Goal: Transaction & Acquisition: Book appointment/travel/reservation

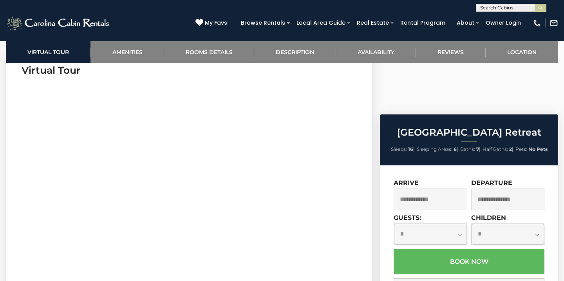
click at [436, 189] on input "text" at bounding box center [431, 200] width 74 height 22
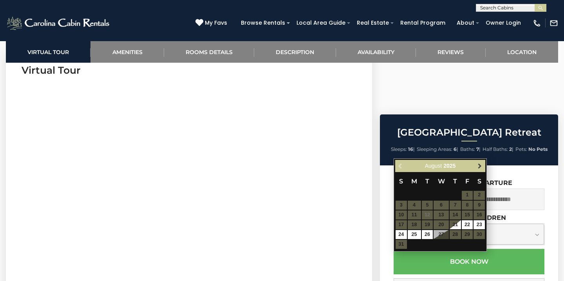
click at [476, 168] on link "Next" at bounding box center [480, 166] width 10 height 10
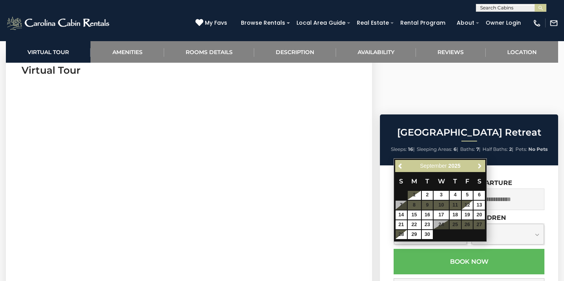
click at [476, 168] on link "Next" at bounding box center [480, 166] width 10 height 10
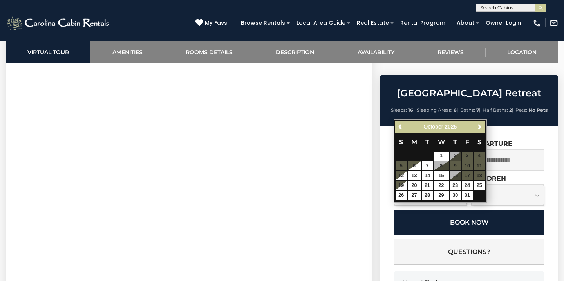
scroll to position [365, 0]
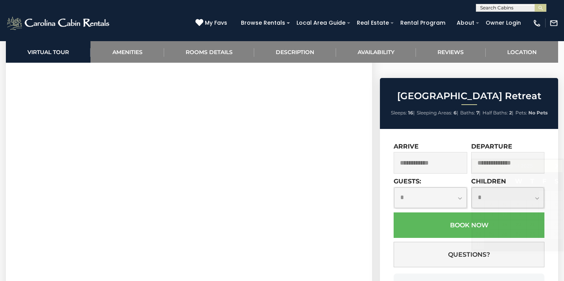
click at [551, 129] on div "**********" at bounding box center [469, 231] width 178 height 204
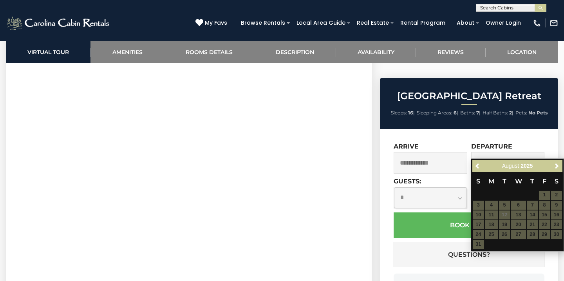
click at [538, 143] on div "Departure" at bounding box center [508, 158] width 74 height 31
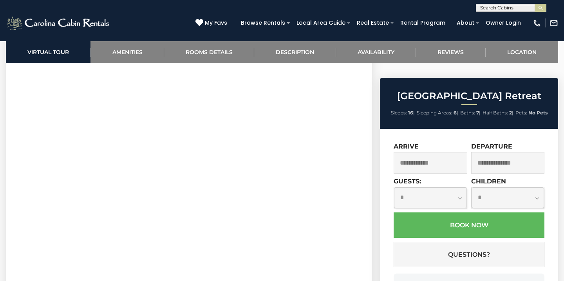
click at [444, 152] on input "text" at bounding box center [431, 163] width 74 height 22
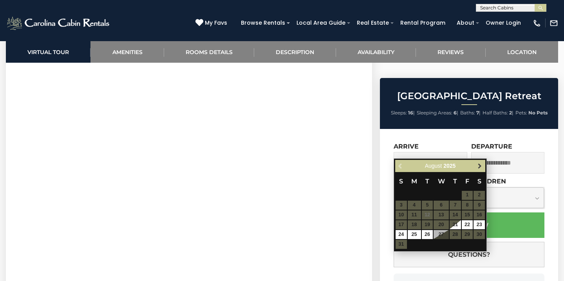
click at [477, 167] on span "Next" at bounding box center [480, 166] width 6 height 6
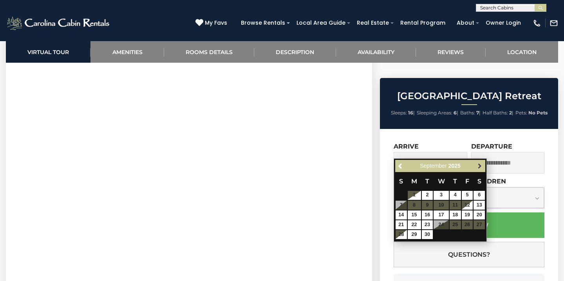
click at [479, 169] on link "Next" at bounding box center [480, 166] width 10 height 10
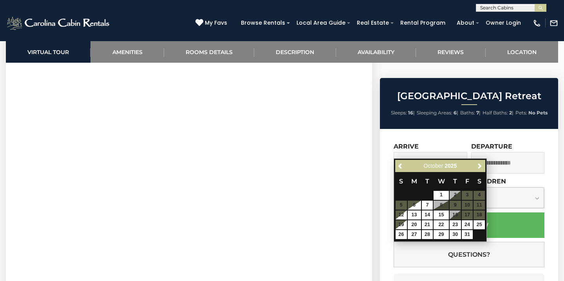
click at [457, 216] on table "S M T W T F S 1 2 3 4 5 6 7 8 9 10 11 12 13 14 15 16 17 18 19 20 21 22 23 24 25…" at bounding box center [440, 205] width 90 height 67
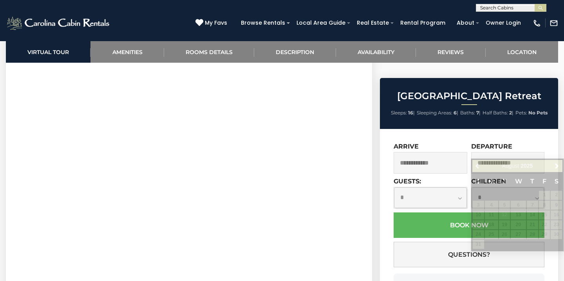
click at [530, 129] on div "**********" at bounding box center [469, 231] width 178 height 204
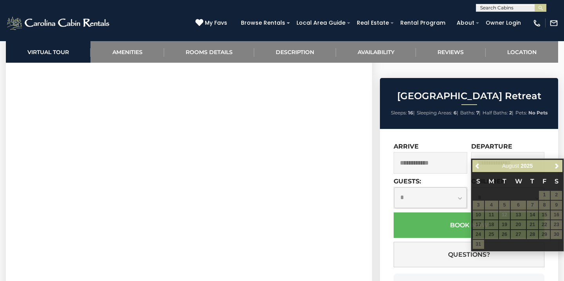
click at [423, 143] on div "Arrive" at bounding box center [431, 158] width 74 height 31
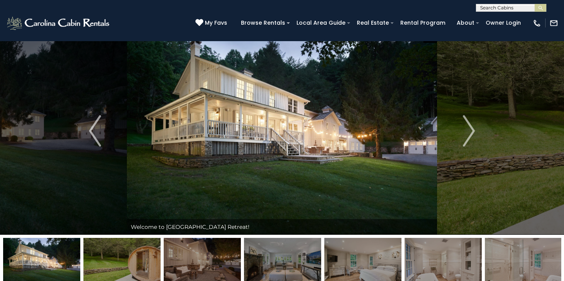
scroll to position [0, 0]
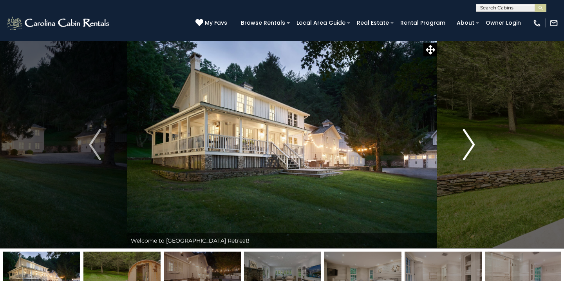
click at [462, 145] on button "Next" at bounding box center [469, 145] width 64 height 208
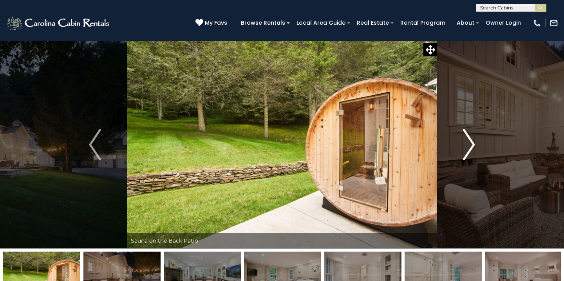
click at [462, 145] on button "Next" at bounding box center [469, 145] width 64 height 208
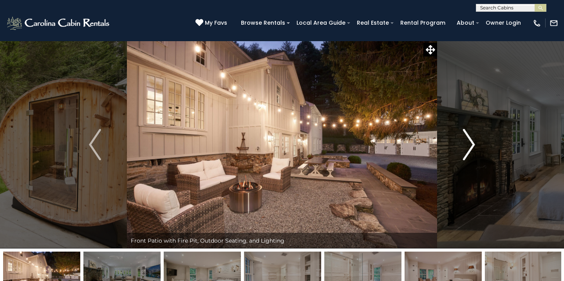
click at [468, 145] on img "Next" at bounding box center [469, 144] width 12 height 31
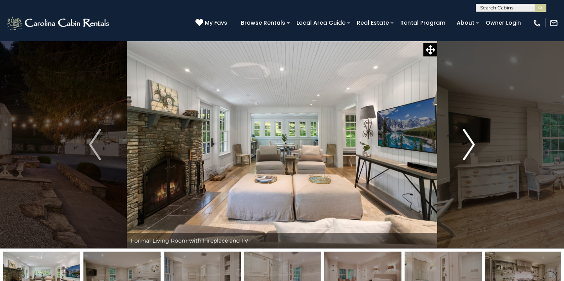
click at [468, 145] on img "Next" at bounding box center [469, 144] width 12 height 31
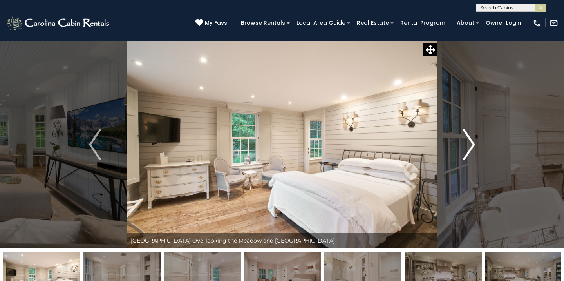
click at [468, 145] on img "Next" at bounding box center [469, 144] width 12 height 31
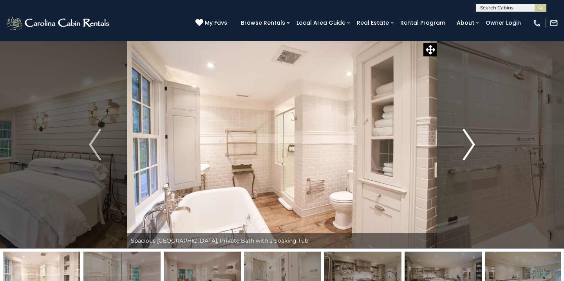
click at [468, 145] on img "Next" at bounding box center [469, 144] width 12 height 31
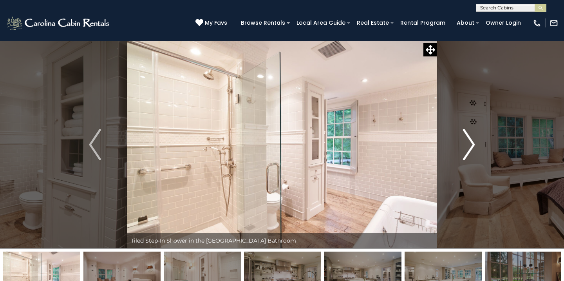
click at [468, 145] on img "Next" at bounding box center [469, 144] width 12 height 31
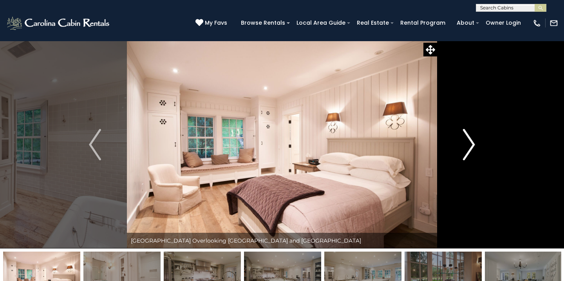
click at [468, 145] on img "Next" at bounding box center [469, 144] width 12 height 31
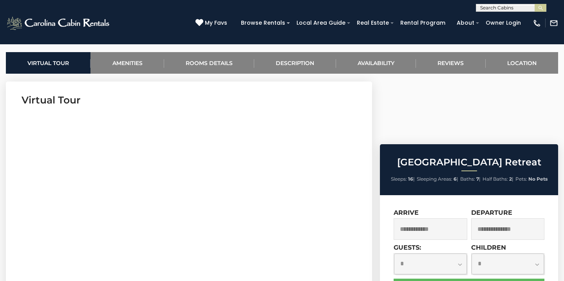
scroll to position [340, 0]
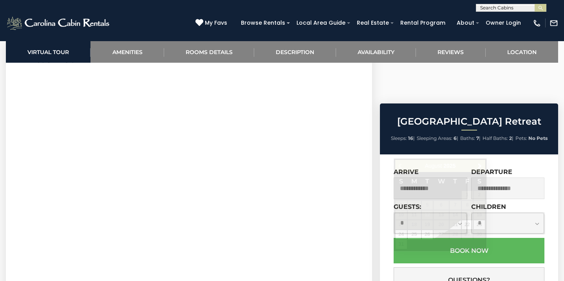
click at [436, 178] on input "text" at bounding box center [431, 189] width 74 height 22
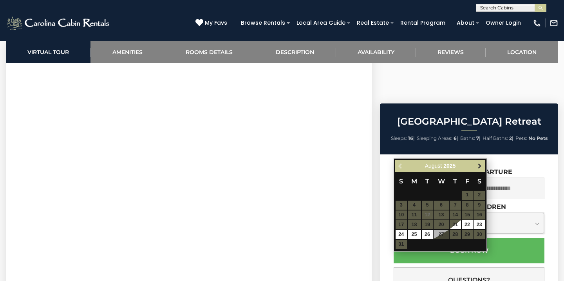
click at [484, 166] on link "Next" at bounding box center [480, 166] width 10 height 10
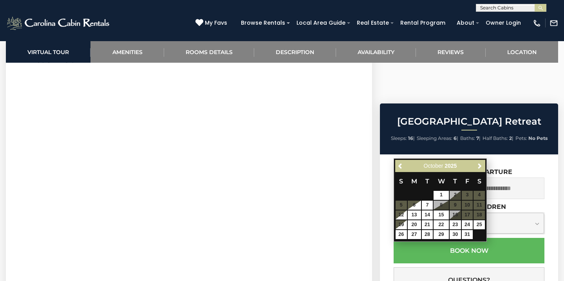
click at [453, 217] on table "S M T W T F S 1 2 3 4 5 6 7 8 9 10 11 12 13 14 15 16 17 18 19 20 21 22 23 24 25…" at bounding box center [440, 205] width 90 height 67
click at [443, 217] on link "15" at bounding box center [441, 214] width 15 height 9
type input "**********"
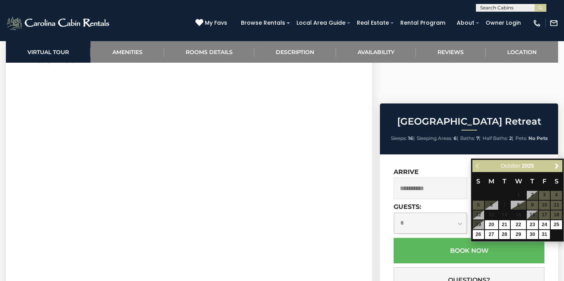
click at [481, 223] on table "S M T W T F S 1 2 3 4 5 6 7 8 9 10 11 12 13 14 15 16 17 18 19 20 21 22 23 24 25…" at bounding box center [518, 205] width 90 height 67
click at [448, 168] on div "**********" at bounding box center [431, 183] width 74 height 31
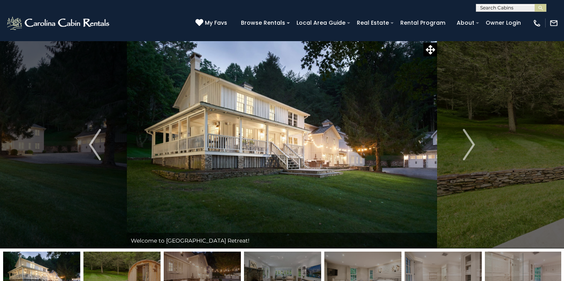
scroll to position [0, 0]
click at [63, 23] on img at bounding box center [59, 23] width 106 height 16
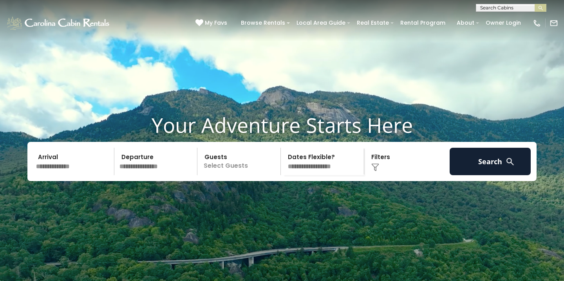
click at [53, 165] on input "text" at bounding box center [73, 161] width 81 height 27
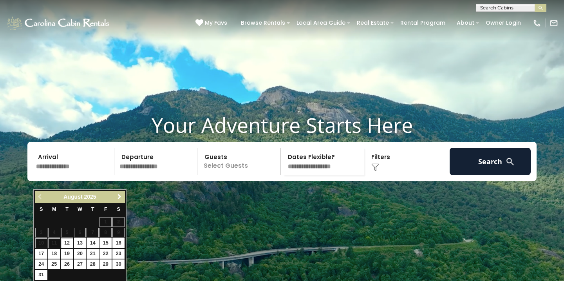
click at [118, 194] on span "Next" at bounding box center [119, 197] width 6 height 6
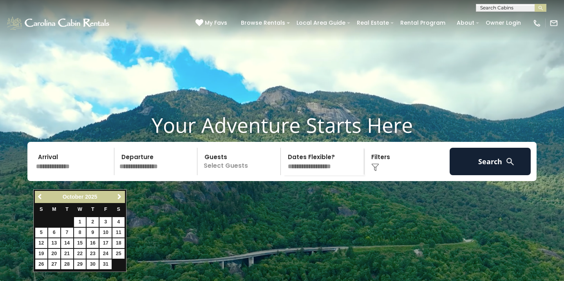
click at [94, 241] on link "16" at bounding box center [93, 243] width 12 height 10
type input "********"
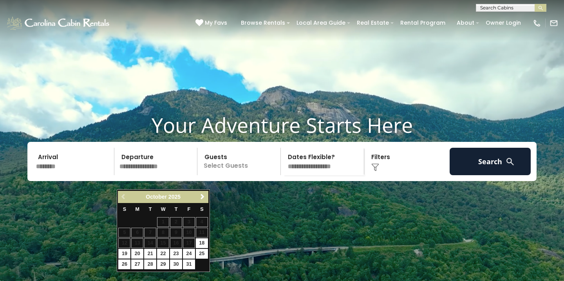
click at [123, 250] on link "19" at bounding box center [124, 254] width 12 height 10
type input "********"
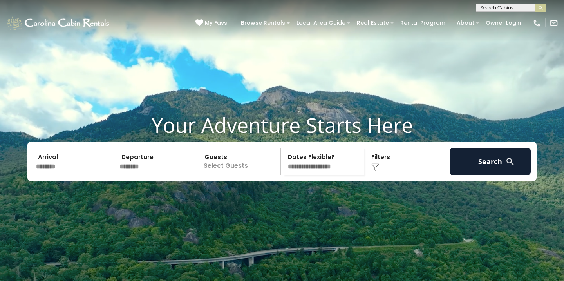
click at [248, 175] on p "Select Guests" at bounding box center [240, 161] width 81 height 27
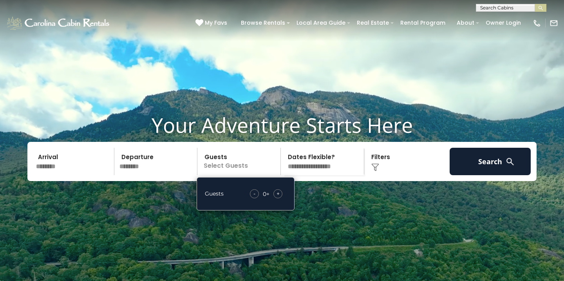
click at [284, 198] on div "- 0 + +" at bounding box center [266, 193] width 40 height 9
click at [278, 198] on span "+" at bounding box center [278, 194] width 3 height 8
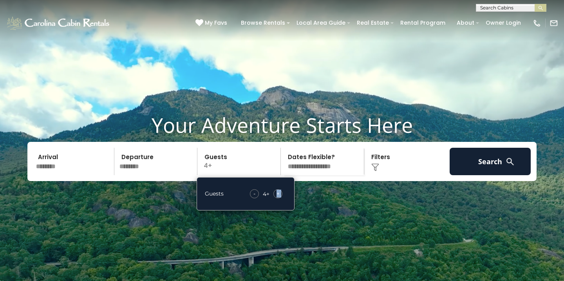
click at [278, 198] on span "+" at bounding box center [278, 194] width 3 height 8
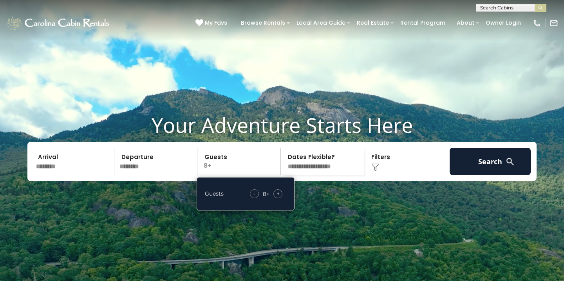
click at [278, 198] on span "+" at bounding box center [278, 194] width 3 height 8
click at [389, 174] on div "Click to Choose" at bounding box center [407, 161] width 81 height 27
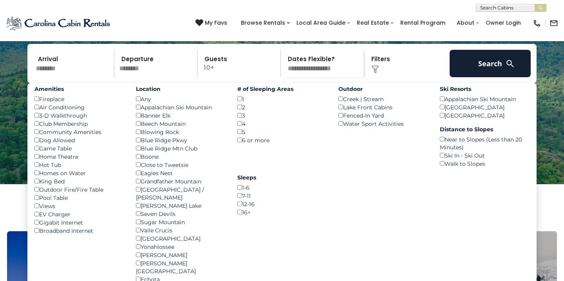
scroll to position [104, 0]
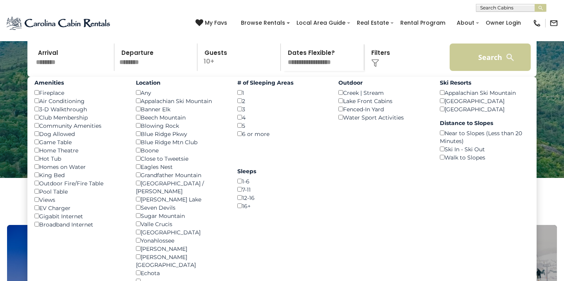
click at [467, 71] on button "Search" at bounding box center [490, 57] width 81 height 27
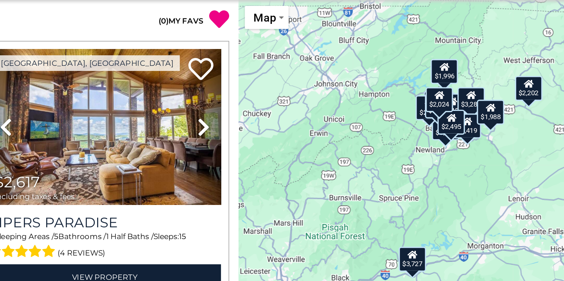
click at [329, 103] on div "$3,727 $2,617 $2,368 $1,754 $3,014 $1,351 $2,105 $2,335 $1,451 $2,185 $3,283 $2…" at bounding box center [446, 170] width 235 height 221
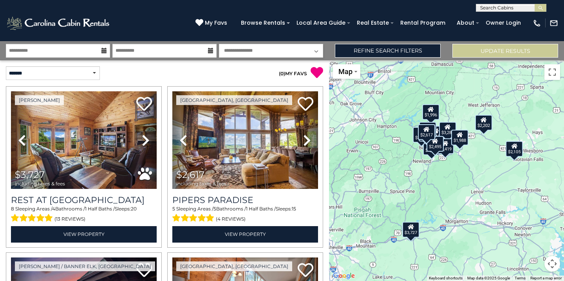
drag, startPoint x: 488, startPoint y: 165, endPoint x: 460, endPoint y: 172, distance: 28.6
click at [460, 172] on div "$3,727 $2,617 $2,368 $1,754 $3,014 $1,351 $2,105 $2,335 $1,451 $2,185 $3,283 $2…" at bounding box center [446, 170] width 235 height 221
click at [551, 74] on button "Toggle fullscreen view" at bounding box center [553, 72] width 16 height 16
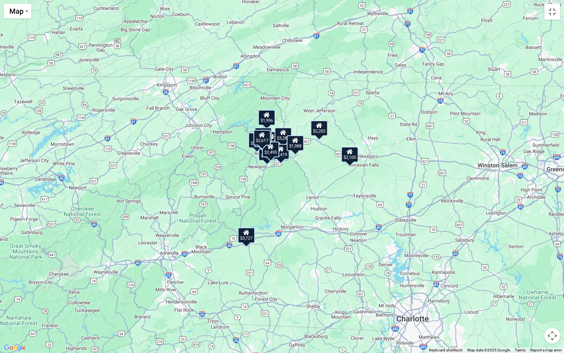
click at [359, 186] on div "$3,727 $2,617 $2,368 $1,754 $3,014 $1,351 $2,105 $2,335 $1,451 $2,185 $3,283 $2…" at bounding box center [282, 176] width 564 height 353
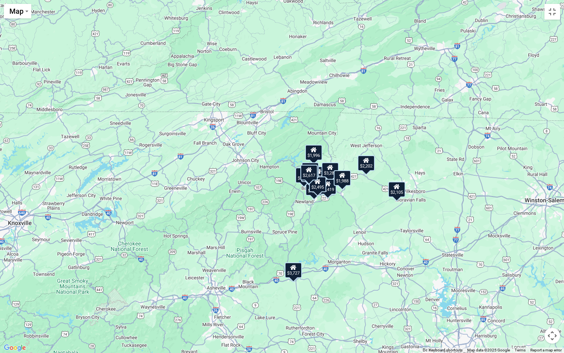
drag, startPoint x: 294, startPoint y: 172, endPoint x: 344, endPoint y: 207, distance: 61.5
click at [344, 207] on div "$3,727 $2,617 $2,368 $1,754 $3,014 $1,351 $2,105 $2,335 $1,451 $2,185 $3,283 $2…" at bounding box center [282, 176] width 564 height 353
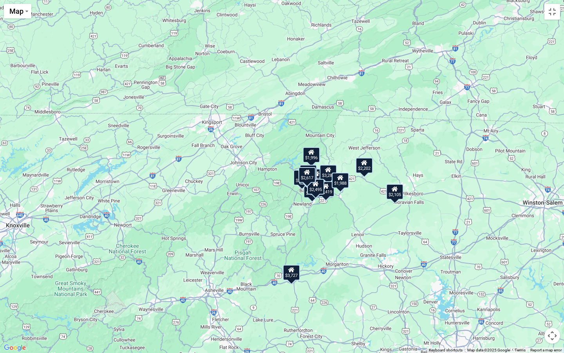
click at [314, 158] on div "$1,996" at bounding box center [311, 155] width 17 height 16
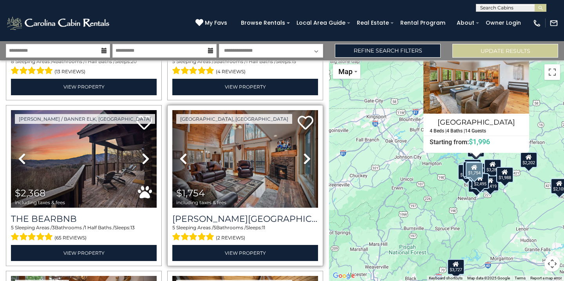
scroll to position [128, 0]
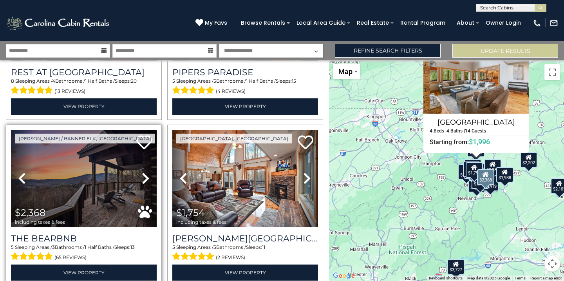
click at [145, 176] on icon at bounding box center [146, 178] width 8 height 13
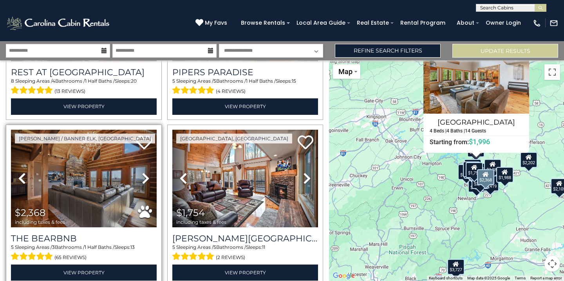
click at [145, 176] on icon at bounding box center [146, 178] width 8 height 13
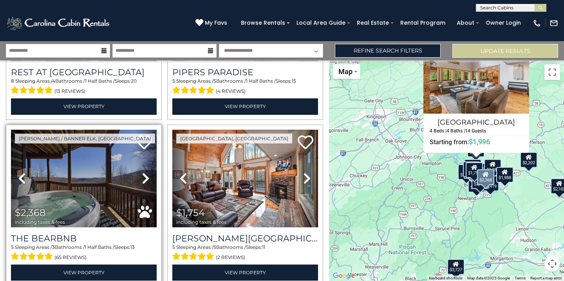
click at [145, 176] on icon at bounding box center [146, 178] width 8 height 13
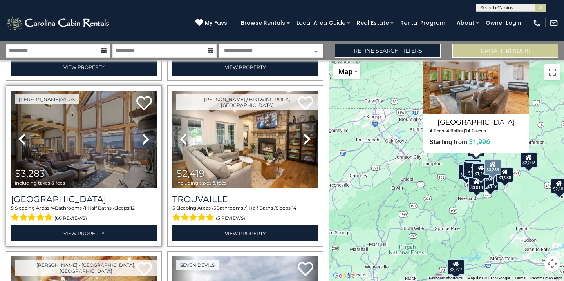
scroll to position [830, 0]
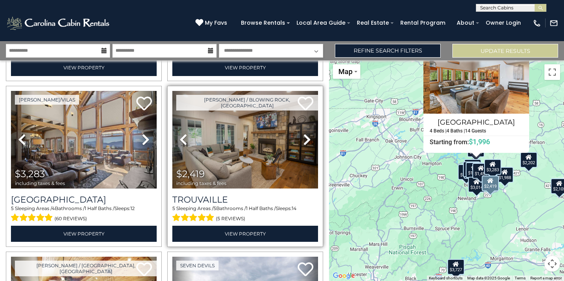
click at [307, 136] on icon at bounding box center [307, 139] width 8 height 13
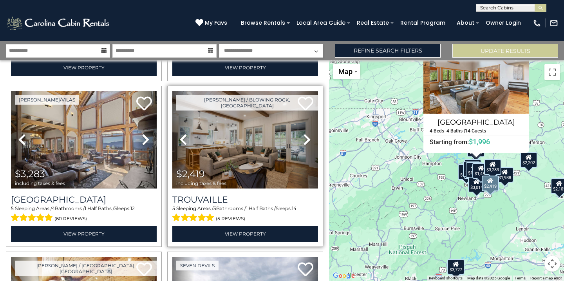
click at [307, 136] on icon at bounding box center [307, 139] width 8 height 13
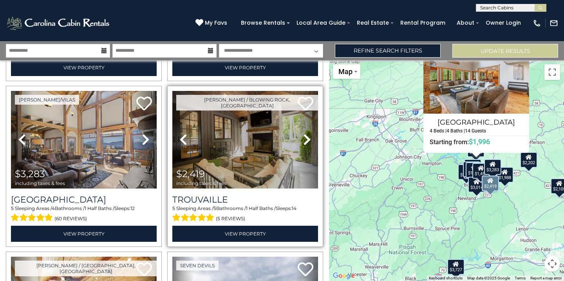
click at [307, 136] on icon at bounding box center [307, 139] width 8 height 13
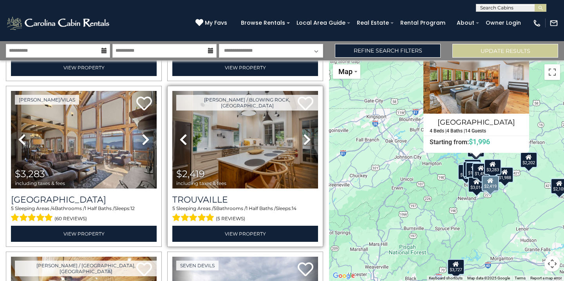
click at [307, 136] on icon at bounding box center [307, 139] width 8 height 13
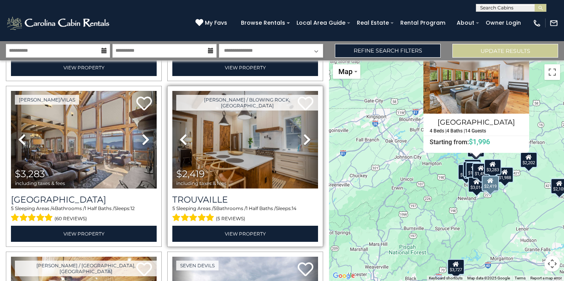
click at [307, 136] on icon at bounding box center [307, 139] width 8 height 13
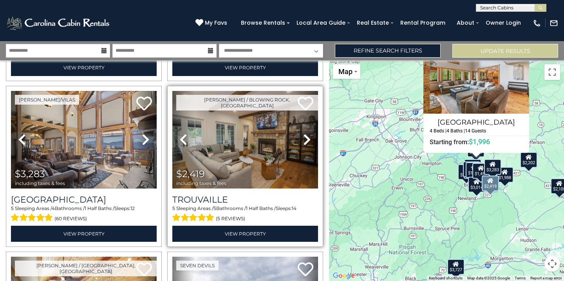
click at [307, 136] on icon at bounding box center [307, 139] width 8 height 13
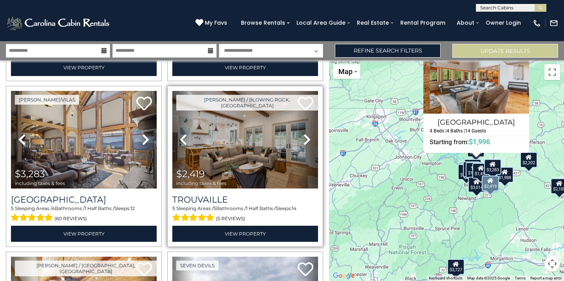
click at [307, 136] on icon at bounding box center [307, 139] width 8 height 13
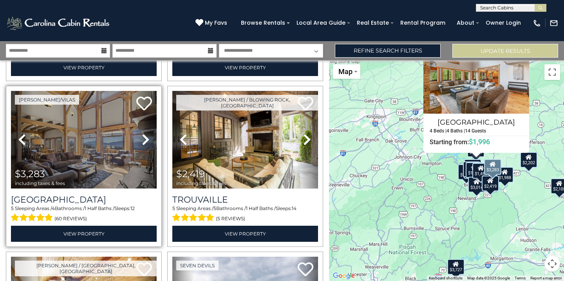
click at [144, 138] on icon at bounding box center [146, 139] width 8 height 13
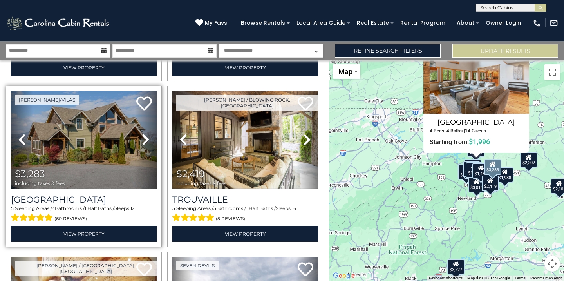
click at [144, 138] on icon at bounding box center [146, 139] width 8 height 13
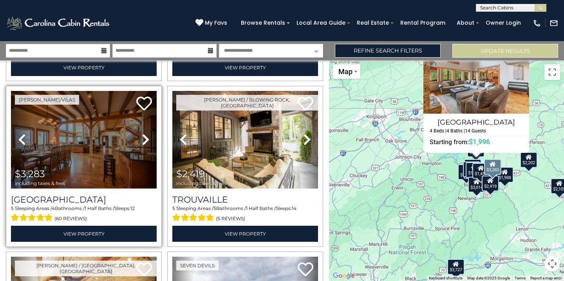
click at [144, 138] on icon at bounding box center [146, 139] width 8 height 13
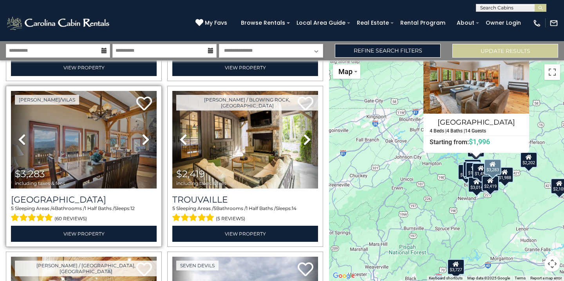
click at [144, 138] on icon at bounding box center [146, 139] width 8 height 13
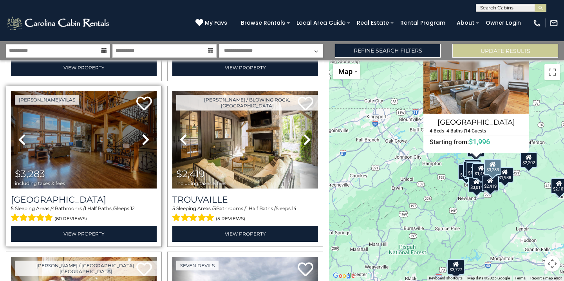
click at [144, 138] on icon at bounding box center [146, 139] width 8 height 13
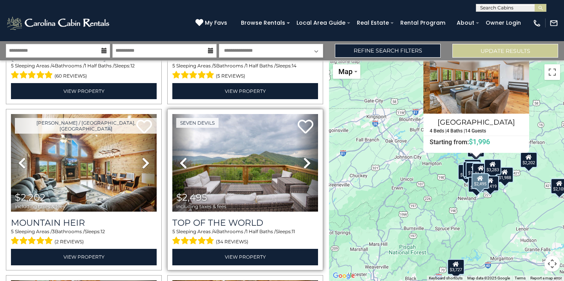
scroll to position [970, 0]
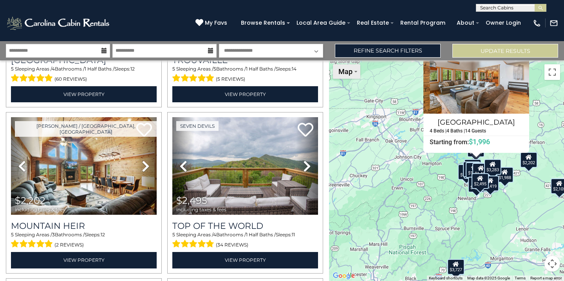
click at [345, 75] on span "Map" at bounding box center [346, 71] width 14 height 8
click at [475, 229] on div "$3,727 $2,617 $2,368 $1,754 $3,014 $1,351 $2,105 $2,335 $1,451 $2,185 $3,283 $2…" at bounding box center [446, 170] width 235 height 221
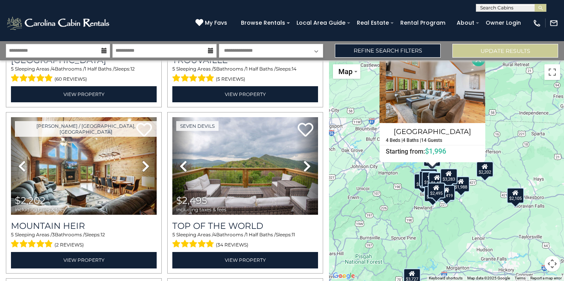
drag, startPoint x: 503, startPoint y: 194, endPoint x: 457, endPoint y: 204, distance: 47.4
click at [457, 204] on div "$3,727 $2,617 $2,368 $1,754 $3,014 $1,351 $2,105 $2,335 $1,451 $2,185 $3,283 $2…" at bounding box center [446, 170] width 235 height 221
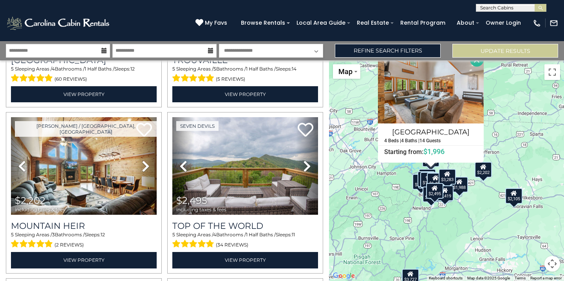
scroll to position [0, 0]
click at [495, 114] on div "$3,727 $2,617 $2,368 $1,754 $3,014 $1,351 $2,105 $2,335 $1,451 $2,185 $3,283 $2…" at bounding box center [446, 170] width 235 height 221
click at [514, 46] on button "Update Results" at bounding box center [506, 51] width 106 height 14
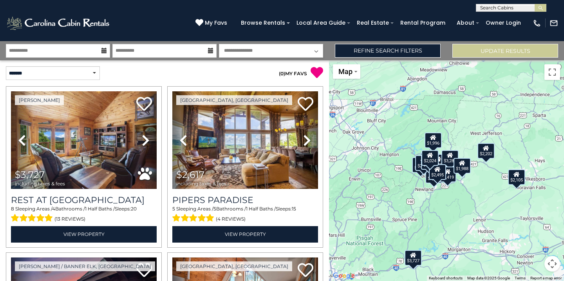
drag, startPoint x: 449, startPoint y: 181, endPoint x: 421, endPoint y: 223, distance: 50.7
click at [421, 223] on div "$3,727 $2,617 $2,368 $1,754 $1,592 $3,014 $1,351 $2,105 $2,335 $1,451 $2,185 $3…" at bounding box center [446, 170] width 235 height 221
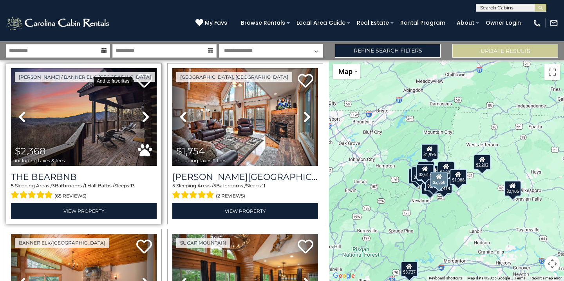
scroll to position [190, 0]
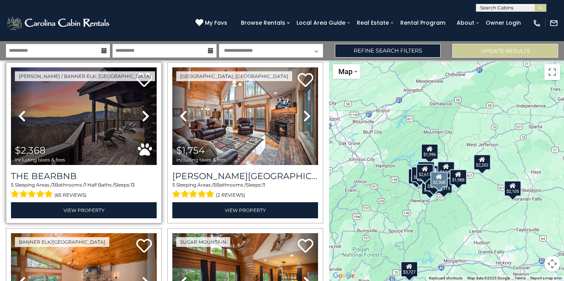
click at [146, 114] on icon at bounding box center [146, 116] width 8 height 13
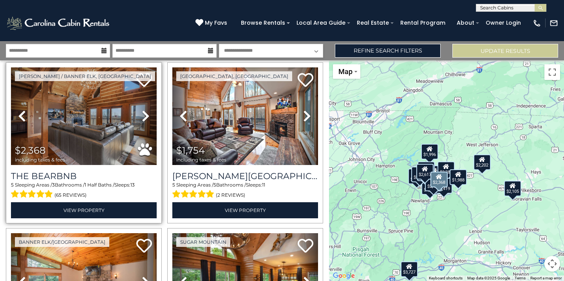
click at [146, 114] on icon at bounding box center [146, 116] width 8 height 13
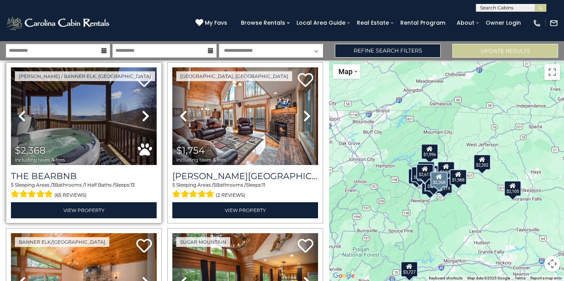
click at [146, 114] on icon at bounding box center [146, 116] width 8 height 13
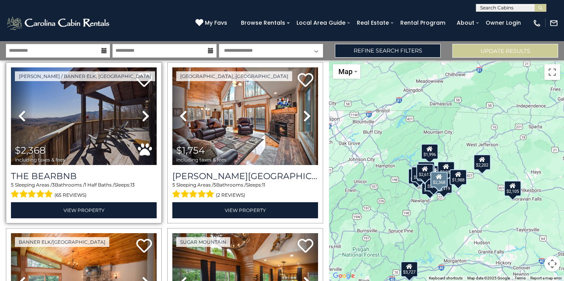
click at [146, 114] on icon at bounding box center [146, 116] width 8 height 13
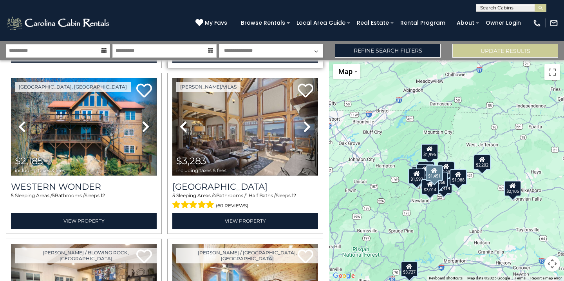
scroll to position [844, 0]
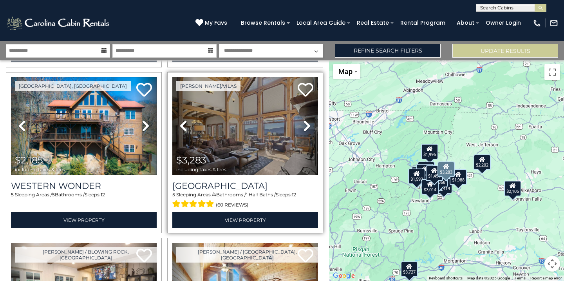
click at [306, 120] on icon at bounding box center [307, 126] width 8 height 13
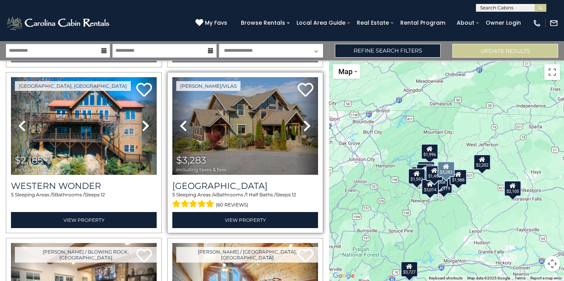
click at [306, 120] on icon at bounding box center [307, 126] width 8 height 13
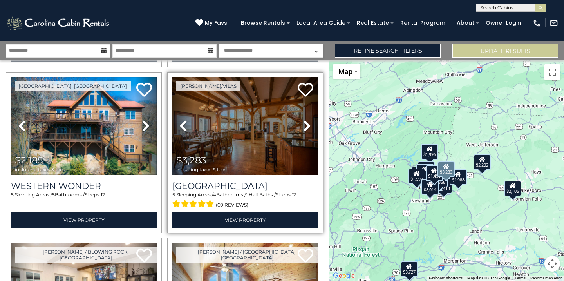
click at [306, 120] on icon at bounding box center [307, 126] width 8 height 13
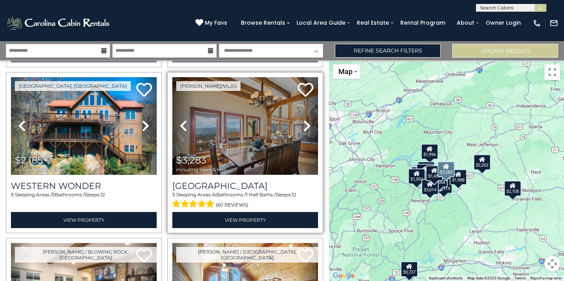
click at [306, 120] on icon at bounding box center [307, 126] width 8 height 13
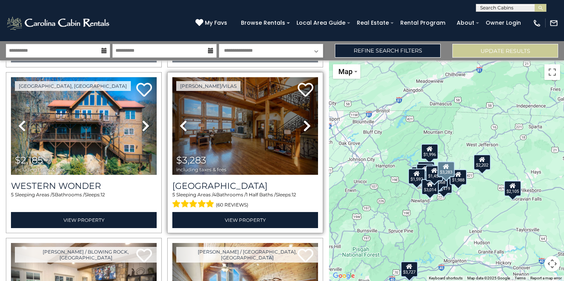
click at [306, 120] on icon at bounding box center [307, 126] width 8 height 13
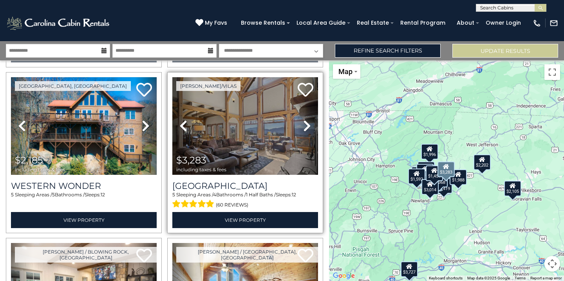
click at [306, 120] on icon at bounding box center [307, 126] width 8 height 13
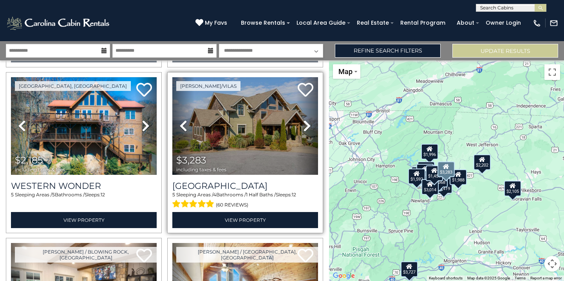
click at [306, 120] on icon at bounding box center [307, 126] width 8 height 13
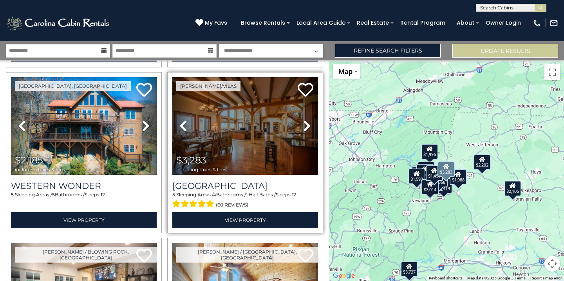
click at [306, 120] on icon at bounding box center [307, 126] width 8 height 13
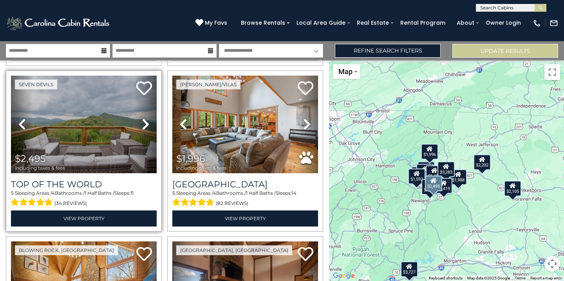
scroll to position [1180, 0]
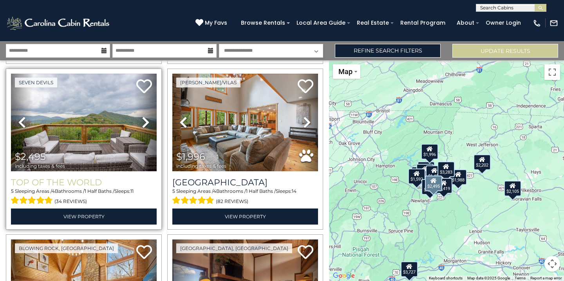
click at [145, 120] on icon at bounding box center [146, 122] width 8 height 13
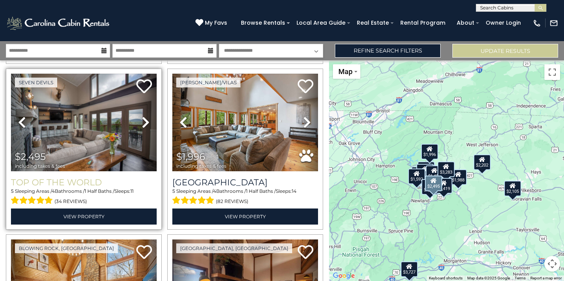
click at [145, 120] on icon at bounding box center [146, 122] width 8 height 13
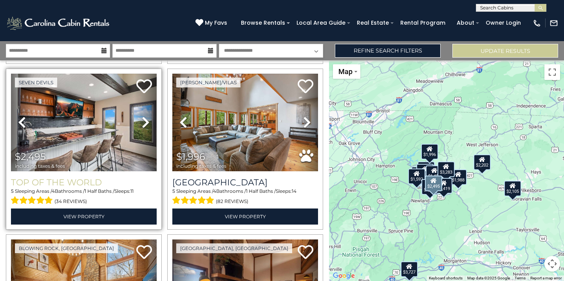
click at [145, 120] on icon at bounding box center [146, 122] width 8 height 13
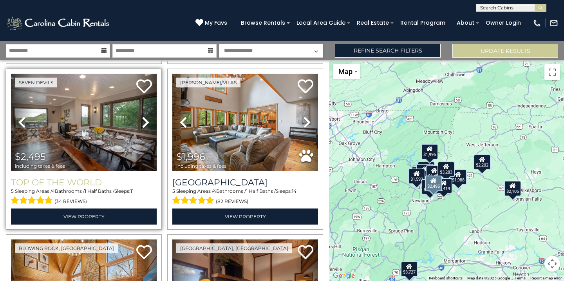
click at [145, 120] on icon at bounding box center [146, 122] width 8 height 13
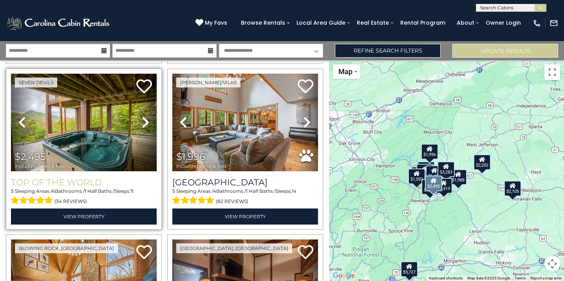
click at [145, 120] on icon at bounding box center [146, 122] width 8 height 13
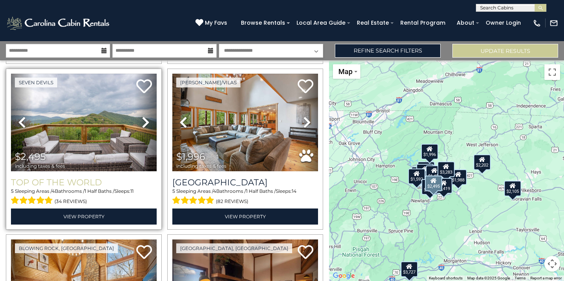
click at [145, 120] on icon at bounding box center [146, 122] width 8 height 13
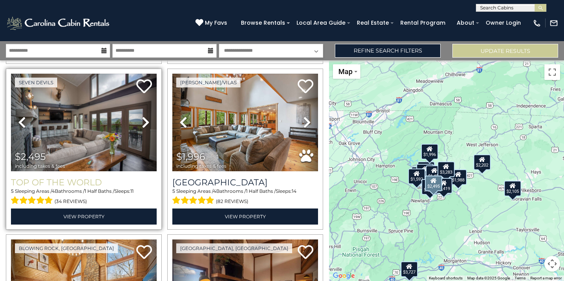
click at [145, 120] on icon at bounding box center [146, 122] width 8 height 13
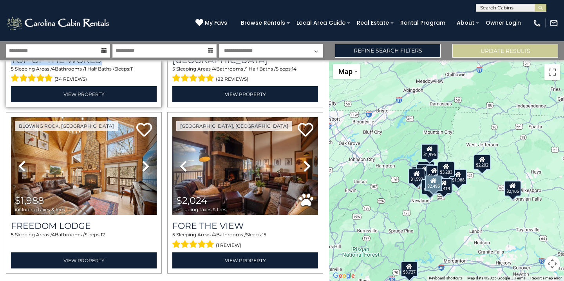
scroll to position [1312, 0]
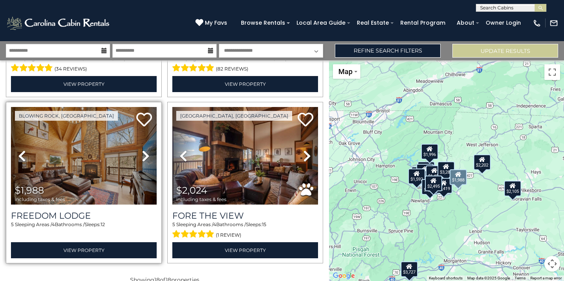
click at [145, 154] on icon at bounding box center [146, 156] width 8 height 13
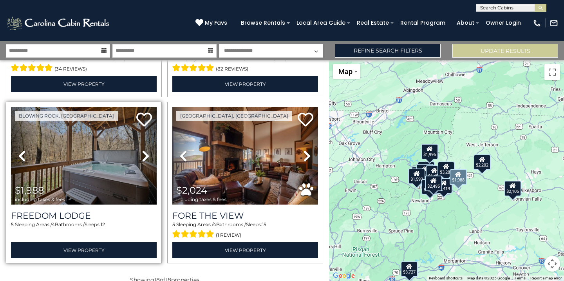
click at [145, 154] on icon at bounding box center [146, 156] width 8 height 13
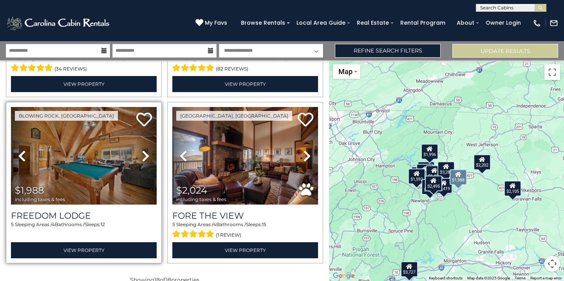
click at [145, 154] on icon at bounding box center [146, 156] width 8 height 13
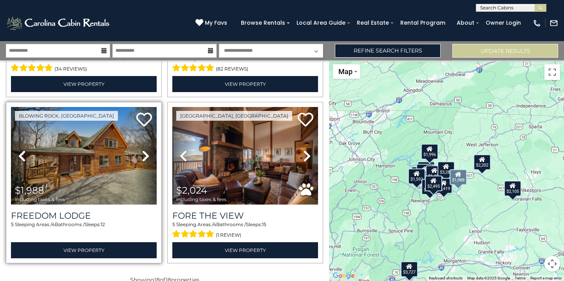
click at [145, 154] on icon at bounding box center [146, 156] width 8 height 13
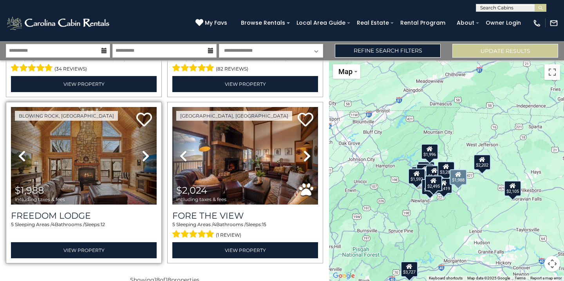
click at [145, 154] on icon at bounding box center [146, 156] width 8 height 13
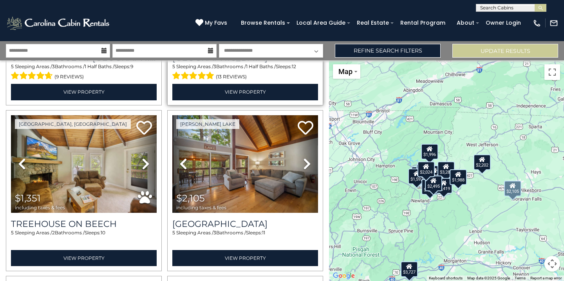
scroll to position [444, 0]
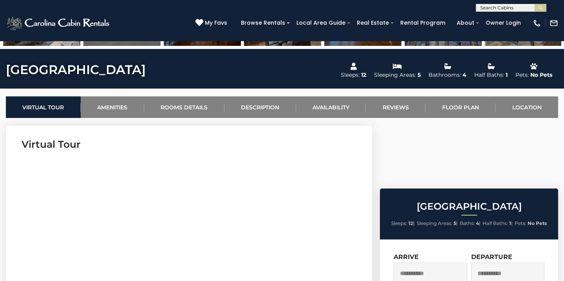
scroll to position [286, 0]
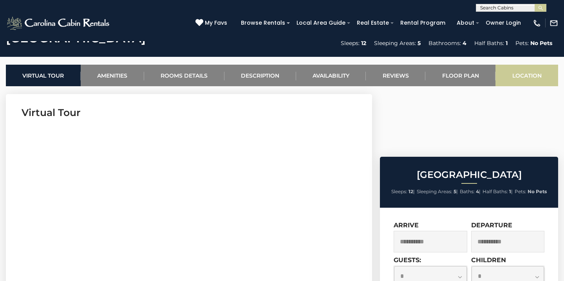
click at [528, 73] on link "Location" at bounding box center [527, 76] width 63 height 22
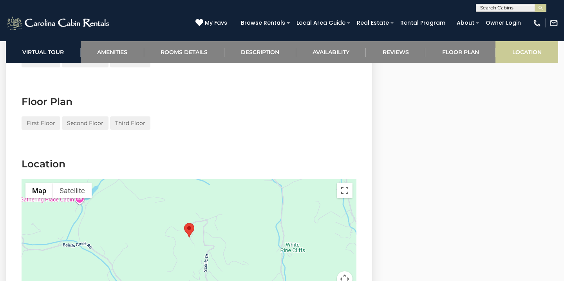
scroll to position [2804, 0]
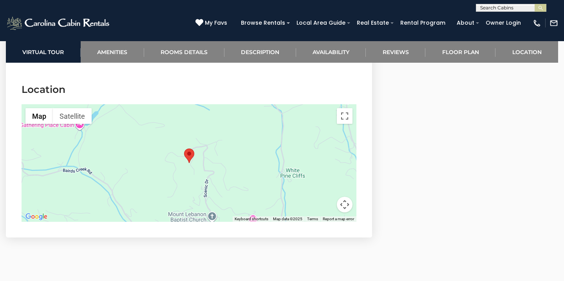
click at [176, 165] on div at bounding box center [189, 163] width 335 height 118
click at [343, 197] on button "Map camera controls" at bounding box center [345, 205] width 16 height 16
click at [326, 197] on button "Zoom out" at bounding box center [325, 205] width 16 height 16
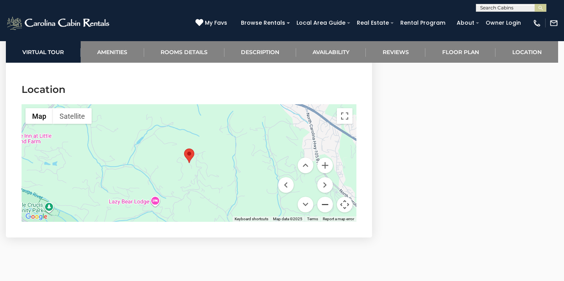
click at [326, 197] on button "Zoom out" at bounding box center [325, 205] width 16 height 16
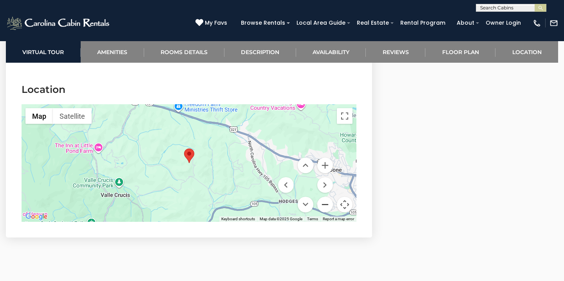
click at [326, 197] on button "Zoom out" at bounding box center [325, 205] width 16 height 16
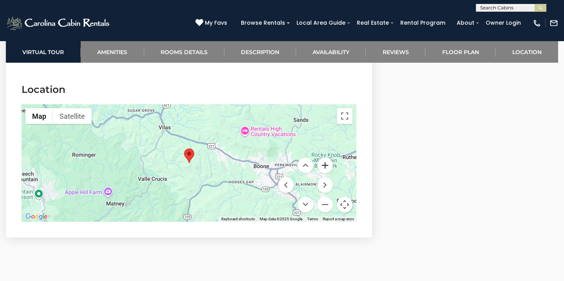
click at [326, 158] on button "Zoom in" at bounding box center [325, 166] width 16 height 16
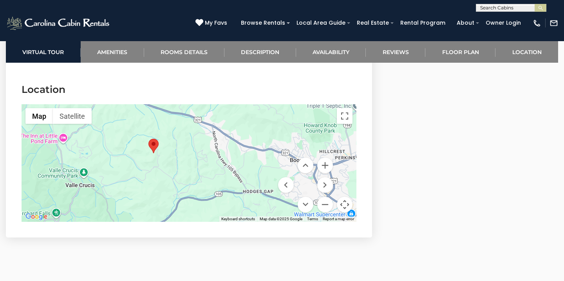
drag, startPoint x: 238, startPoint y: 162, endPoint x: 200, endPoint y: 152, distance: 38.9
click at [200, 152] on div at bounding box center [189, 163] width 335 height 118
click at [127, 48] on link "Amenities" at bounding box center [112, 52] width 63 height 22
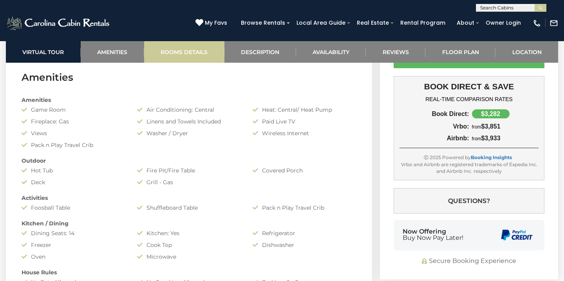
click at [182, 50] on link "Rooms Details" at bounding box center [184, 52] width 80 height 22
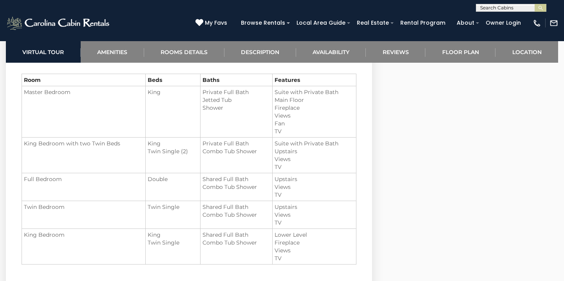
scroll to position [883, 0]
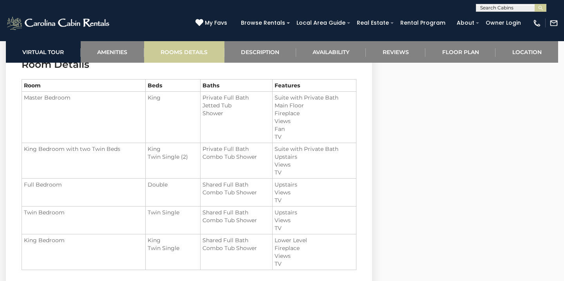
click at [179, 50] on link "Rooms Details" at bounding box center [184, 52] width 80 height 22
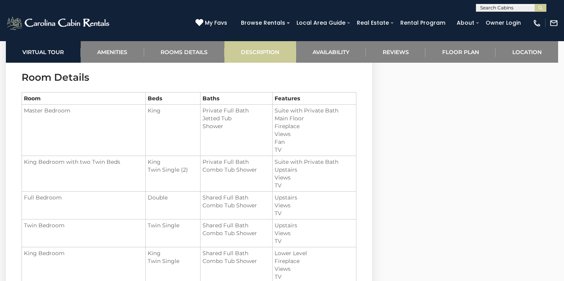
click at [250, 52] on link "Description" at bounding box center [261, 52] width 72 height 22
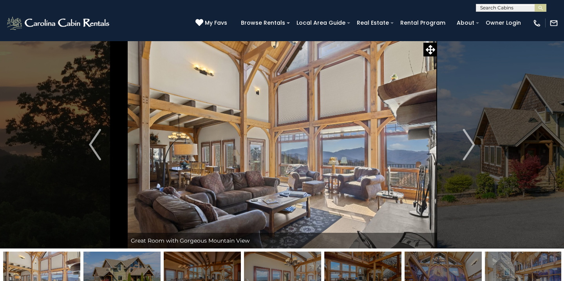
scroll to position [0, 0]
click at [450, 147] on button "Next" at bounding box center [469, 145] width 64 height 208
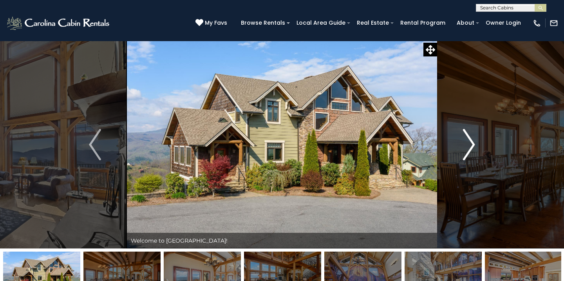
click at [471, 148] on img "Next" at bounding box center [469, 144] width 12 height 31
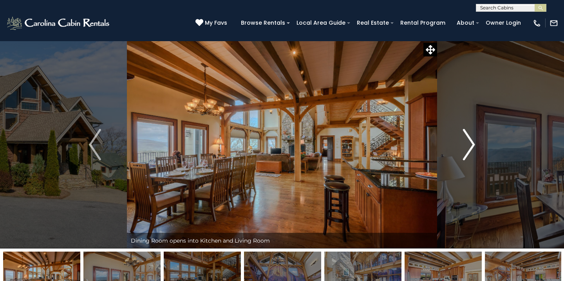
click at [477, 147] on button "Next" at bounding box center [469, 145] width 64 height 208
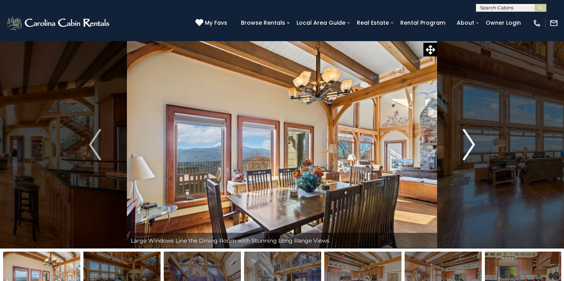
click at [473, 145] on img "Next" at bounding box center [469, 144] width 12 height 31
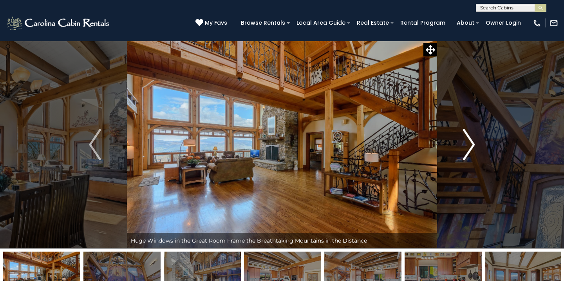
click at [473, 145] on img "Next" at bounding box center [469, 144] width 12 height 31
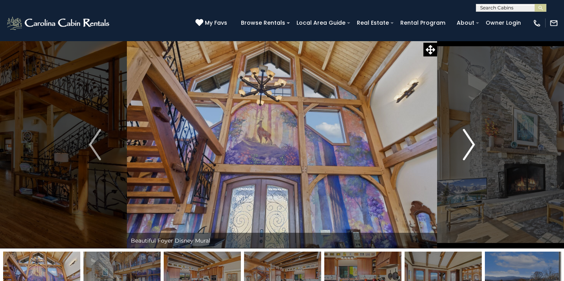
click at [473, 145] on img "Next" at bounding box center [469, 144] width 12 height 31
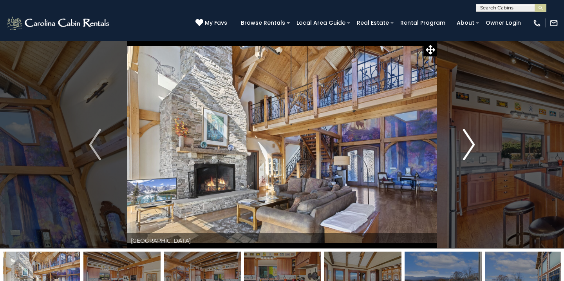
click at [473, 145] on img "Next" at bounding box center [469, 144] width 12 height 31
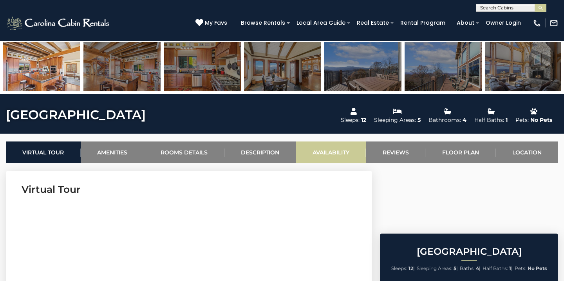
click at [317, 159] on link "Availability" at bounding box center [331, 152] width 70 height 22
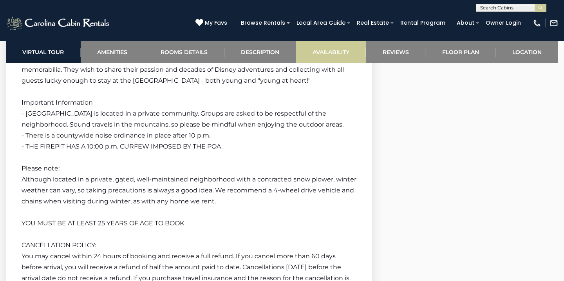
scroll to position [2275, 0]
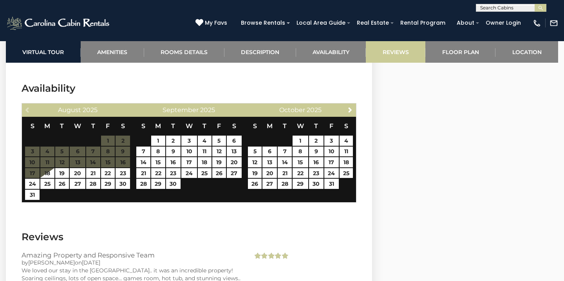
click at [384, 52] on link "Reviews" at bounding box center [396, 52] width 60 height 22
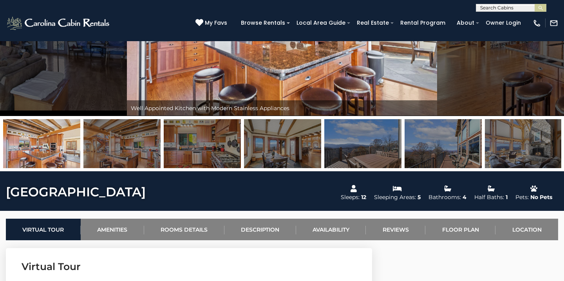
scroll to position [143, 0]
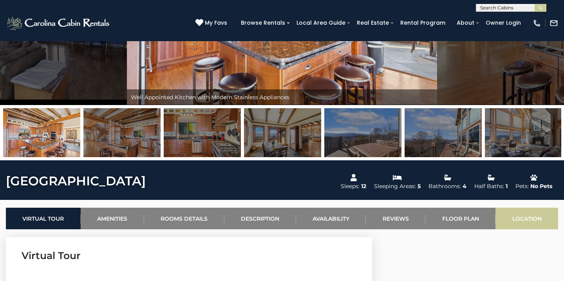
click at [512, 218] on link "Location" at bounding box center [527, 219] width 63 height 22
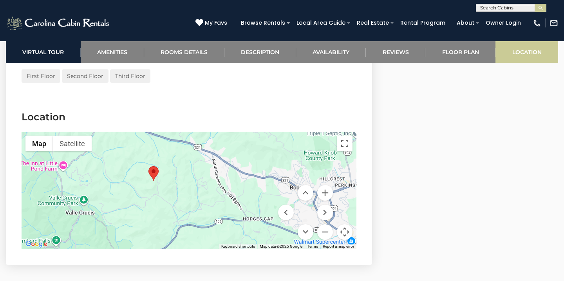
scroll to position [2804, 0]
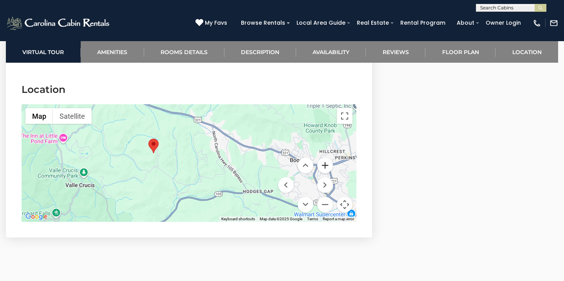
click at [326, 158] on button "Zoom in" at bounding box center [325, 166] width 16 height 16
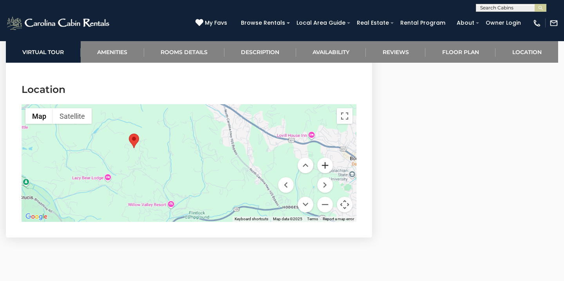
click at [326, 158] on button "Zoom in" at bounding box center [325, 166] width 16 height 16
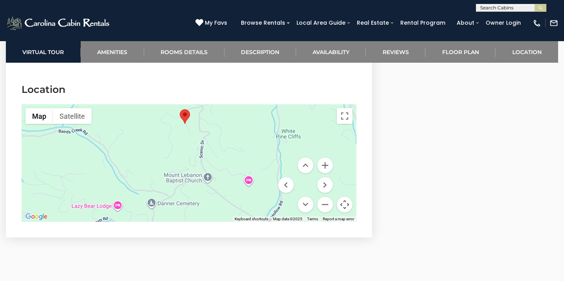
drag, startPoint x: 128, startPoint y: 140, endPoint x: 268, endPoint y: 140, distance: 139.9
click at [268, 140] on div at bounding box center [189, 163] width 335 height 118
click at [324, 158] on button "Zoom in" at bounding box center [325, 166] width 16 height 16
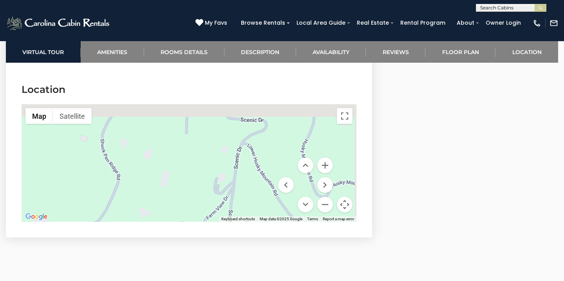
drag, startPoint x: 213, startPoint y: 113, endPoint x: 205, endPoint y: 213, distance: 99.9
click at [205, 213] on section "Location ← Move left → Move right ↑ Move up ↓ Move down + Zoom in - Zoom out Ho…" at bounding box center [189, 154] width 366 height 167
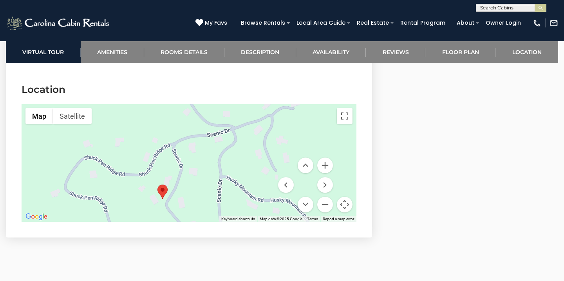
drag, startPoint x: 187, startPoint y: 159, endPoint x: 200, endPoint y: 171, distance: 18.0
click at [200, 171] on div at bounding box center [189, 163] width 335 height 118
click at [326, 197] on button "Zoom out" at bounding box center [325, 205] width 16 height 16
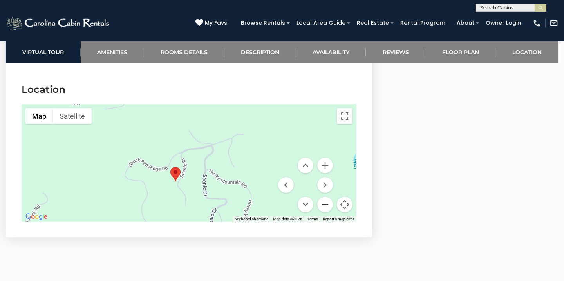
click at [326, 197] on button "Zoom out" at bounding box center [325, 205] width 16 height 16
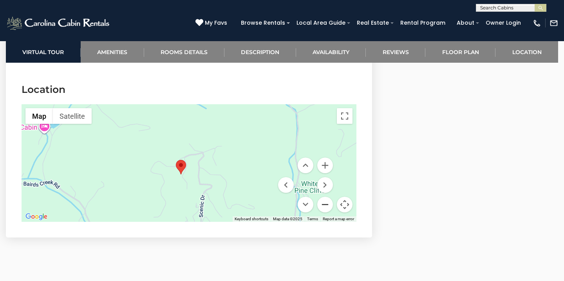
click at [326, 197] on button "Zoom out" at bounding box center [325, 205] width 16 height 16
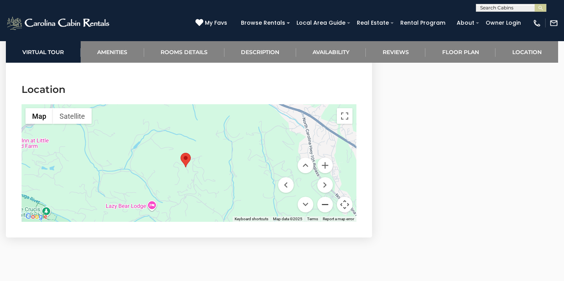
click at [326, 197] on button "Zoom out" at bounding box center [325, 205] width 16 height 16
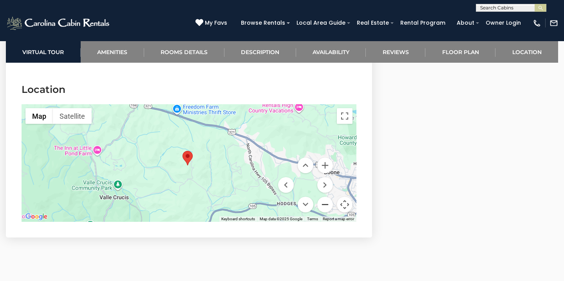
click at [326, 197] on button "Zoom out" at bounding box center [325, 205] width 16 height 16
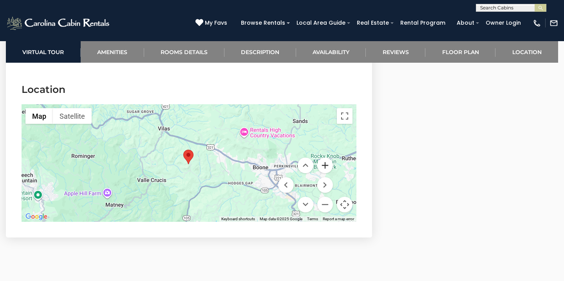
click at [326, 158] on button "Zoom in" at bounding box center [325, 166] width 16 height 16
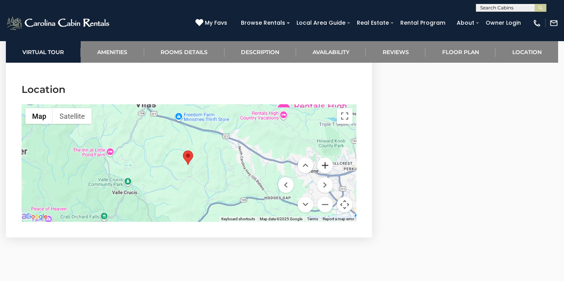
click at [326, 158] on button "Zoom in" at bounding box center [325, 166] width 16 height 16
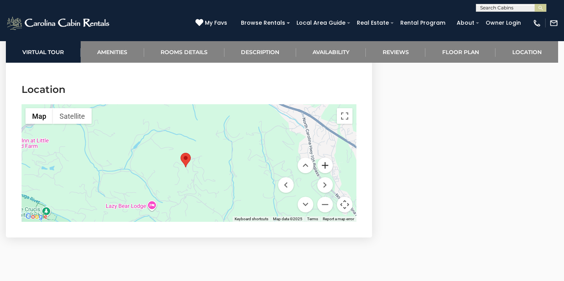
click at [326, 158] on button "Zoom in" at bounding box center [325, 166] width 16 height 16
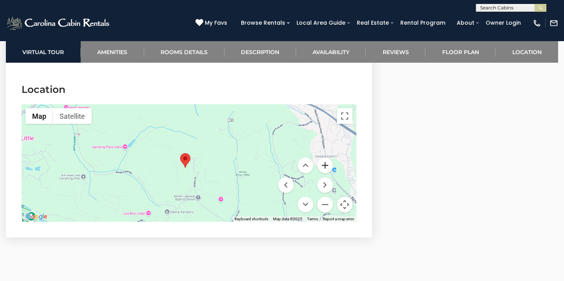
click at [326, 158] on button "Zoom in" at bounding box center [325, 166] width 16 height 16
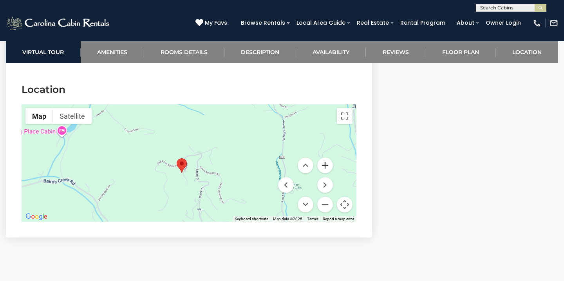
click at [326, 158] on button "Zoom in" at bounding box center [325, 166] width 16 height 16
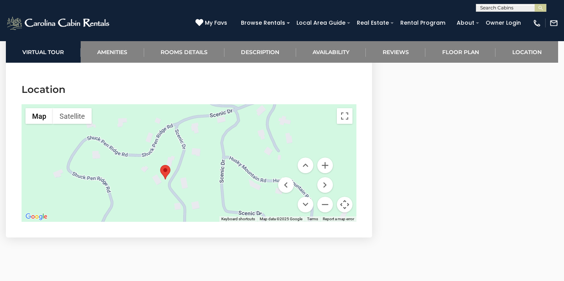
drag, startPoint x: 205, startPoint y: 155, endPoint x: 208, endPoint y: 134, distance: 21.0
click at [208, 134] on div at bounding box center [189, 163] width 335 height 118
click at [324, 197] on button "Zoom out" at bounding box center [325, 205] width 16 height 16
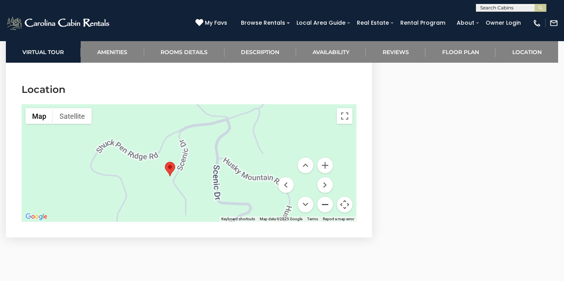
click at [324, 197] on button "Zoom out" at bounding box center [325, 205] width 16 height 16
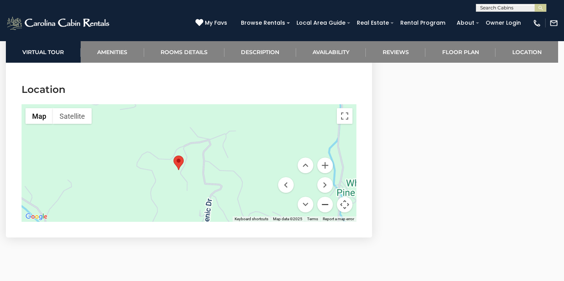
click at [324, 197] on button "Zoom out" at bounding box center [325, 205] width 16 height 16
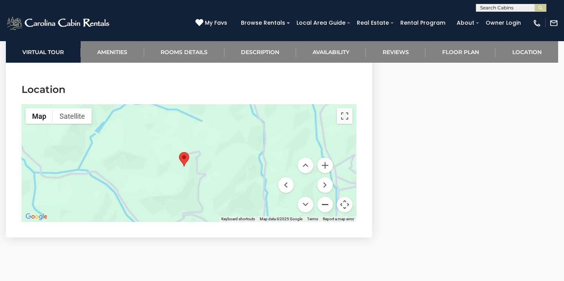
click at [324, 197] on button "Zoom out" at bounding box center [325, 205] width 16 height 16
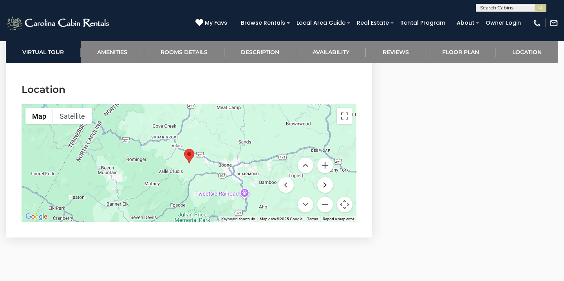
click at [326, 177] on button "Move right" at bounding box center [325, 185] width 16 height 16
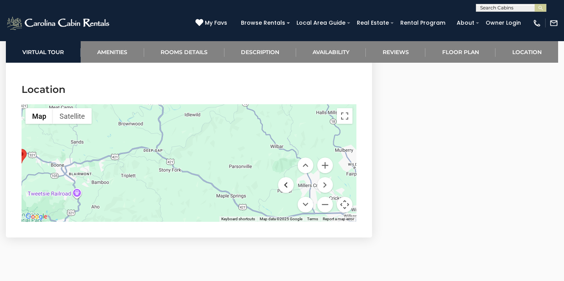
click at [288, 177] on button "Move left" at bounding box center [286, 185] width 16 height 16
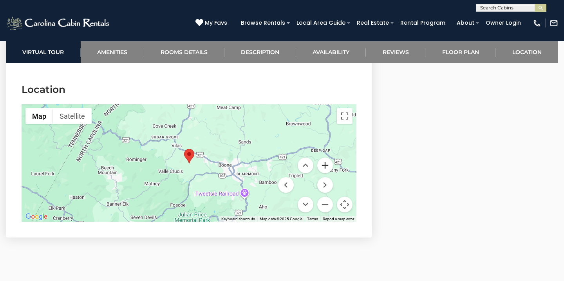
click at [323, 158] on button "Zoom in" at bounding box center [325, 166] width 16 height 16
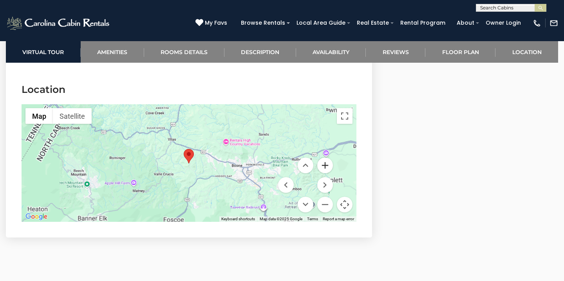
click at [323, 158] on button "Zoom in" at bounding box center [325, 166] width 16 height 16
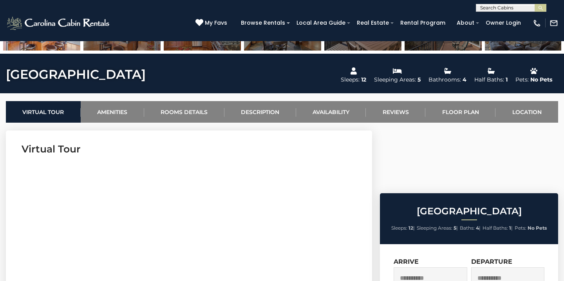
scroll to position [253, 0]
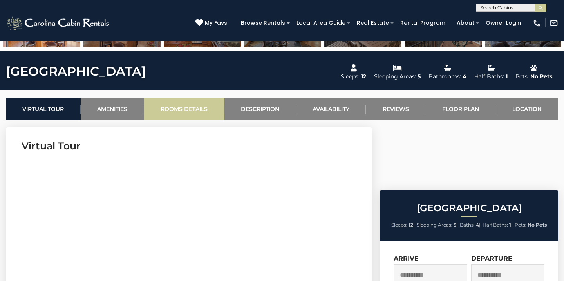
click at [198, 107] on link "Rooms Details" at bounding box center [184, 109] width 80 height 22
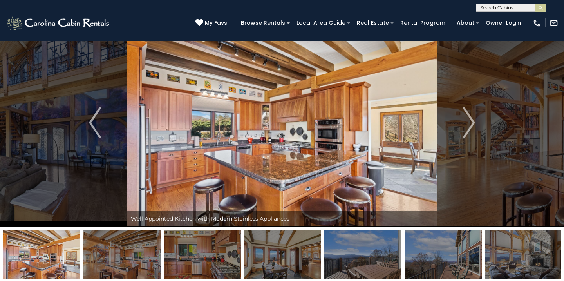
scroll to position [22, 0]
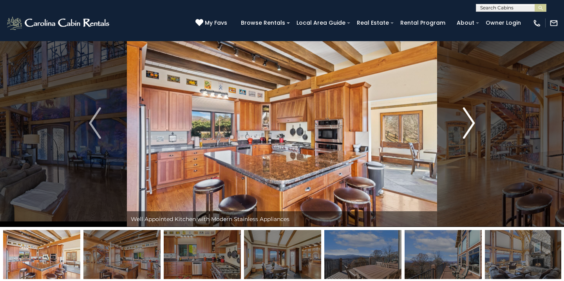
click at [457, 119] on button "Next" at bounding box center [469, 123] width 64 height 208
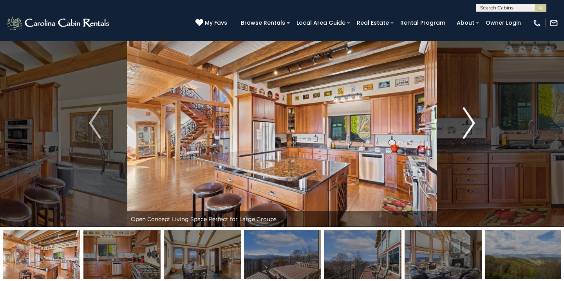
click at [457, 119] on button "Next" at bounding box center [469, 123] width 64 height 208
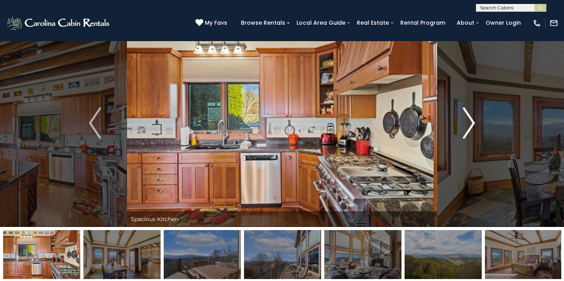
click at [457, 119] on button "Next" at bounding box center [469, 123] width 64 height 208
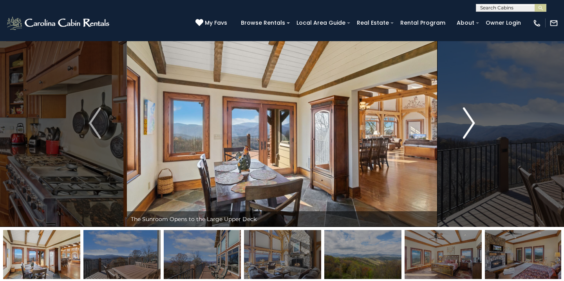
click at [457, 119] on button "Next" at bounding box center [469, 123] width 64 height 208
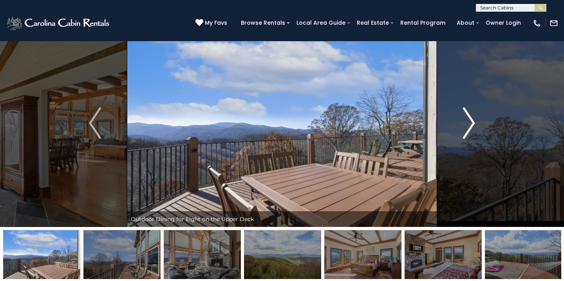
click at [457, 119] on button "Next" at bounding box center [469, 123] width 64 height 208
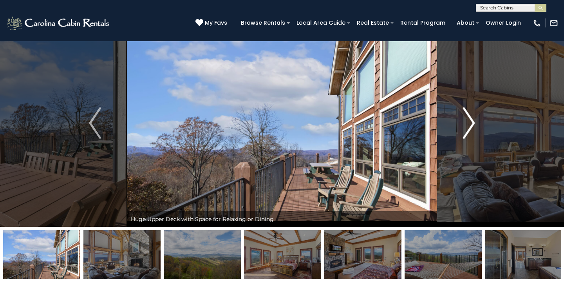
click at [457, 119] on button "Next" at bounding box center [469, 123] width 64 height 208
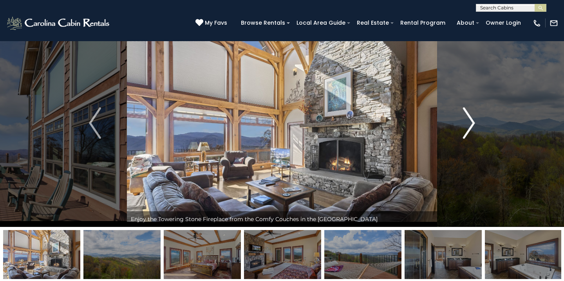
click at [457, 119] on button "Next" at bounding box center [469, 123] width 64 height 208
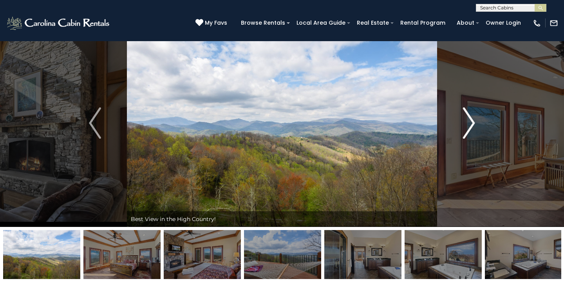
click at [457, 119] on button "Next" at bounding box center [469, 123] width 64 height 208
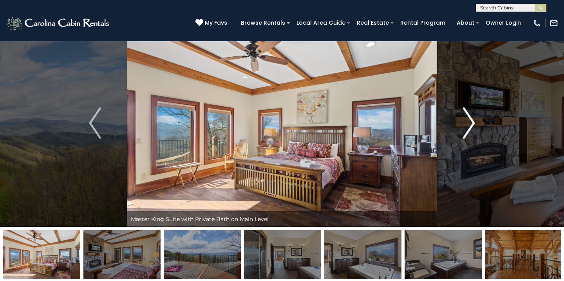
click at [457, 119] on button "Next" at bounding box center [469, 123] width 64 height 208
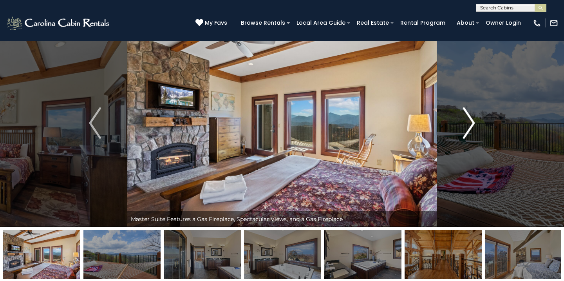
click at [457, 119] on button "Next" at bounding box center [469, 123] width 64 height 208
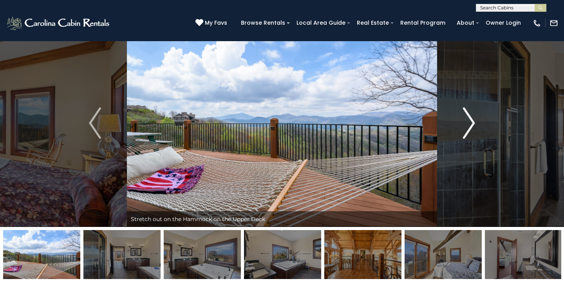
click at [457, 119] on button "Next" at bounding box center [469, 123] width 64 height 208
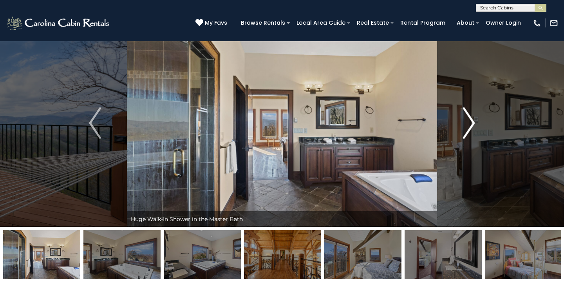
click at [457, 119] on button "Next" at bounding box center [469, 123] width 64 height 208
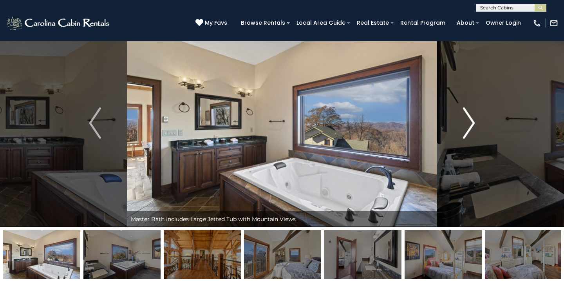
click at [457, 119] on button "Next" at bounding box center [469, 123] width 64 height 208
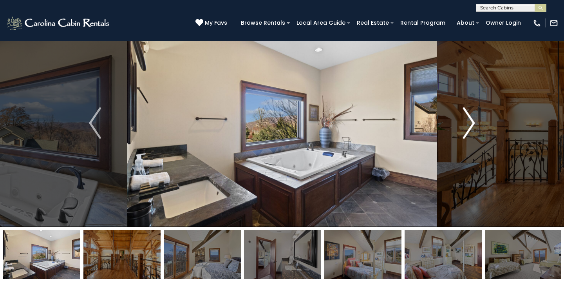
click at [457, 119] on button "Next" at bounding box center [469, 123] width 64 height 208
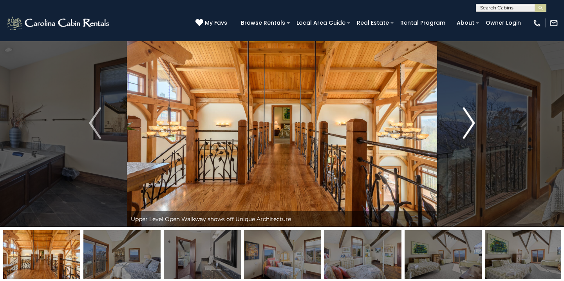
click at [457, 119] on button "Next" at bounding box center [469, 123] width 64 height 208
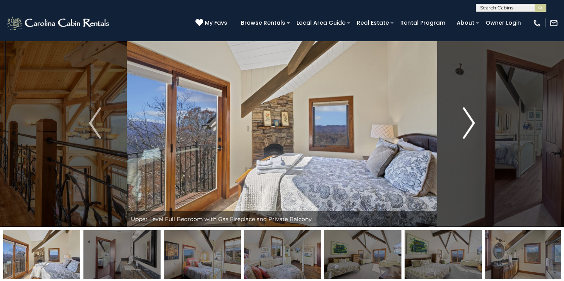
click at [457, 119] on button "Next" at bounding box center [469, 123] width 64 height 208
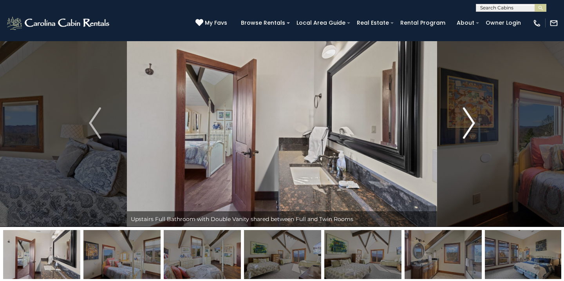
click at [457, 119] on button "Next" at bounding box center [469, 123] width 64 height 208
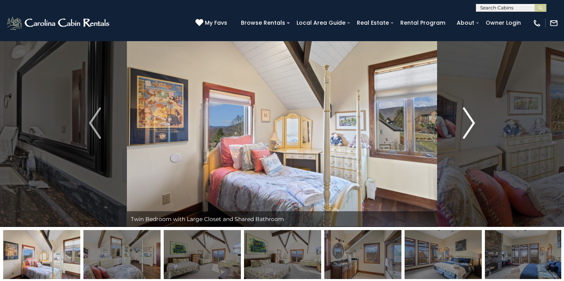
click at [457, 119] on button "Next" at bounding box center [469, 123] width 64 height 208
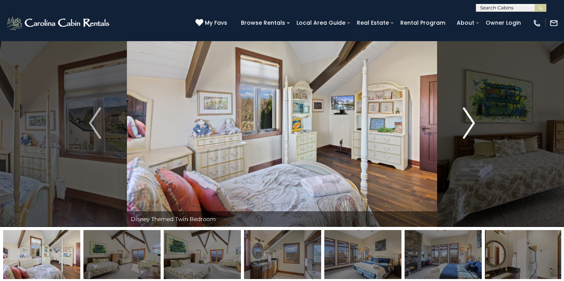
click at [457, 119] on button "Next" at bounding box center [469, 123] width 64 height 208
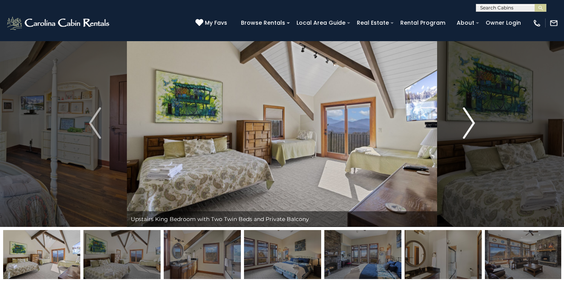
click at [457, 119] on button "Next" at bounding box center [469, 123] width 64 height 208
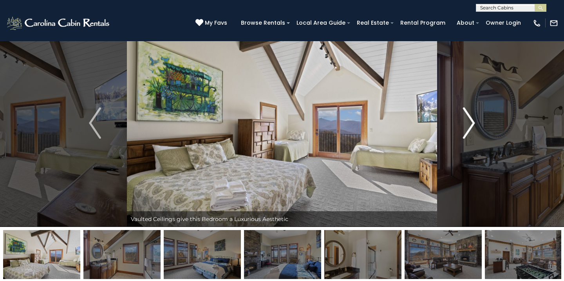
click at [457, 119] on button "Next" at bounding box center [469, 123] width 64 height 208
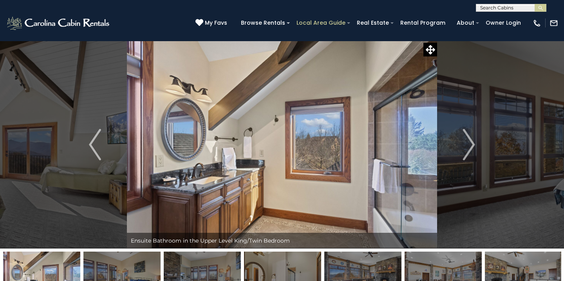
scroll to position [0, 0]
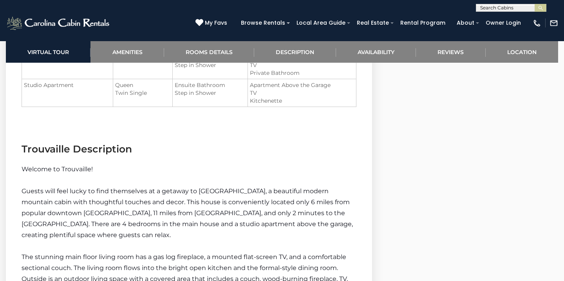
scroll to position [1149, 0]
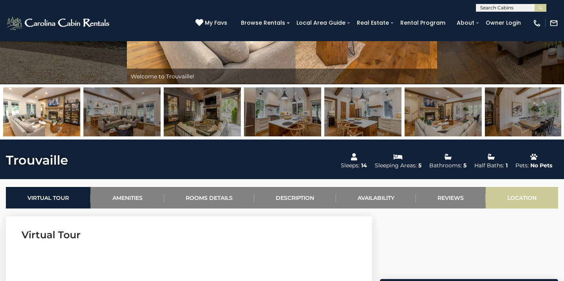
click at [518, 204] on link "Location" at bounding box center [522, 198] width 73 height 22
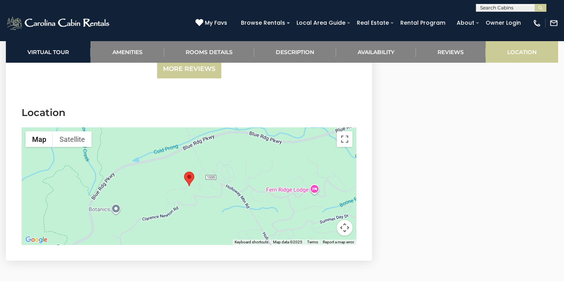
scroll to position [2335, 0]
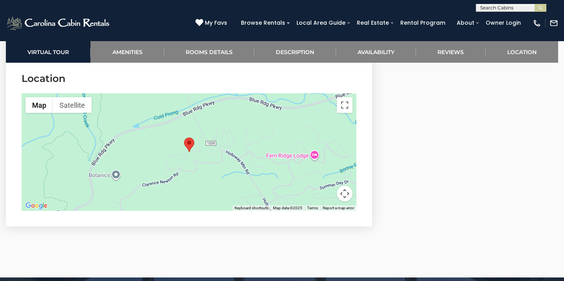
click at [341, 192] on button "Map camera controls" at bounding box center [345, 194] width 16 height 16
click at [321, 190] on button "Zoom out" at bounding box center [325, 194] width 16 height 16
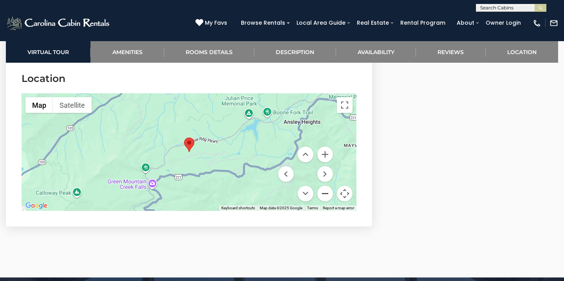
click at [321, 190] on button "Zoom out" at bounding box center [325, 194] width 16 height 16
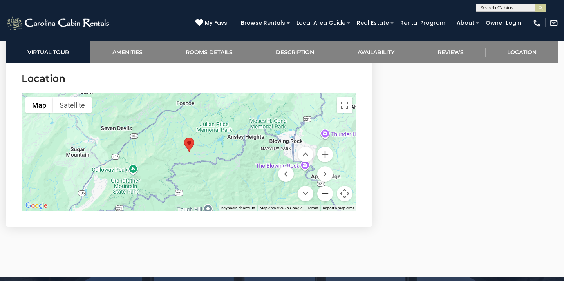
click at [321, 190] on button "Zoom out" at bounding box center [325, 194] width 16 height 16
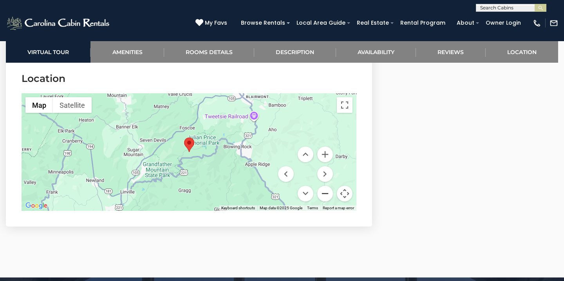
click at [321, 190] on button "Zoom out" at bounding box center [325, 194] width 16 height 16
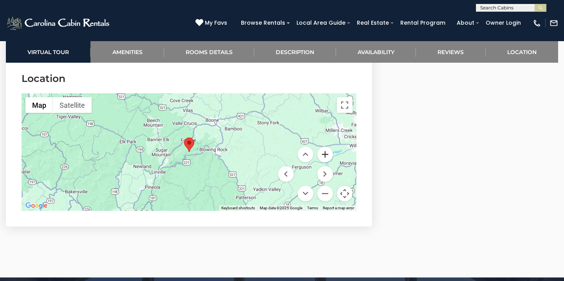
click at [327, 150] on button "Zoom in" at bounding box center [325, 155] width 16 height 16
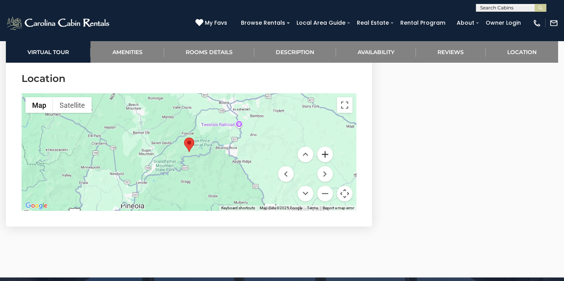
click at [327, 150] on button "Zoom in" at bounding box center [325, 155] width 16 height 16
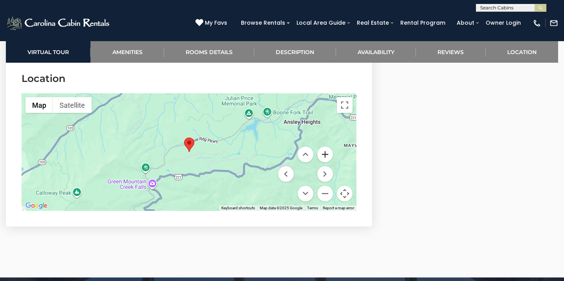
click at [327, 150] on button "Zoom in" at bounding box center [325, 155] width 16 height 16
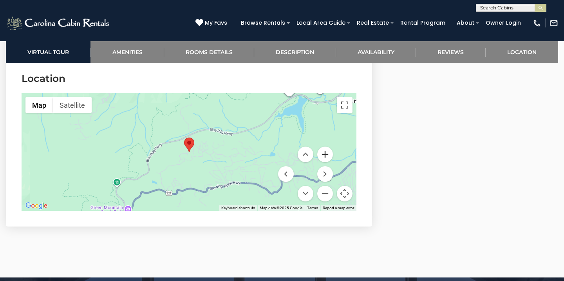
click at [327, 150] on button "Zoom in" at bounding box center [325, 155] width 16 height 16
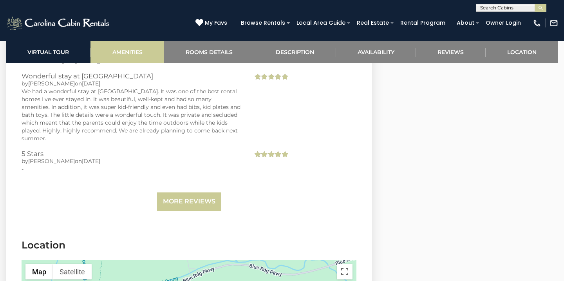
click at [148, 50] on link "Amenities" at bounding box center [127, 52] width 73 height 22
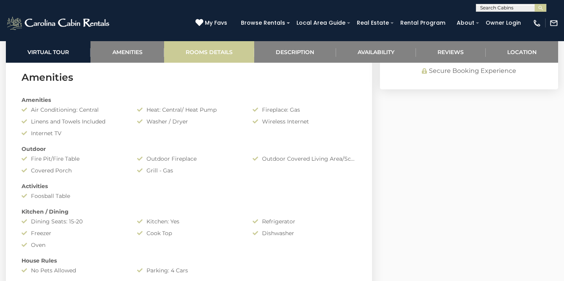
click at [207, 54] on link "Rooms Details" at bounding box center [209, 52] width 90 height 22
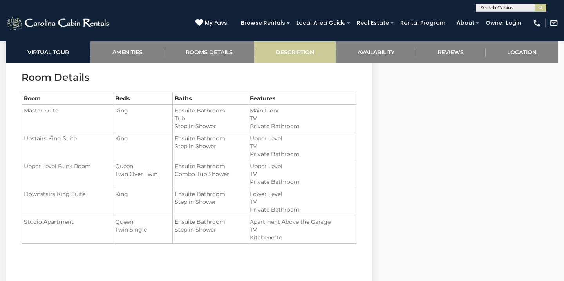
click at [286, 55] on link "Description" at bounding box center [295, 52] width 82 height 22
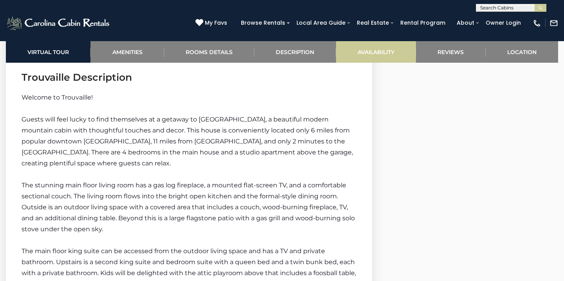
click at [364, 54] on link "Availability" at bounding box center [376, 52] width 80 height 22
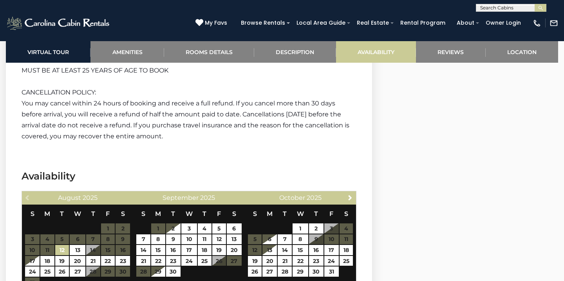
scroll to position [1883, 0]
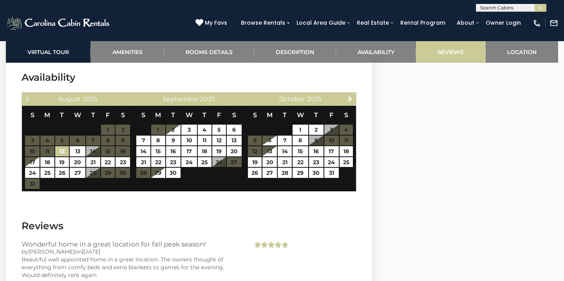
click at [438, 51] on link "Reviews" at bounding box center [450, 52] width 69 height 22
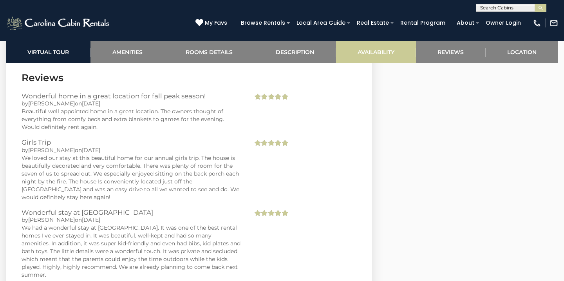
click at [388, 46] on link "Availability" at bounding box center [376, 52] width 80 height 22
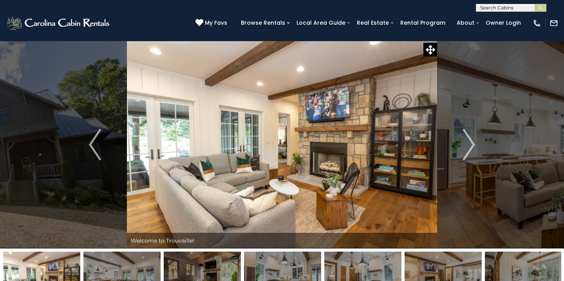
scroll to position [0, 0]
click at [464, 143] on img "Next" at bounding box center [469, 144] width 12 height 31
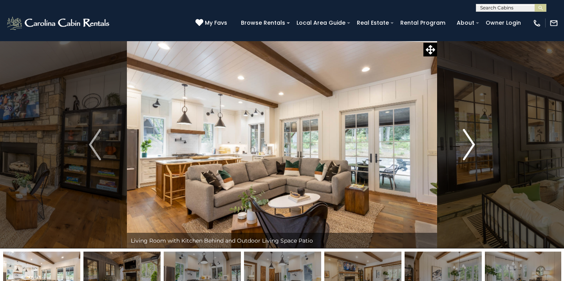
click at [469, 143] on img "Next" at bounding box center [469, 144] width 12 height 31
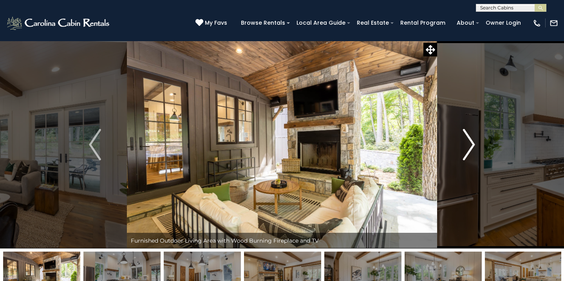
click at [469, 143] on img "Next" at bounding box center [469, 144] width 12 height 31
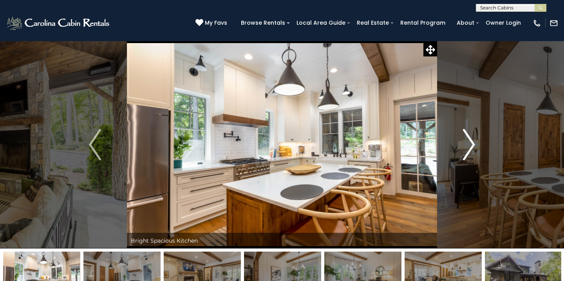
click at [469, 143] on img "Next" at bounding box center [469, 144] width 12 height 31
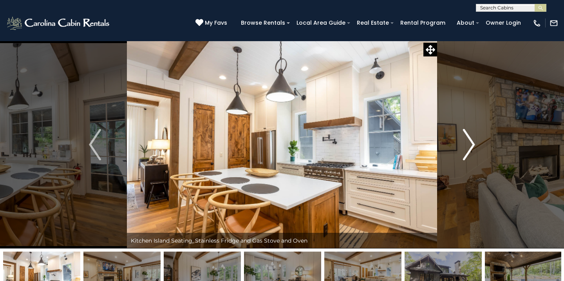
click at [469, 143] on img "Next" at bounding box center [469, 144] width 12 height 31
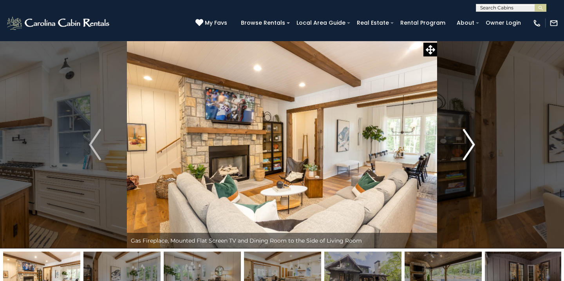
click at [469, 143] on img "Next" at bounding box center [469, 144] width 12 height 31
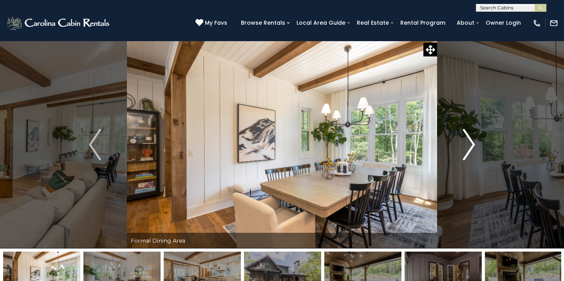
click at [469, 143] on img "Next" at bounding box center [469, 144] width 12 height 31
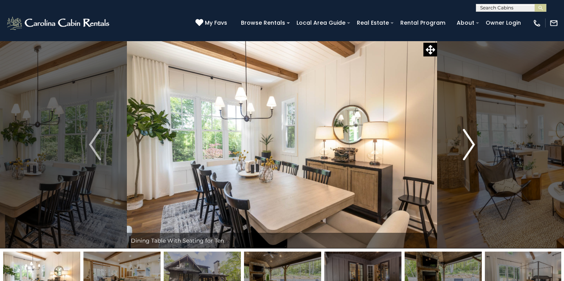
click at [469, 143] on img "Next" at bounding box center [469, 144] width 12 height 31
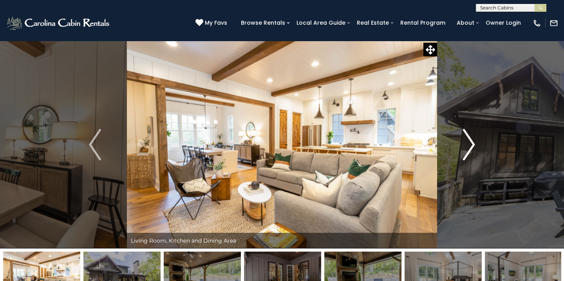
click at [469, 143] on img "Next" at bounding box center [469, 144] width 12 height 31
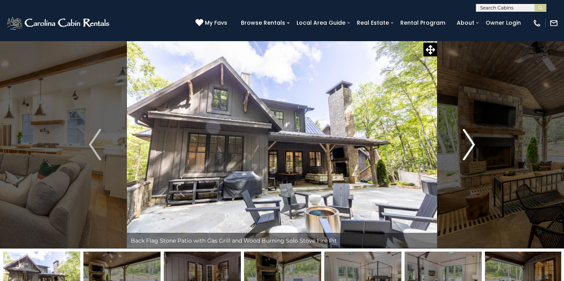
click at [469, 143] on img "Next" at bounding box center [469, 144] width 12 height 31
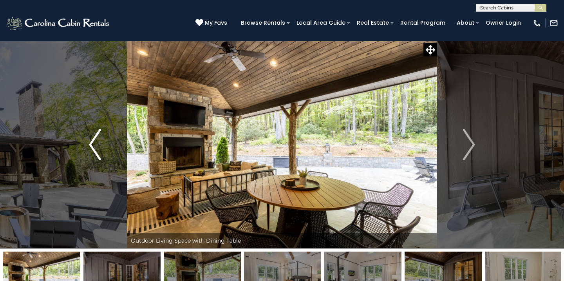
click at [104, 147] on button "Previous" at bounding box center [95, 145] width 64 height 208
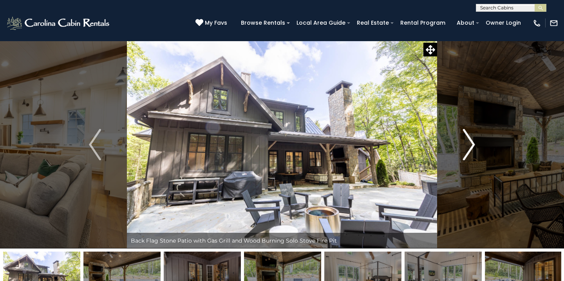
click at [466, 143] on img "Next" at bounding box center [469, 144] width 12 height 31
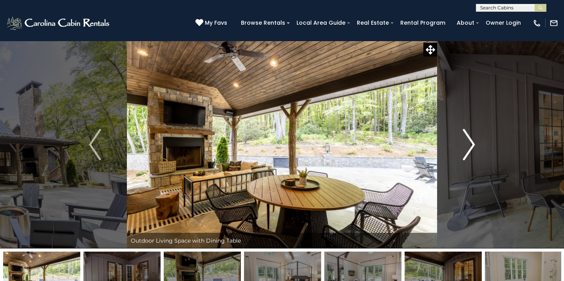
click at [466, 143] on img "Next" at bounding box center [469, 144] width 12 height 31
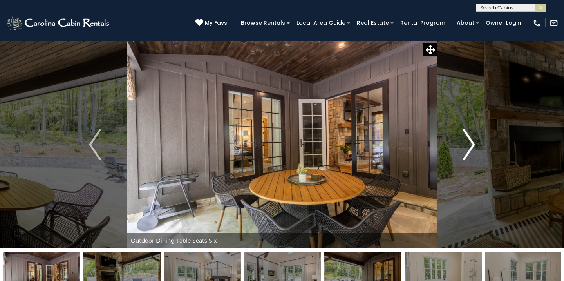
click at [466, 143] on img "Next" at bounding box center [469, 144] width 12 height 31
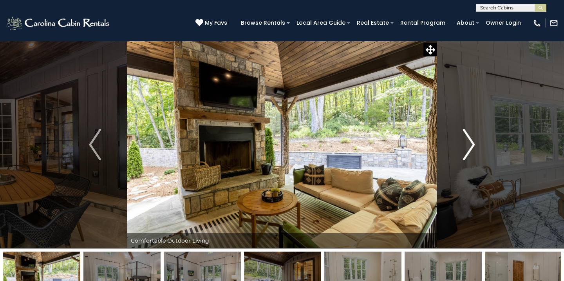
click at [466, 143] on img "Next" at bounding box center [469, 144] width 12 height 31
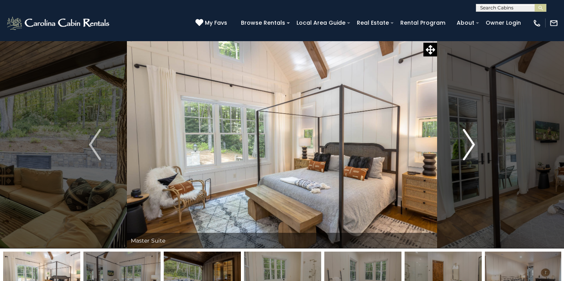
click at [466, 143] on img "Next" at bounding box center [469, 144] width 12 height 31
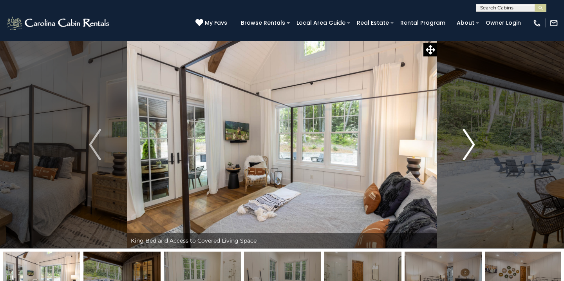
click at [466, 143] on img "Next" at bounding box center [469, 144] width 12 height 31
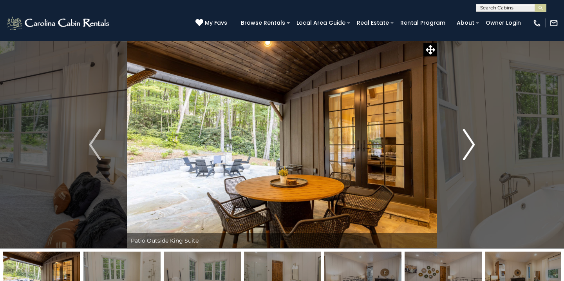
click at [466, 143] on img "Next" at bounding box center [469, 144] width 12 height 31
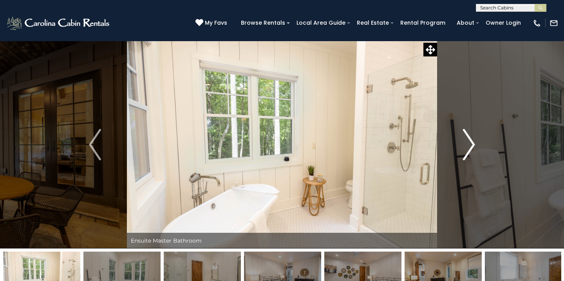
click at [466, 143] on img "Next" at bounding box center [469, 144] width 12 height 31
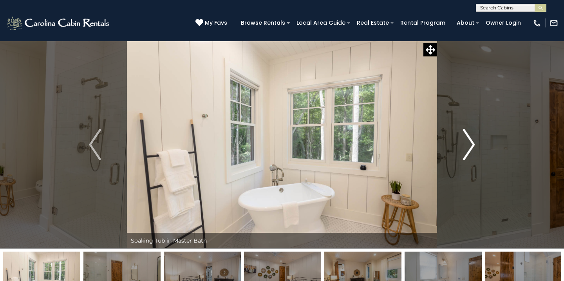
click at [466, 143] on img "Next" at bounding box center [469, 144] width 12 height 31
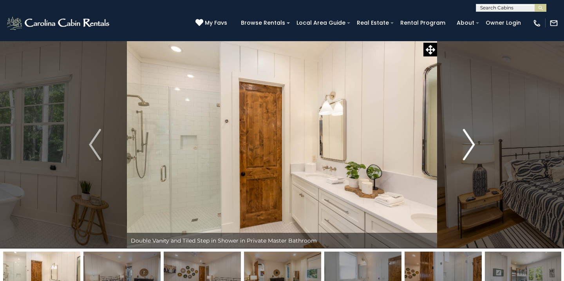
click at [466, 143] on img "Next" at bounding box center [469, 144] width 12 height 31
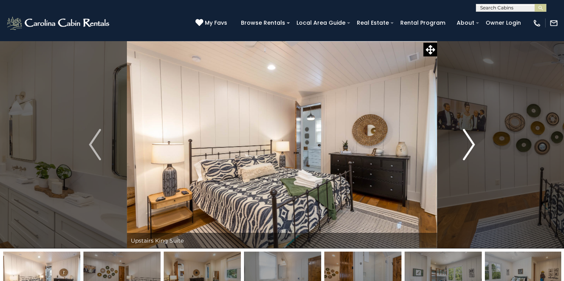
click at [466, 143] on img "Next" at bounding box center [469, 144] width 12 height 31
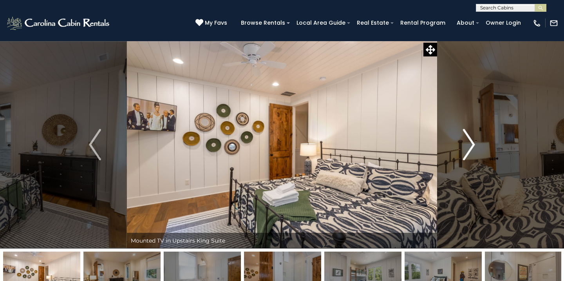
click at [466, 143] on img "Next" at bounding box center [469, 144] width 12 height 31
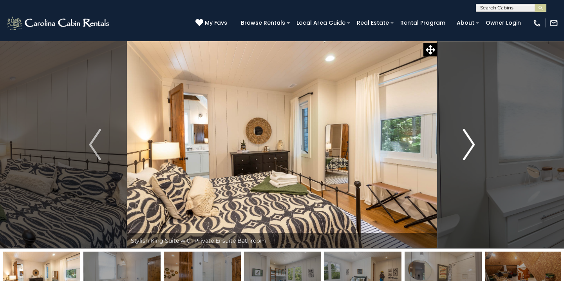
click at [466, 143] on img "Next" at bounding box center [469, 144] width 12 height 31
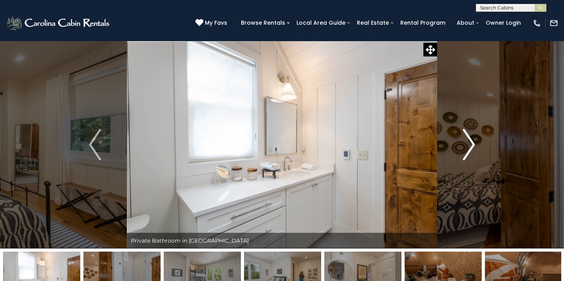
click at [466, 143] on img "Next" at bounding box center [469, 144] width 12 height 31
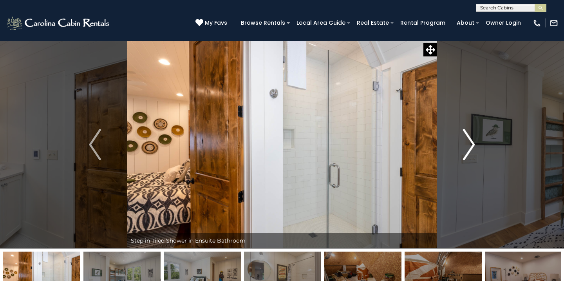
click at [466, 143] on img "Next" at bounding box center [469, 144] width 12 height 31
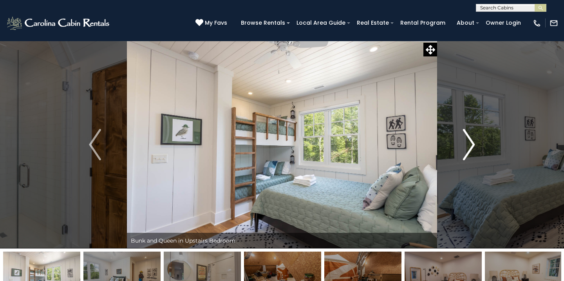
click at [466, 143] on img "Next" at bounding box center [469, 144] width 12 height 31
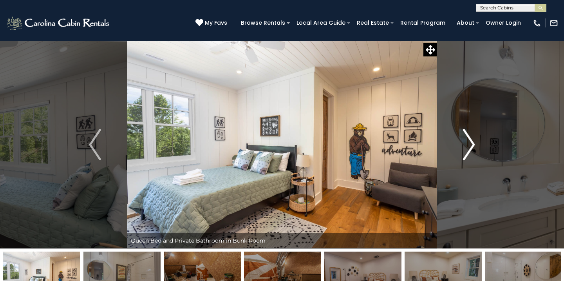
click at [466, 143] on img "Next" at bounding box center [469, 144] width 12 height 31
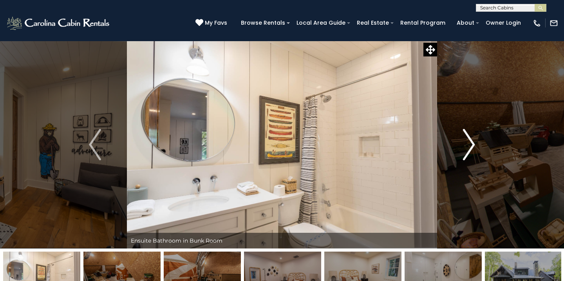
click at [466, 143] on img "Next" at bounding box center [469, 144] width 12 height 31
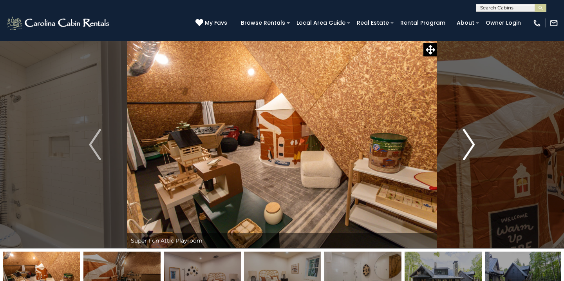
click at [466, 143] on img "Next" at bounding box center [469, 144] width 12 height 31
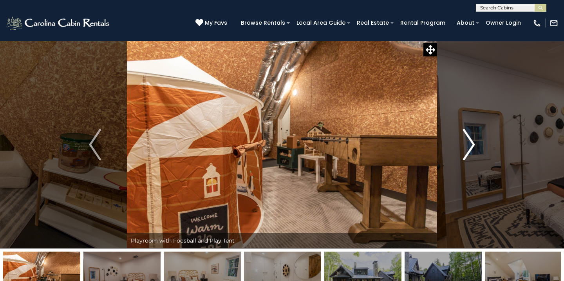
click at [466, 143] on img "Next" at bounding box center [469, 144] width 12 height 31
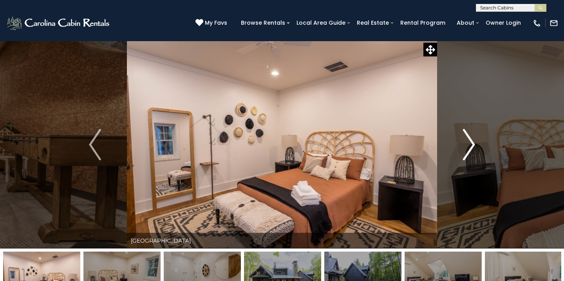
click at [466, 143] on img "Next" at bounding box center [469, 144] width 12 height 31
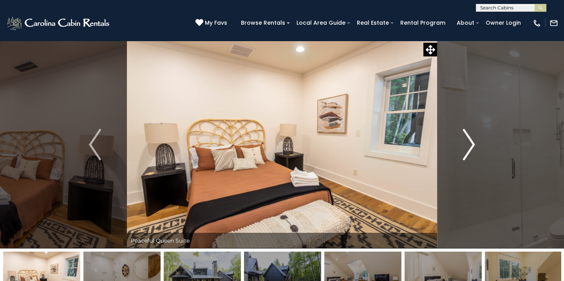
click at [466, 143] on img "Next" at bounding box center [469, 144] width 12 height 31
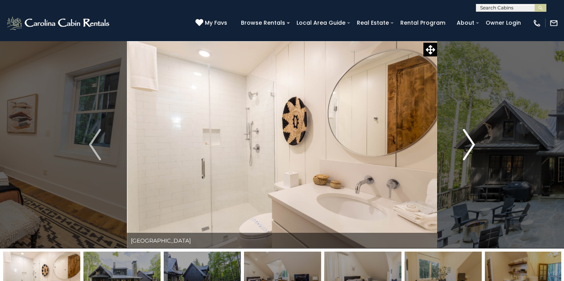
click at [466, 143] on img "Next" at bounding box center [469, 144] width 12 height 31
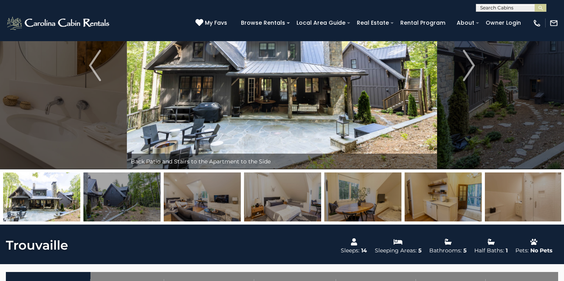
scroll to position [80, 0]
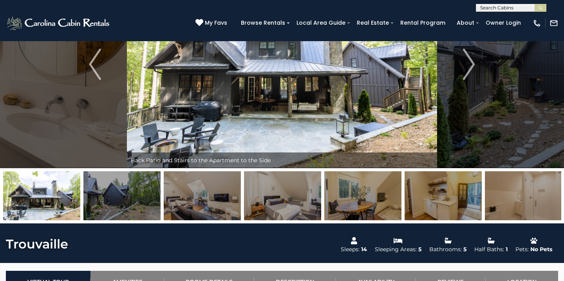
click at [152, 187] on img at bounding box center [121, 195] width 77 height 49
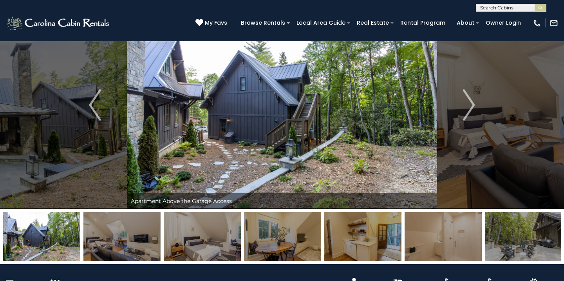
scroll to position [39, 0]
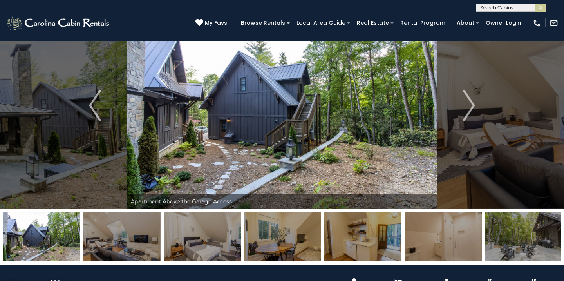
click at [175, 234] on img at bounding box center [202, 236] width 77 height 49
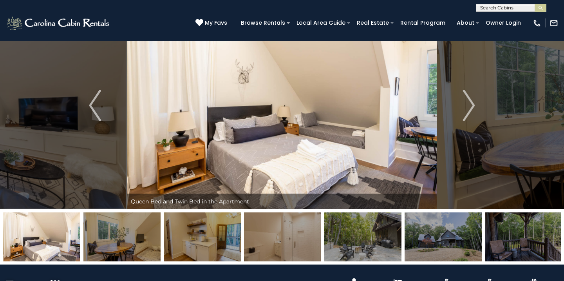
click at [190, 235] on img at bounding box center [202, 236] width 77 height 49
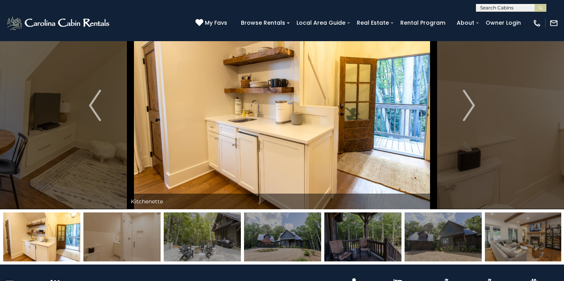
click at [190, 235] on img at bounding box center [202, 236] width 77 height 49
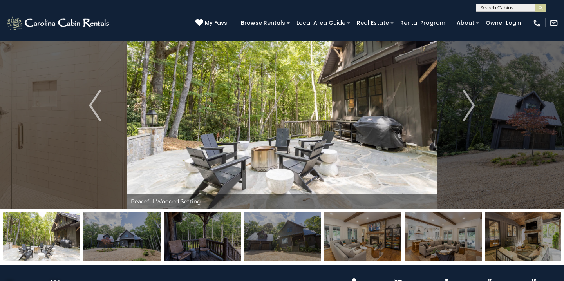
click at [214, 235] on img at bounding box center [202, 236] width 77 height 49
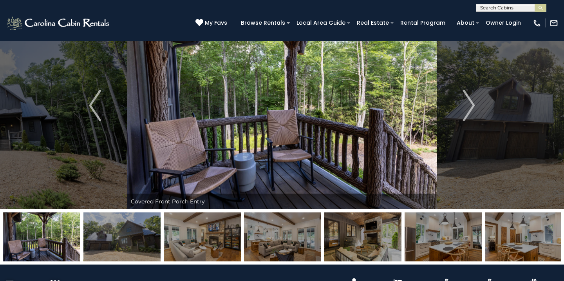
click at [214, 235] on img at bounding box center [202, 236] width 77 height 49
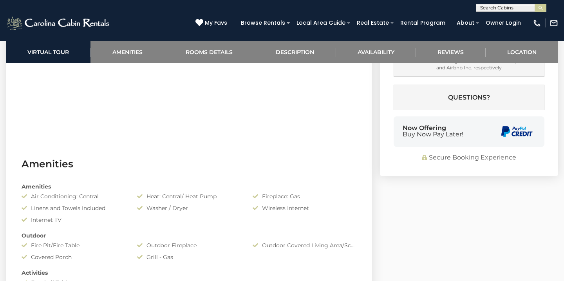
scroll to position [665, 0]
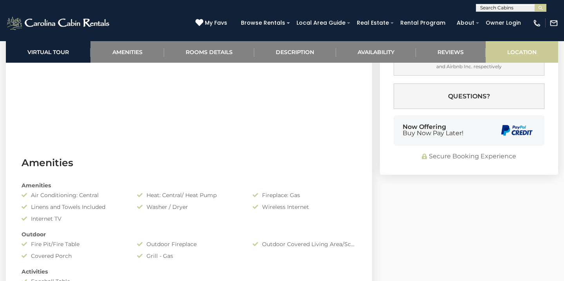
click at [546, 52] on link "Location" at bounding box center [522, 52] width 73 height 22
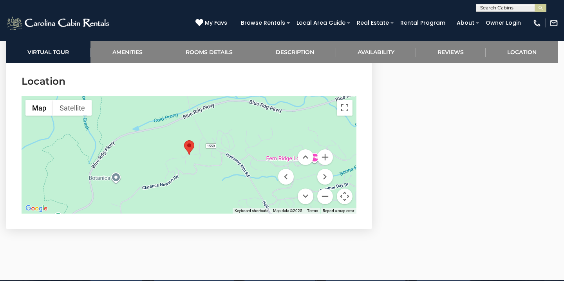
scroll to position [2335, 0]
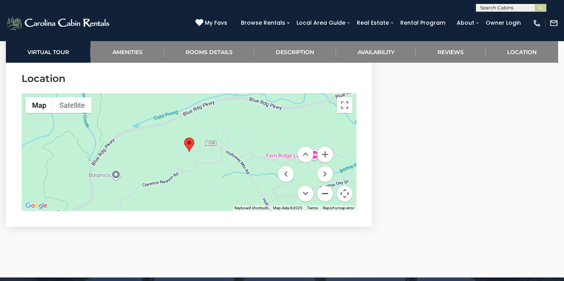
click at [326, 191] on button "Zoom out" at bounding box center [325, 194] width 16 height 16
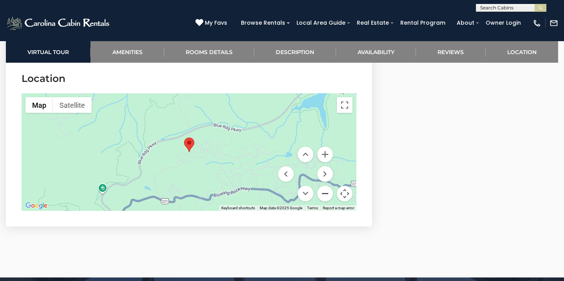
click at [326, 191] on button "Zoom out" at bounding box center [325, 194] width 16 height 16
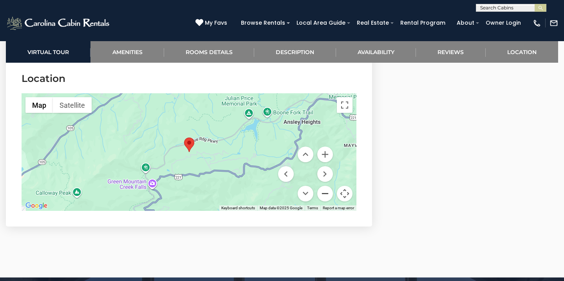
click at [326, 191] on button "Zoom out" at bounding box center [325, 194] width 16 height 16
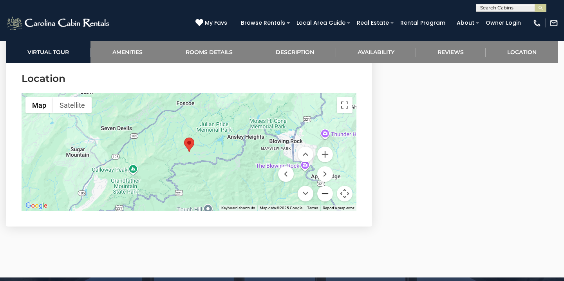
click at [326, 191] on button "Zoom out" at bounding box center [325, 194] width 16 height 16
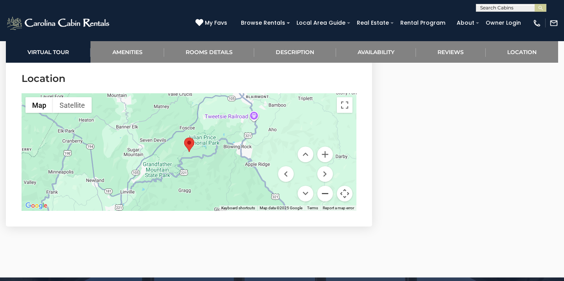
click at [326, 191] on button "Zoom out" at bounding box center [325, 194] width 16 height 16
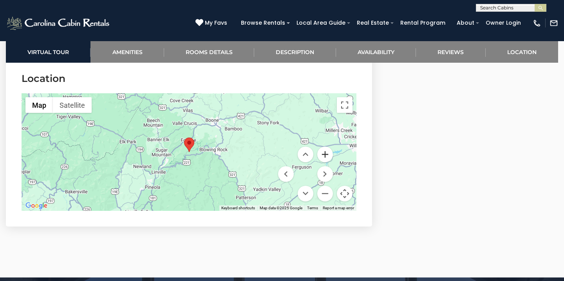
click at [328, 155] on button "Zoom in" at bounding box center [325, 155] width 16 height 16
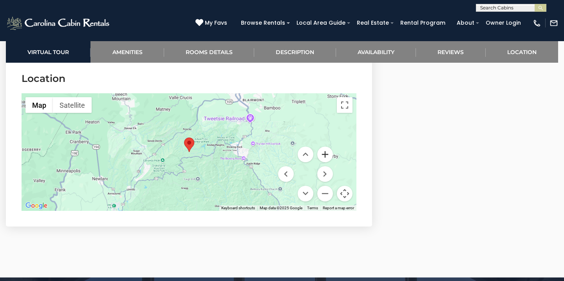
click at [328, 155] on button "Zoom in" at bounding box center [325, 155] width 16 height 16
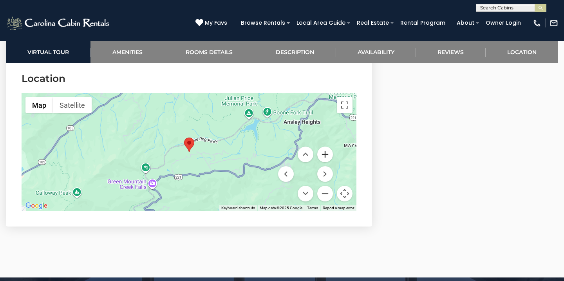
click at [328, 155] on button "Zoom in" at bounding box center [325, 155] width 16 height 16
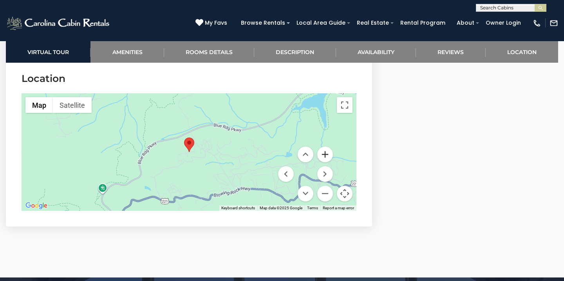
click at [328, 155] on button "Zoom in" at bounding box center [325, 155] width 16 height 16
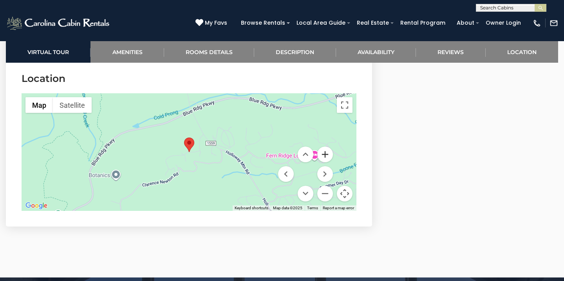
click at [328, 155] on button "Zoom in" at bounding box center [325, 155] width 16 height 16
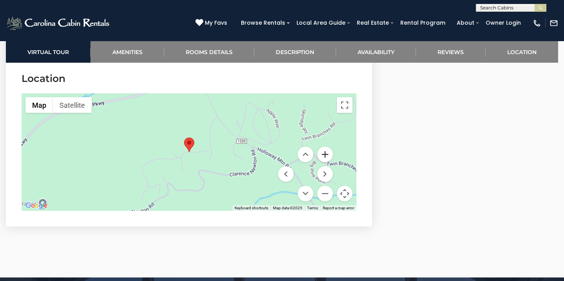
click at [328, 155] on button "Zoom in" at bounding box center [325, 155] width 16 height 16
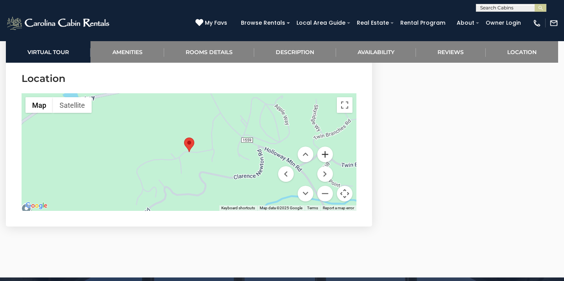
click at [328, 155] on button "Zoom in" at bounding box center [325, 155] width 16 height 16
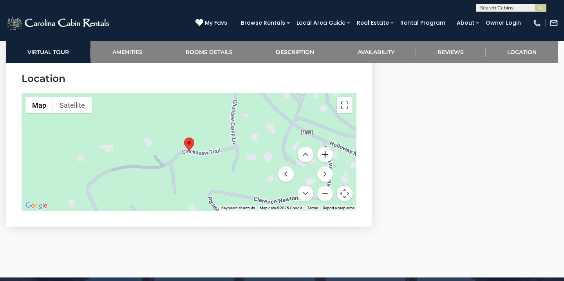
click at [328, 155] on button "Zoom in" at bounding box center [325, 155] width 16 height 16
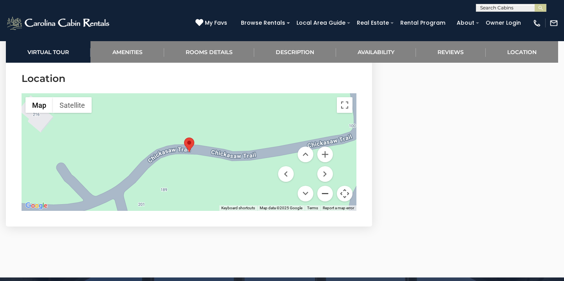
click at [323, 191] on button "Zoom out" at bounding box center [325, 194] width 16 height 16
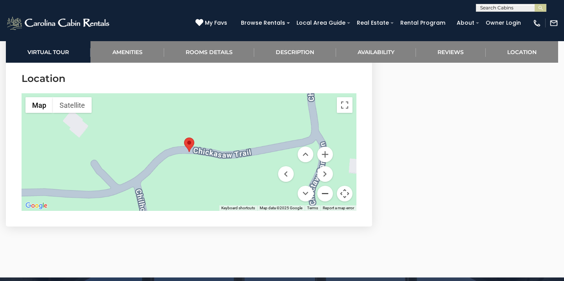
click at [323, 191] on button "Zoom out" at bounding box center [325, 194] width 16 height 16
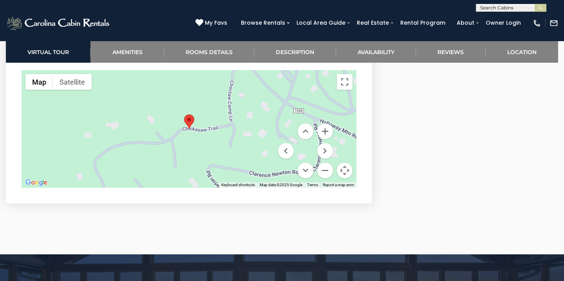
scroll to position [2357, 0]
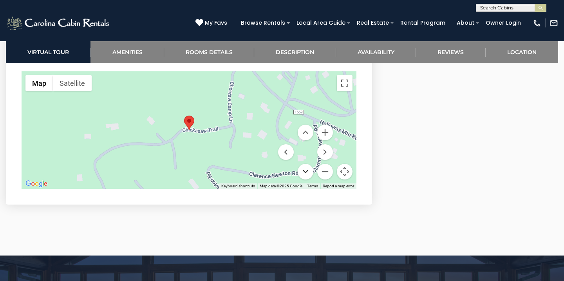
click at [309, 169] on button "Move down" at bounding box center [306, 172] width 16 height 16
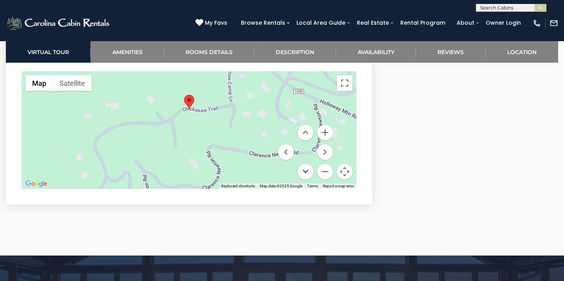
click at [309, 169] on button "Move down" at bounding box center [306, 172] width 16 height 16
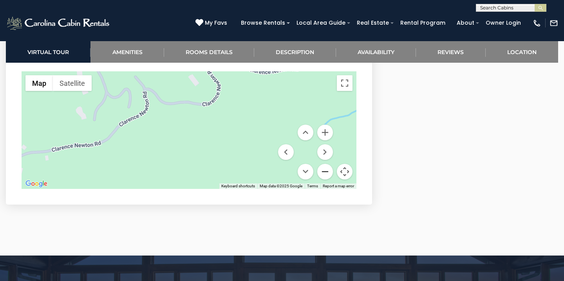
click at [324, 172] on button "Zoom out" at bounding box center [325, 172] width 16 height 16
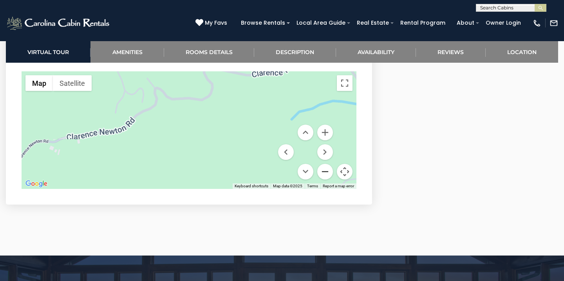
click at [324, 172] on button "Zoom out" at bounding box center [325, 172] width 16 height 16
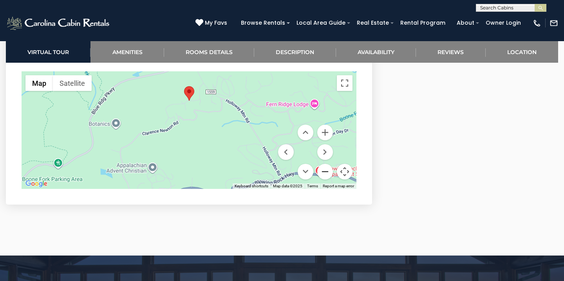
click at [324, 172] on button "Zoom out" at bounding box center [325, 172] width 16 height 16
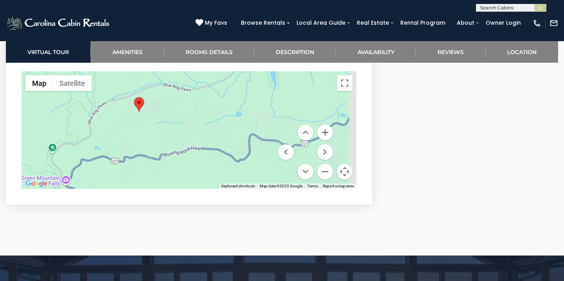
drag, startPoint x: 208, startPoint y: 147, endPoint x: 149, endPoint y: 146, distance: 59.2
click at [149, 146] on div at bounding box center [189, 130] width 335 height 118
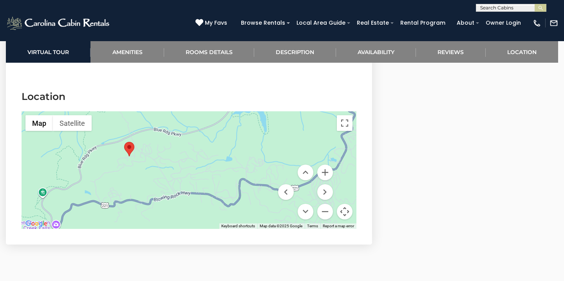
scroll to position [2317, 0]
click at [328, 206] on button "Zoom out" at bounding box center [325, 212] width 16 height 16
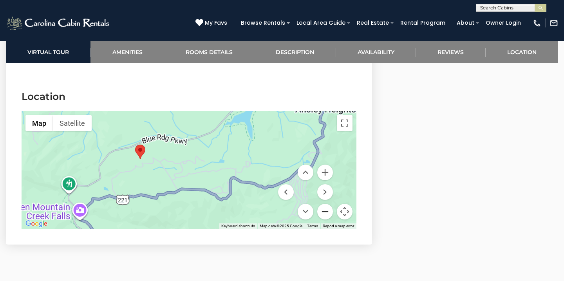
click at [328, 206] on button "Zoom out" at bounding box center [325, 212] width 16 height 16
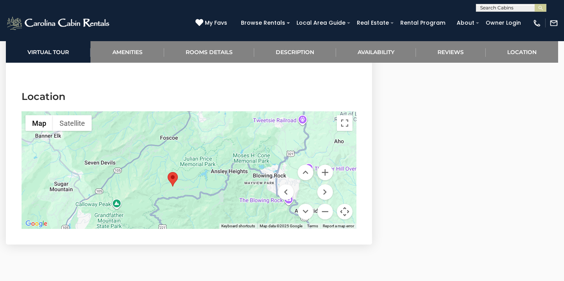
drag, startPoint x: 203, startPoint y: 123, endPoint x: 201, endPoint y: 145, distance: 21.2
click at [201, 145] on div at bounding box center [189, 170] width 335 height 118
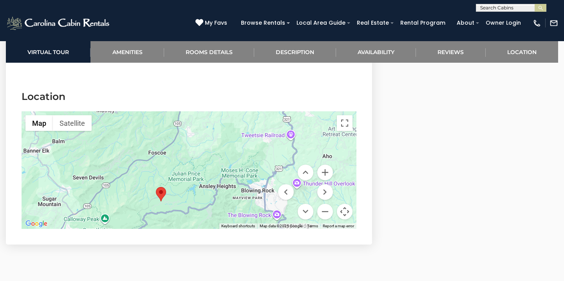
drag, startPoint x: 177, startPoint y: 208, endPoint x: 166, endPoint y: 220, distance: 16.6
click at [166, 220] on div at bounding box center [189, 170] width 335 height 118
click at [326, 173] on button "Zoom in" at bounding box center [325, 173] width 16 height 16
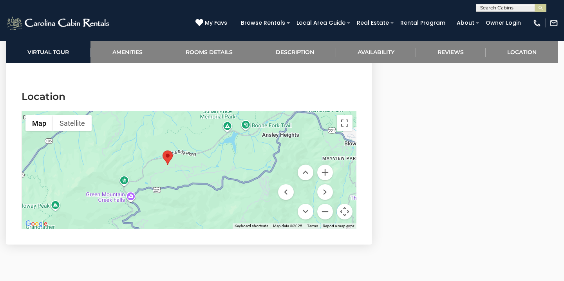
drag, startPoint x: 160, startPoint y: 201, endPoint x: 195, endPoint y: 134, distance: 75.5
click at [196, 134] on div at bounding box center [189, 170] width 335 height 118
click at [331, 171] on button "Zoom in" at bounding box center [325, 173] width 16 height 16
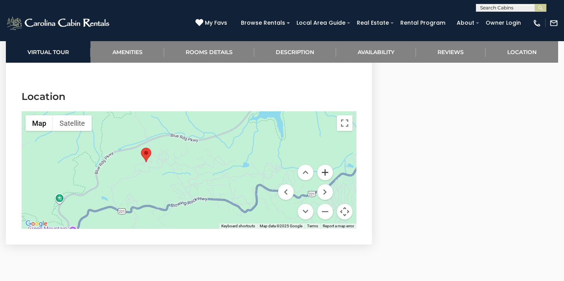
click at [331, 171] on button "Zoom in" at bounding box center [325, 173] width 16 height 16
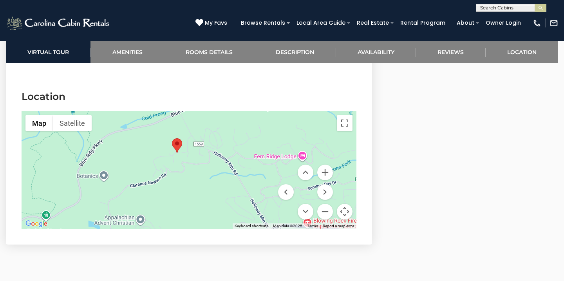
drag, startPoint x: 147, startPoint y: 162, endPoint x: 224, endPoint y: 160, distance: 76.4
click at [224, 160] on div at bounding box center [189, 170] width 335 height 118
click at [326, 173] on button "Zoom in" at bounding box center [325, 173] width 16 height 16
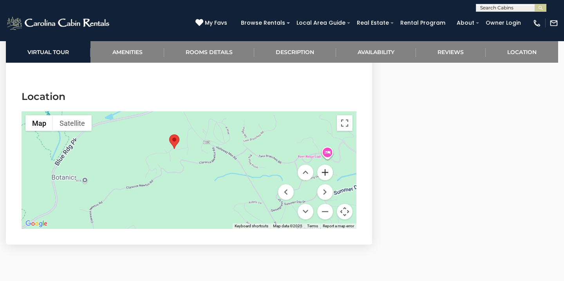
click at [326, 173] on button "Zoom in" at bounding box center [325, 173] width 16 height 16
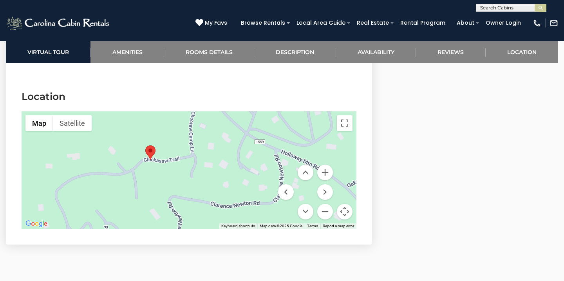
drag, startPoint x: 166, startPoint y: 121, endPoint x: 176, endPoint y: 181, distance: 61.5
click at [176, 181] on div at bounding box center [189, 170] width 335 height 118
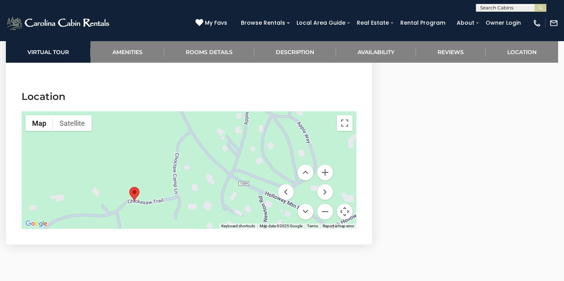
drag, startPoint x: 221, startPoint y: 140, endPoint x: 206, endPoint y: 183, distance: 45.9
click at [206, 183] on div at bounding box center [189, 170] width 335 height 118
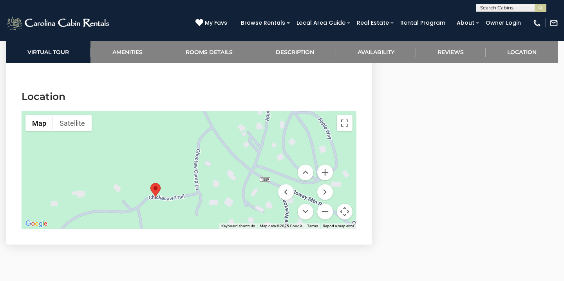
drag, startPoint x: 205, startPoint y: 163, endPoint x: 236, endPoint y: 156, distance: 32.5
click at [236, 156] on div at bounding box center [189, 170] width 335 height 118
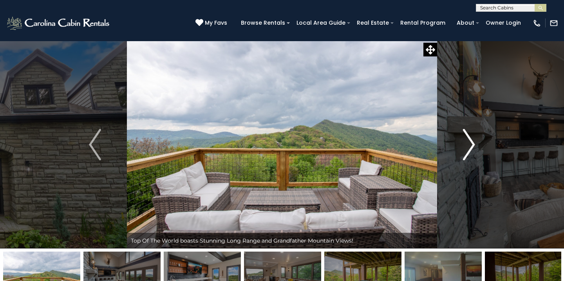
click at [462, 140] on button "Next" at bounding box center [469, 145] width 64 height 208
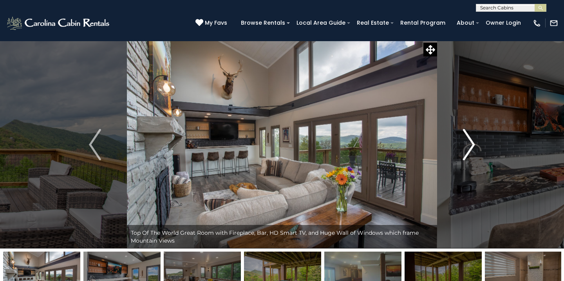
click at [467, 141] on img "Next" at bounding box center [469, 144] width 12 height 31
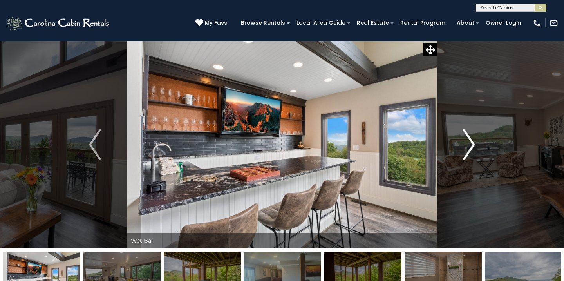
click at [467, 141] on img "Next" at bounding box center [469, 144] width 12 height 31
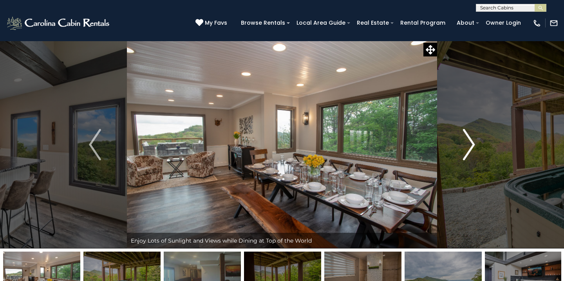
click at [467, 141] on img "Next" at bounding box center [469, 144] width 12 height 31
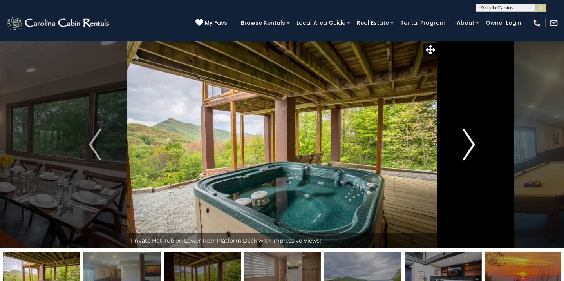
click at [467, 141] on img "Next" at bounding box center [469, 144] width 12 height 31
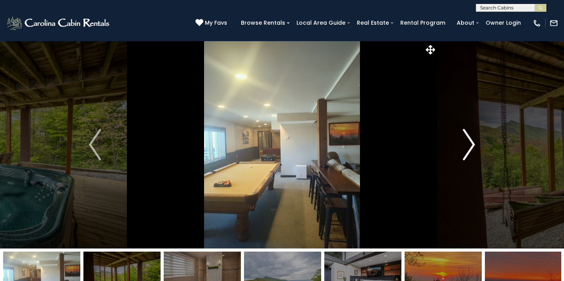
click at [467, 141] on img "Next" at bounding box center [469, 144] width 12 height 31
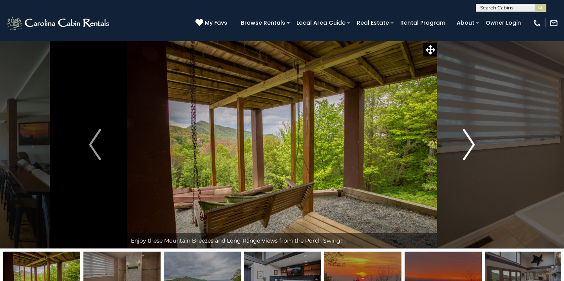
click at [467, 141] on img "Next" at bounding box center [469, 144] width 12 height 31
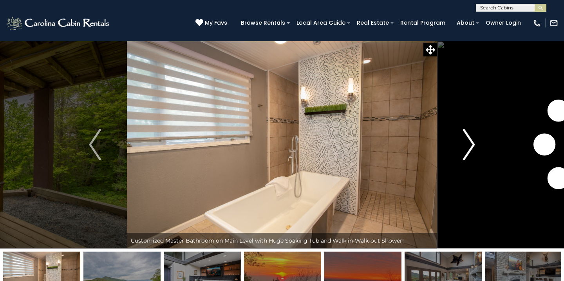
click at [467, 141] on img "Next" at bounding box center [469, 144] width 12 height 31
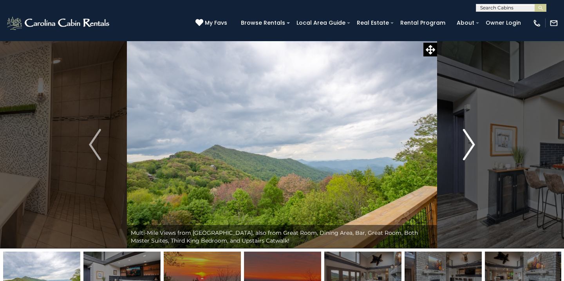
click at [467, 141] on img "Next" at bounding box center [469, 144] width 12 height 31
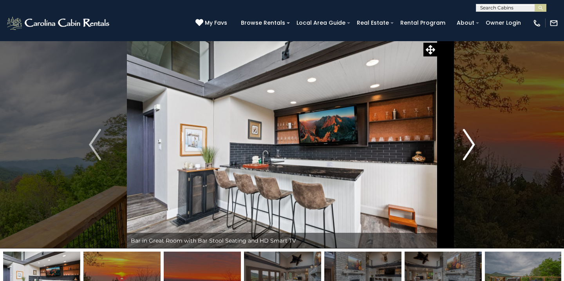
click at [467, 141] on img "Next" at bounding box center [469, 144] width 12 height 31
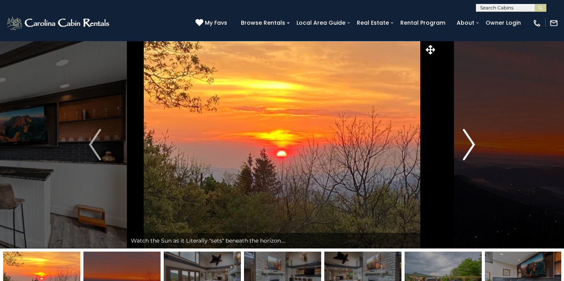
click at [467, 141] on img "Next" at bounding box center [469, 144] width 12 height 31
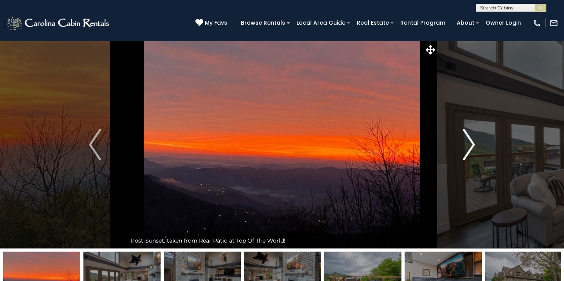
click at [467, 141] on img "Next" at bounding box center [469, 144] width 12 height 31
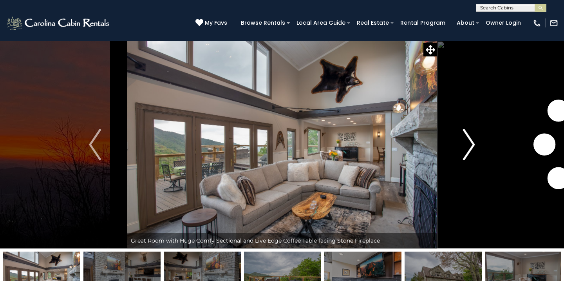
click at [467, 141] on img "Next" at bounding box center [469, 144] width 12 height 31
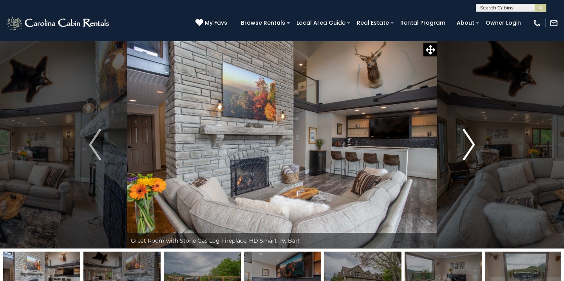
click at [467, 141] on img "Next" at bounding box center [469, 144] width 12 height 31
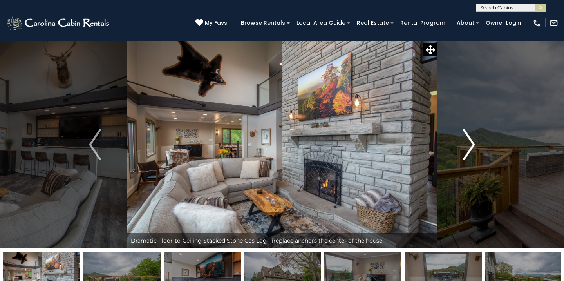
click at [467, 141] on img "Next" at bounding box center [469, 144] width 12 height 31
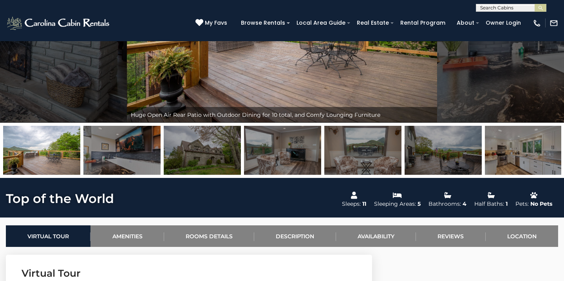
scroll to position [131, 0]
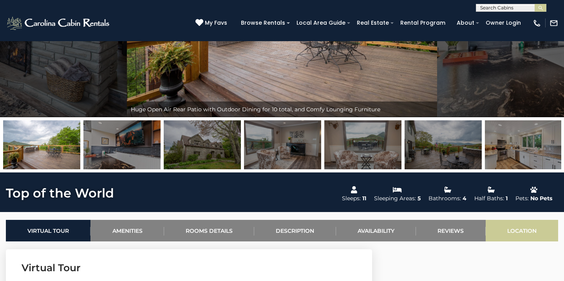
click at [506, 227] on link "Location" at bounding box center [522, 231] width 73 height 22
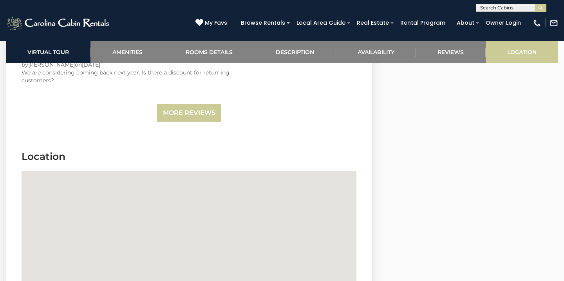
scroll to position [2424, 0]
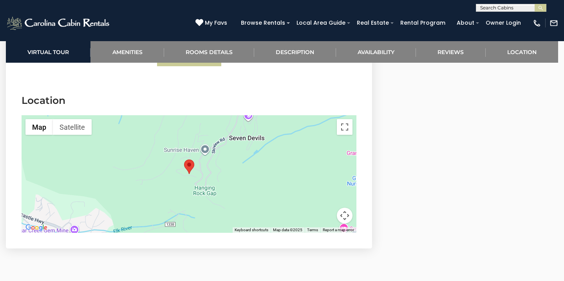
click at [345, 208] on button "Map camera controls" at bounding box center [345, 216] width 16 height 16
click at [325, 208] on button "Zoom out" at bounding box center [325, 216] width 16 height 16
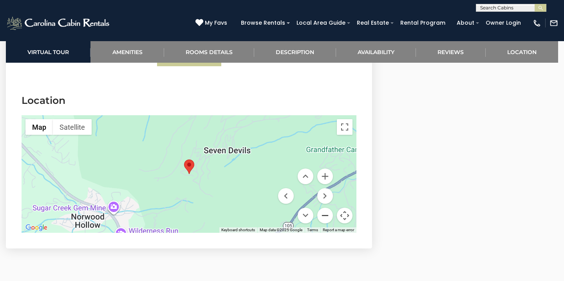
click at [325, 208] on button "Zoom out" at bounding box center [325, 216] width 16 height 16
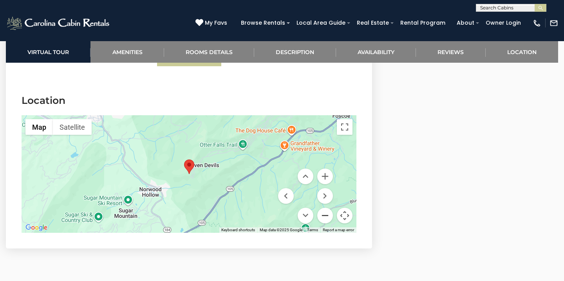
click at [325, 208] on button "Zoom out" at bounding box center [325, 216] width 16 height 16
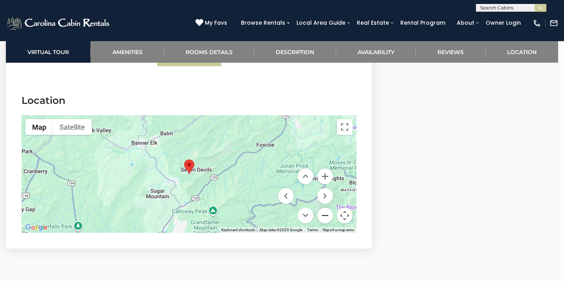
click at [325, 208] on button "Zoom out" at bounding box center [325, 216] width 16 height 16
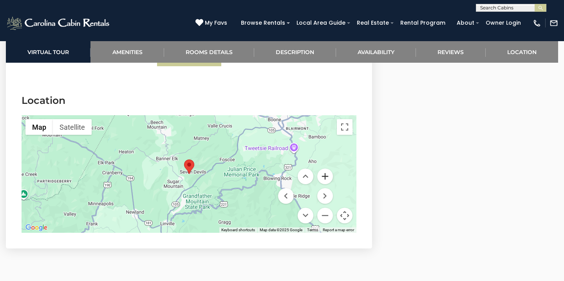
click at [329, 169] on button "Zoom in" at bounding box center [325, 177] width 16 height 16
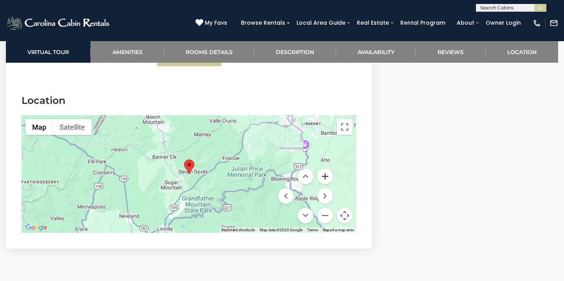
click at [329, 169] on button "Zoom in" at bounding box center [325, 177] width 16 height 16
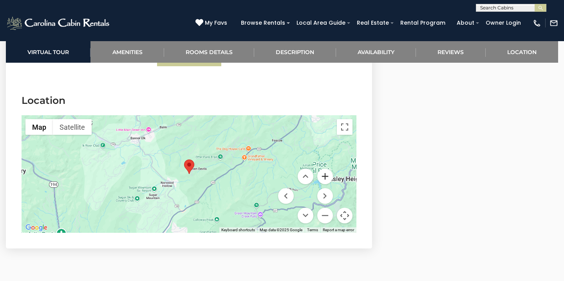
click at [329, 169] on button "Zoom in" at bounding box center [325, 177] width 16 height 16
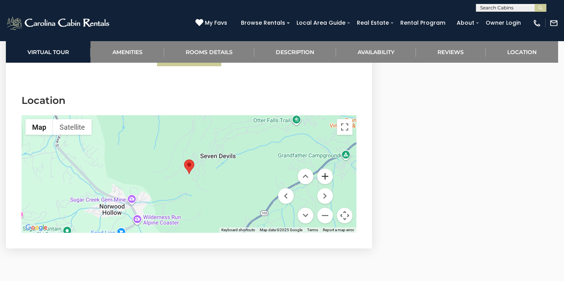
click at [329, 169] on button "Zoom in" at bounding box center [325, 177] width 16 height 16
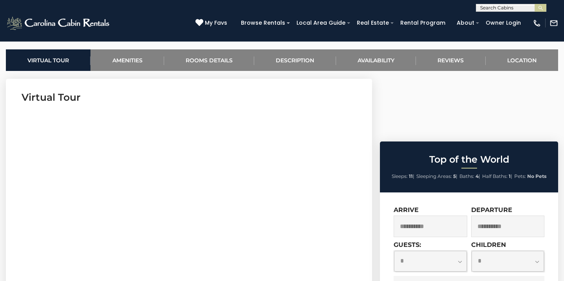
scroll to position [299, 0]
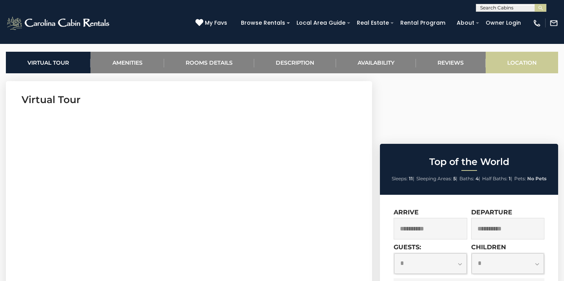
click at [515, 63] on link "Location" at bounding box center [522, 63] width 73 height 22
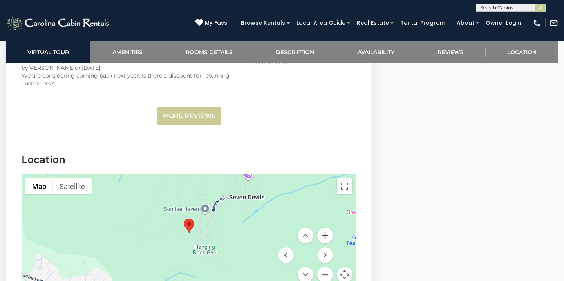
scroll to position [2424, 0]
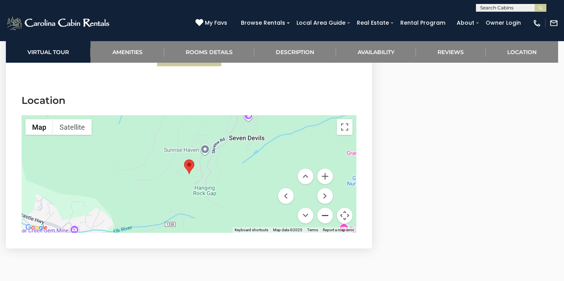
click at [326, 208] on button "Zoom out" at bounding box center [325, 216] width 16 height 16
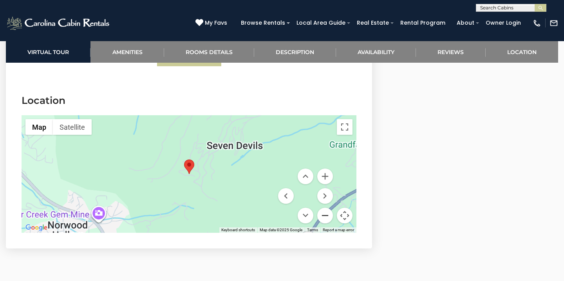
click at [326, 208] on button "Zoom out" at bounding box center [325, 216] width 16 height 16
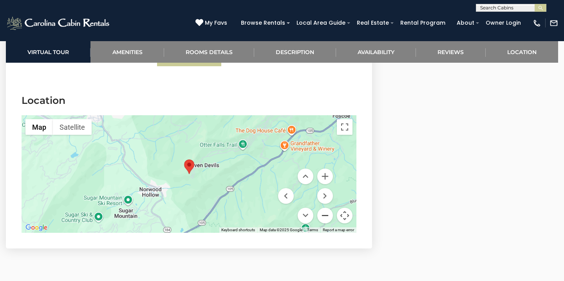
click at [326, 208] on button "Zoom out" at bounding box center [325, 216] width 16 height 16
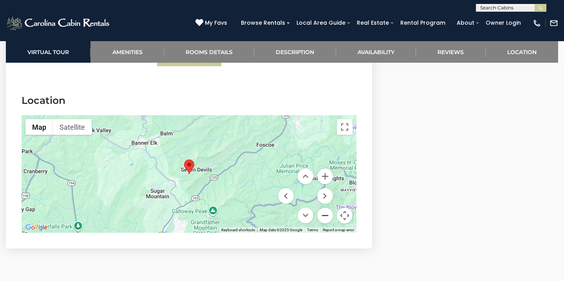
click at [326, 208] on button "Zoom out" at bounding box center [325, 216] width 16 height 16
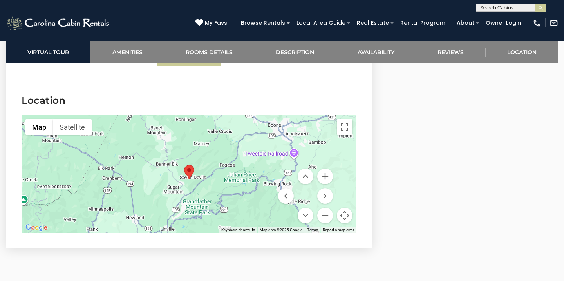
drag, startPoint x: 263, startPoint y: 126, endPoint x: 257, endPoint y: 152, distance: 27.3
click at [257, 152] on div at bounding box center [189, 174] width 335 height 118
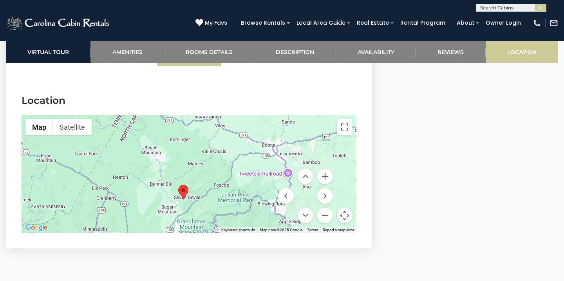
click at [504, 49] on link "Location" at bounding box center [522, 52] width 73 height 22
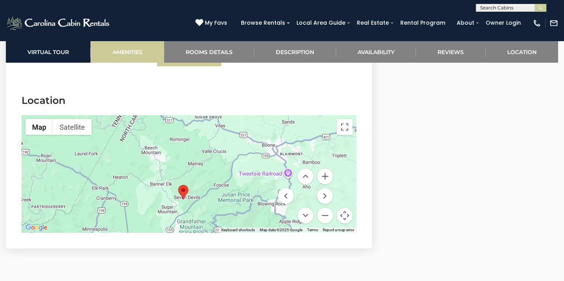
click at [131, 56] on link "Amenities" at bounding box center [127, 52] width 73 height 22
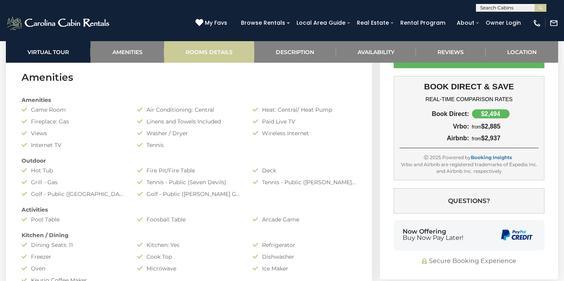
click at [202, 52] on link "Rooms Details" at bounding box center [209, 52] width 90 height 22
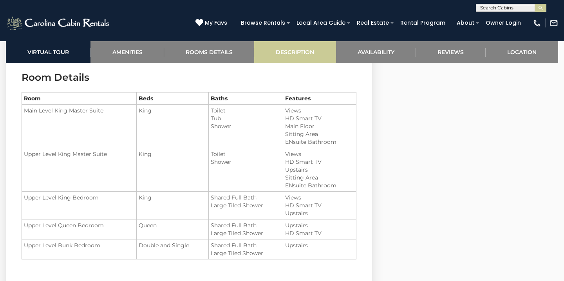
click at [302, 50] on link "Description" at bounding box center [295, 52] width 82 height 22
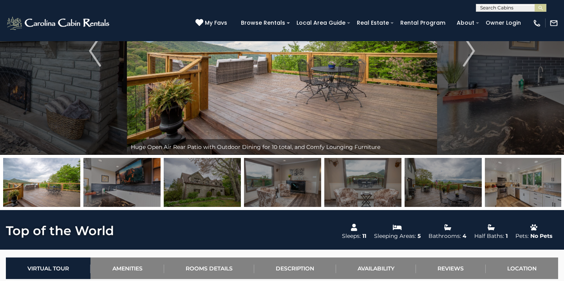
scroll to position [125, 0]
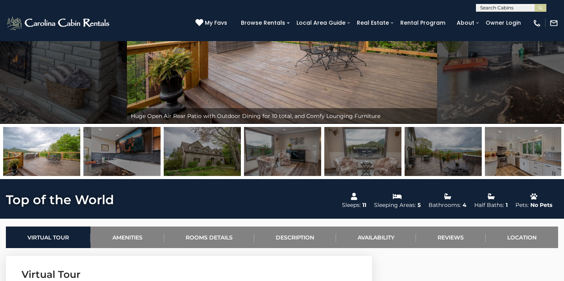
click at [217, 141] on img at bounding box center [202, 151] width 77 height 49
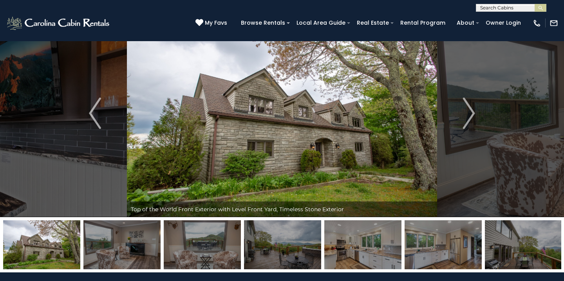
scroll to position [47, 0]
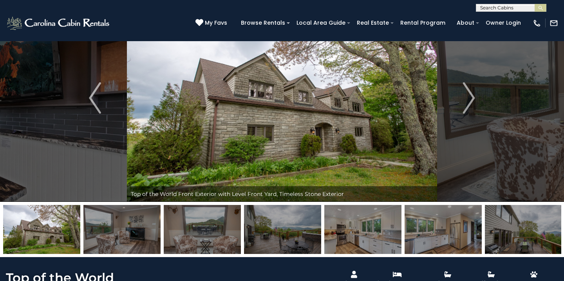
click at [196, 228] on img at bounding box center [202, 229] width 77 height 49
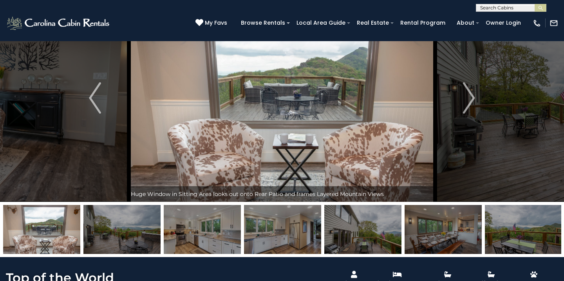
click at [223, 224] on img at bounding box center [202, 229] width 77 height 49
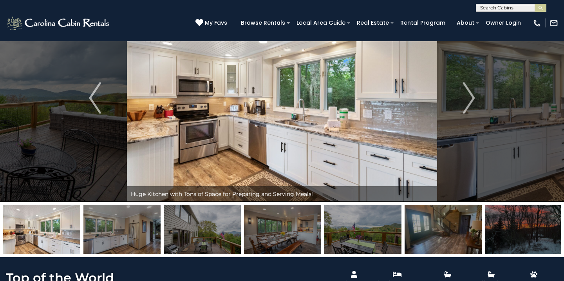
click at [230, 225] on img at bounding box center [202, 229] width 77 height 49
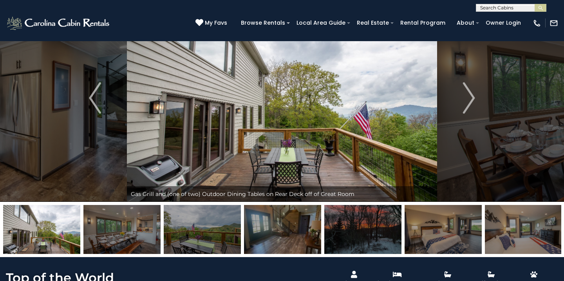
click at [230, 225] on img at bounding box center [202, 229] width 77 height 49
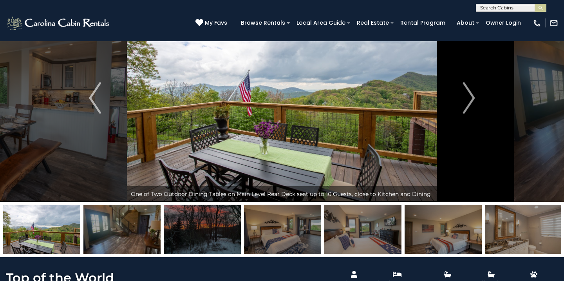
click at [230, 225] on img at bounding box center [202, 229] width 77 height 49
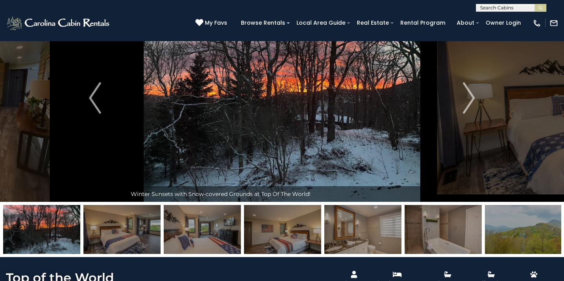
click at [240, 225] on img at bounding box center [202, 229] width 77 height 49
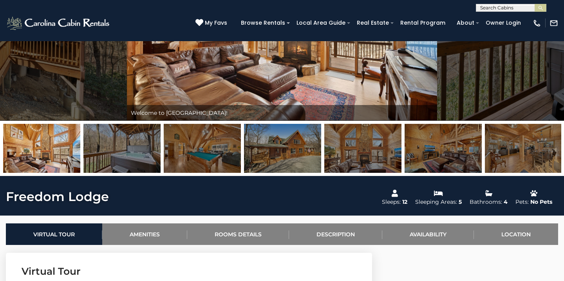
scroll to position [167, 0]
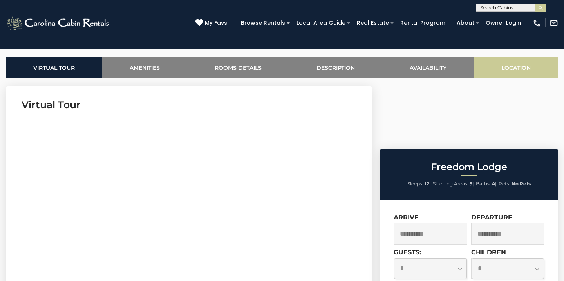
click at [512, 76] on link "Location" at bounding box center [516, 68] width 84 height 22
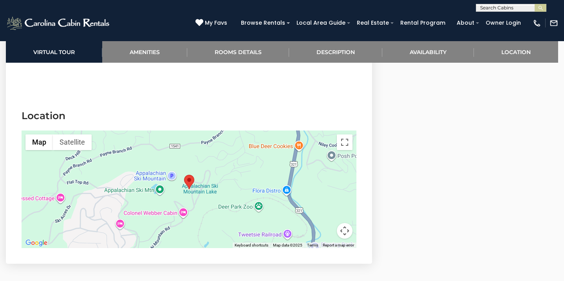
scroll to position [1805, 0]
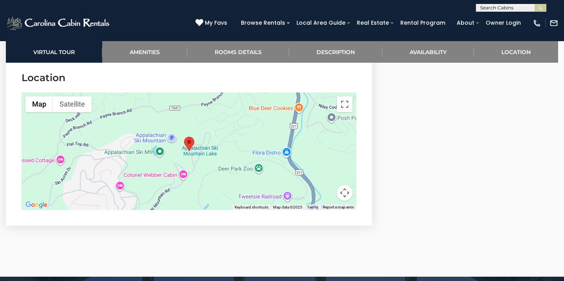
click at [341, 191] on button "Map camera controls" at bounding box center [345, 193] width 16 height 16
click at [325, 191] on button "Zoom out" at bounding box center [325, 193] width 16 height 16
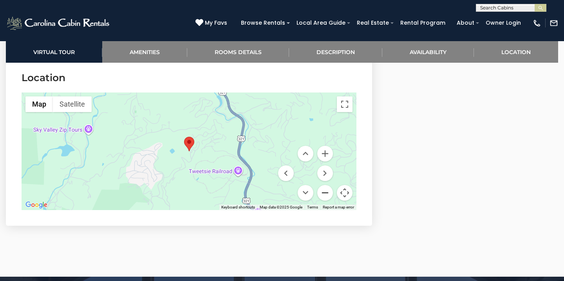
click at [325, 191] on button "Zoom out" at bounding box center [325, 193] width 16 height 16
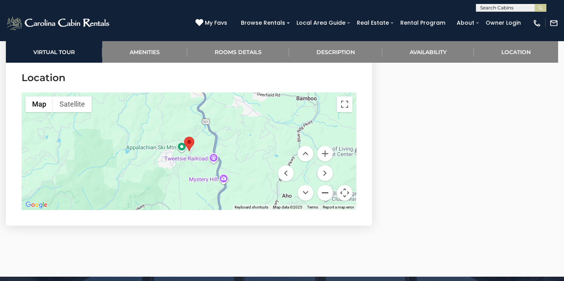
click at [325, 191] on button "Zoom out" at bounding box center [325, 193] width 16 height 16
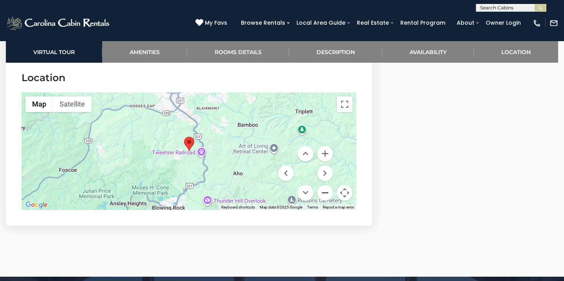
click at [325, 191] on button "Zoom out" at bounding box center [325, 193] width 16 height 16
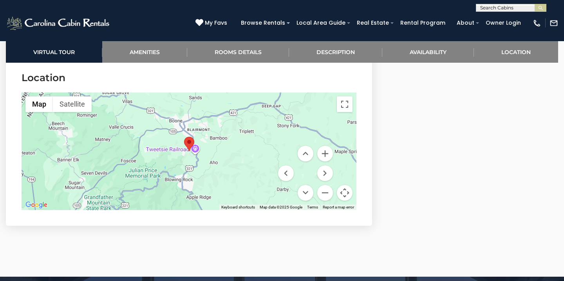
click at [324, 144] on div at bounding box center [189, 151] width 335 height 118
click at [324, 147] on button "Zoom in" at bounding box center [325, 154] width 16 height 16
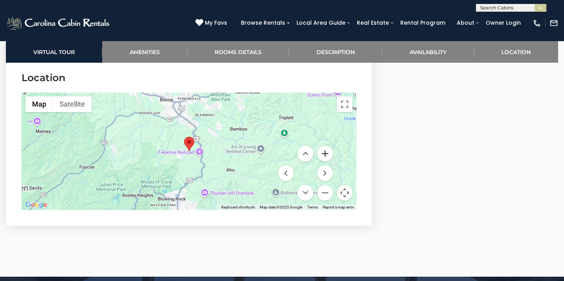
click at [324, 147] on button "Zoom in" at bounding box center [325, 154] width 16 height 16
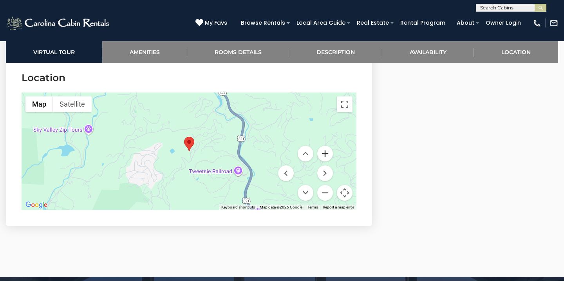
click at [324, 147] on button "Zoom in" at bounding box center [325, 154] width 16 height 16
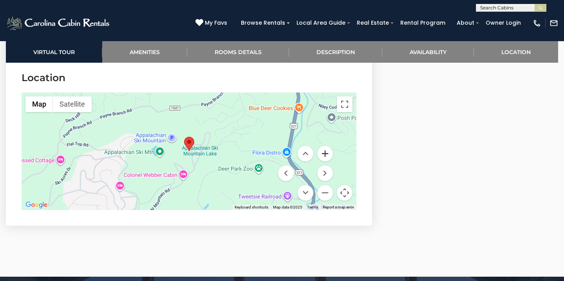
click at [324, 147] on button "Zoom in" at bounding box center [325, 154] width 16 height 16
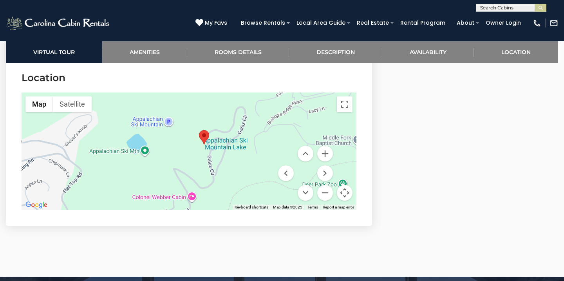
drag, startPoint x: 204, startPoint y: 183, endPoint x: 219, endPoint y: 175, distance: 17.2
click at [219, 175] on div at bounding box center [189, 151] width 335 height 118
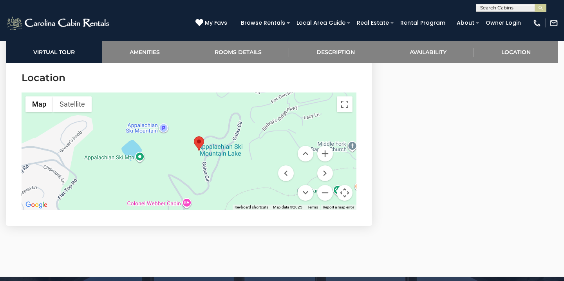
drag, startPoint x: 226, startPoint y: 158, endPoint x: 219, endPoint y: 165, distance: 9.7
click at [219, 165] on div at bounding box center [189, 151] width 335 height 118
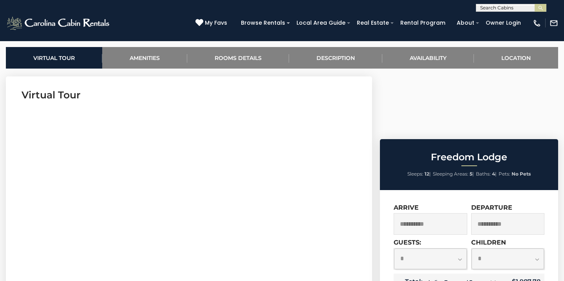
scroll to position [305, 0]
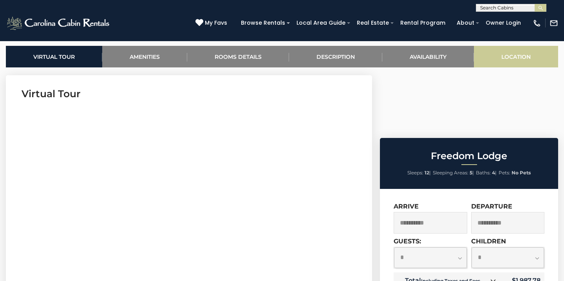
click at [510, 53] on link "Location" at bounding box center [516, 57] width 84 height 22
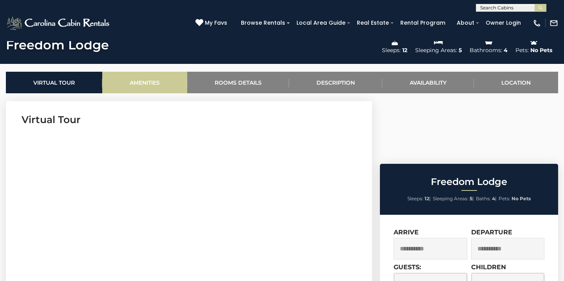
scroll to position [279, 0]
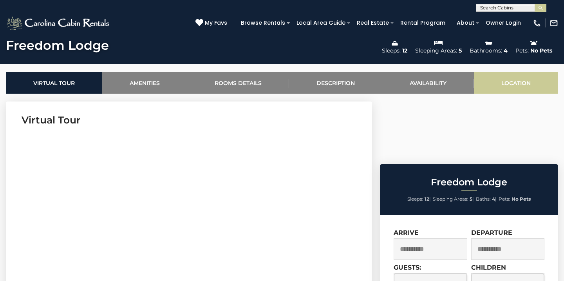
click at [504, 79] on link "Location" at bounding box center [516, 83] width 84 height 22
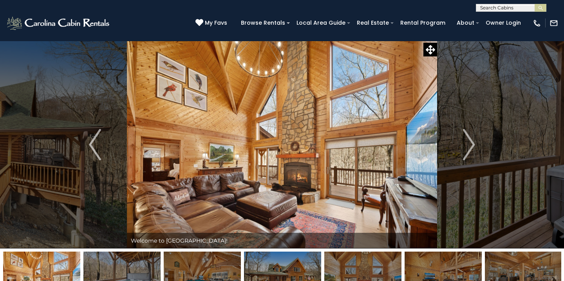
scroll to position [0, 0]
click at [279, 127] on img at bounding box center [282, 145] width 310 height 208
click at [467, 144] on img "Next" at bounding box center [469, 144] width 12 height 31
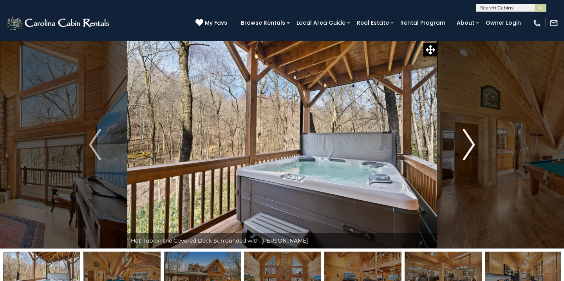
click at [467, 144] on img "Next" at bounding box center [469, 144] width 12 height 31
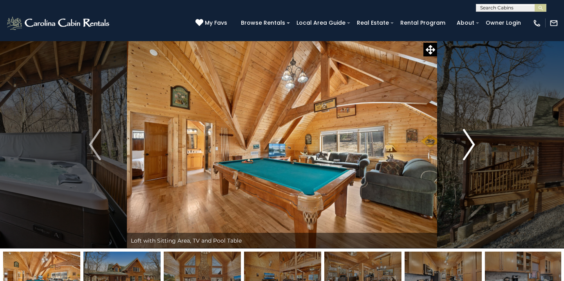
click at [467, 144] on img "Next" at bounding box center [469, 144] width 12 height 31
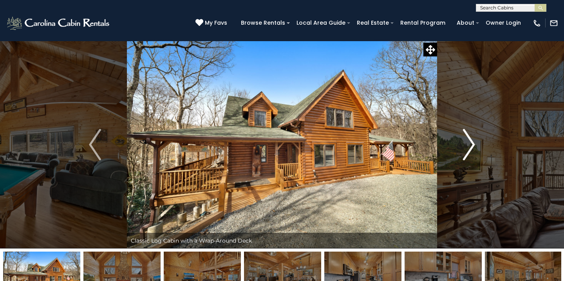
click at [467, 144] on img "Next" at bounding box center [469, 144] width 12 height 31
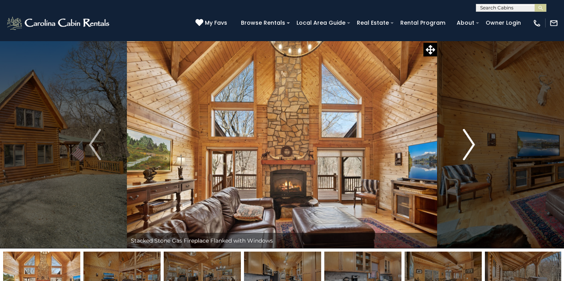
click at [467, 144] on img "Next" at bounding box center [469, 144] width 12 height 31
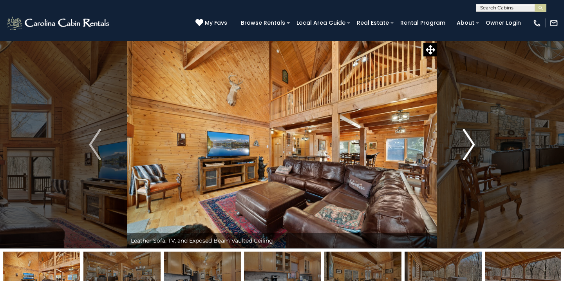
click at [467, 144] on img "Next" at bounding box center [469, 144] width 12 height 31
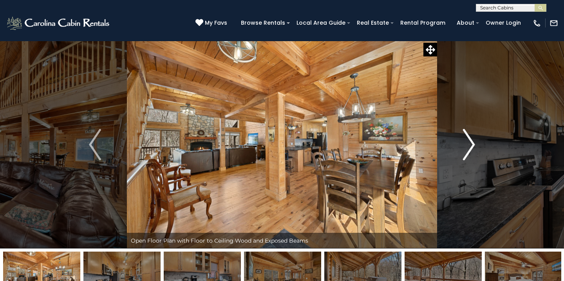
click at [467, 144] on img "Next" at bounding box center [469, 144] width 12 height 31
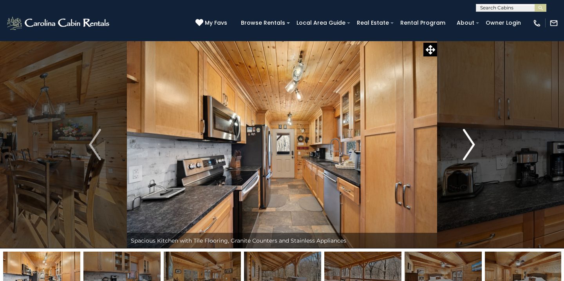
click at [467, 144] on img "Next" at bounding box center [469, 144] width 12 height 31
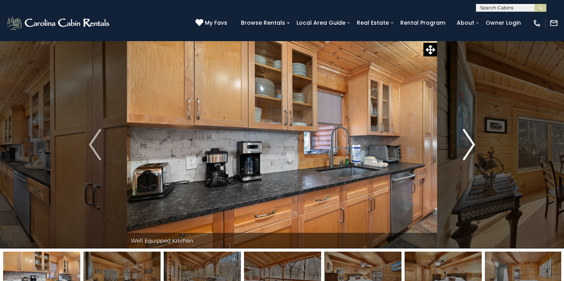
click at [467, 144] on img "Next" at bounding box center [469, 144] width 12 height 31
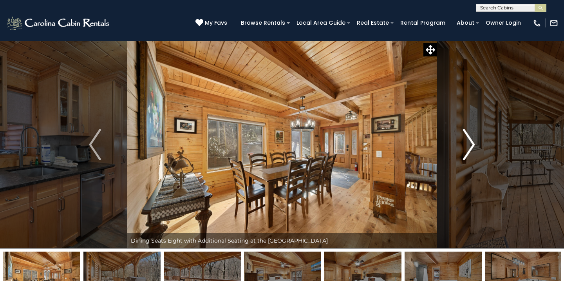
click at [467, 144] on img "Next" at bounding box center [469, 144] width 12 height 31
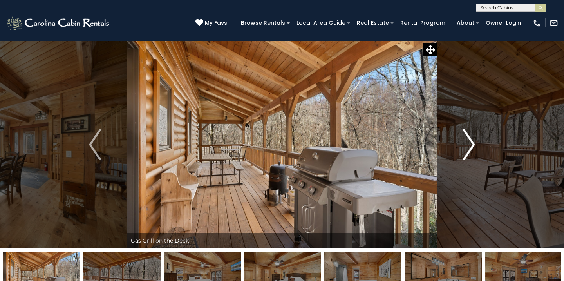
click at [467, 144] on img "Next" at bounding box center [469, 144] width 12 height 31
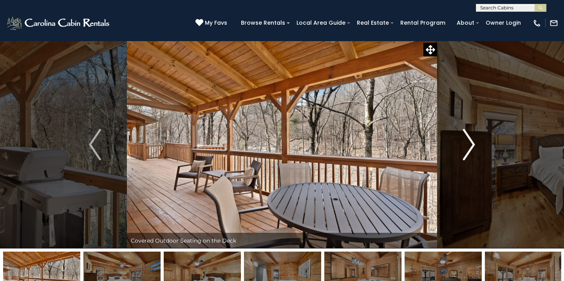
click at [467, 144] on img "Next" at bounding box center [469, 144] width 12 height 31
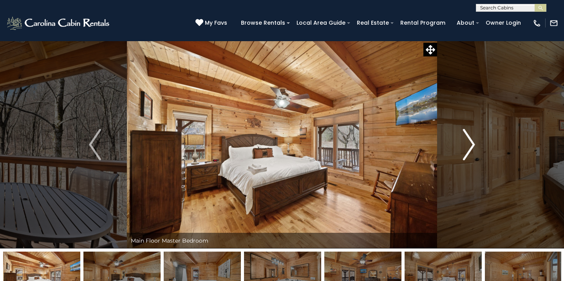
click at [467, 144] on img "Next" at bounding box center [469, 144] width 12 height 31
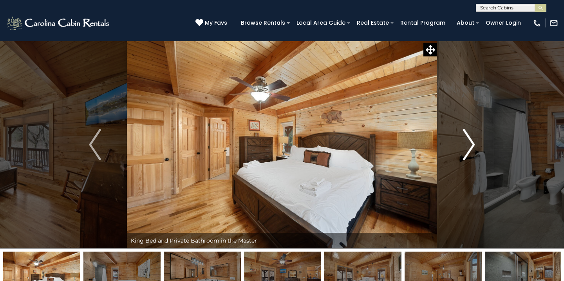
click at [467, 144] on img "Next" at bounding box center [469, 144] width 12 height 31
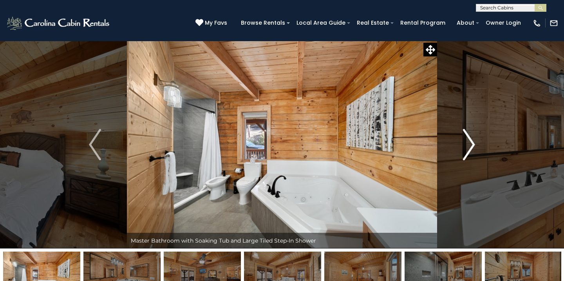
click at [467, 144] on img "Next" at bounding box center [469, 144] width 12 height 31
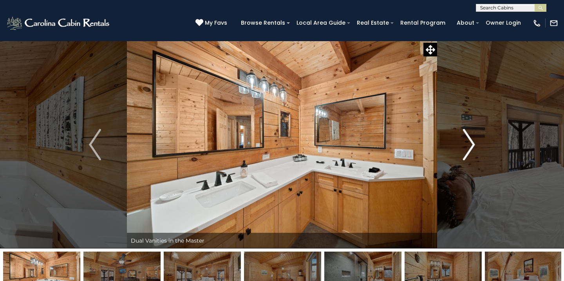
click at [467, 144] on img "Next" at bounding box center [469, 144] width 12 height 31
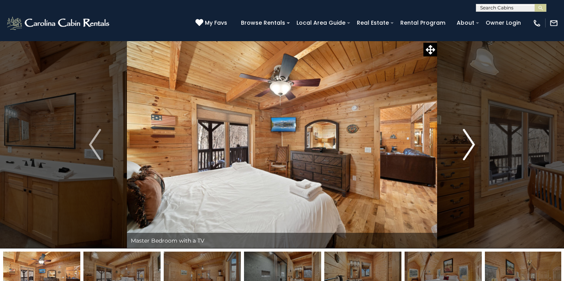
click at [467, 144] on img "Next" at bounding box center [469, 144] width 12 height 31
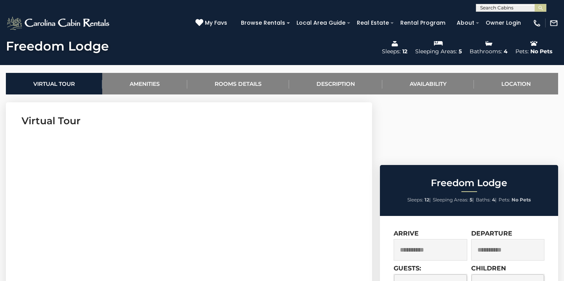
scroll to position [277, 0]
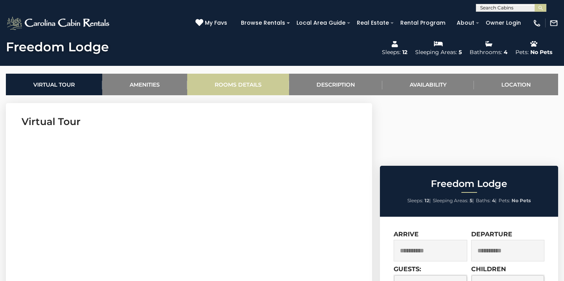
click at [258, 89] on link "Rooms Details" at bounding box center [238, 85] width 102 height 22
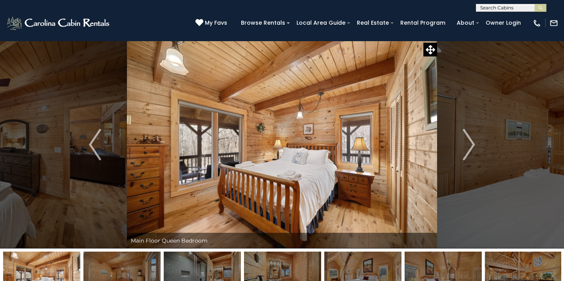
scroll to position [0, 0]
click at [472, 145] on img "Next" at bounding box center [469, 144] width 12 height 31
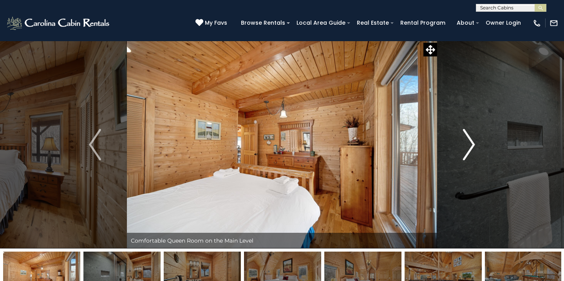
click at [472, 145] on img "Next" at bounding box center [469, 144] width 12 height 31
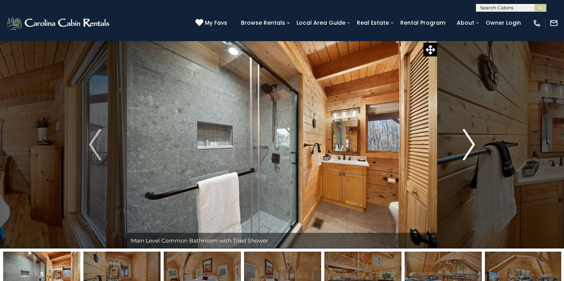
click at [472, 145] on img "Next" at bounding box center [469, 144] width 12 height 31
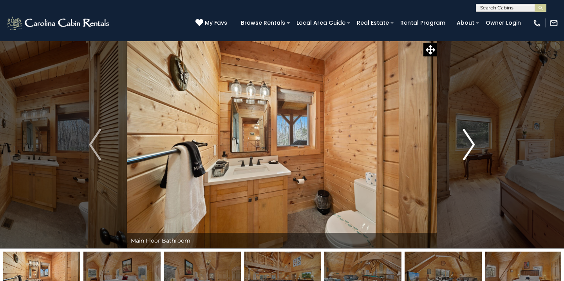
click at [472, 145] on img "Next" at bounding box center [469, 144] width 12 height 31
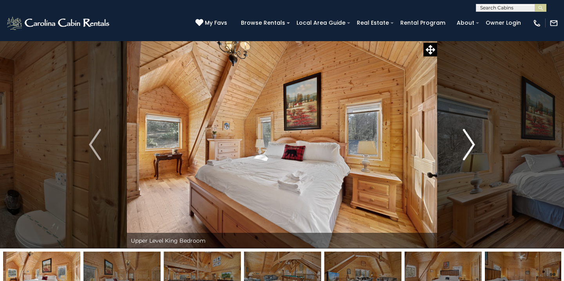
click at [472, 145] on img "Next" at bounding box center [469, 144] width 12 height 31
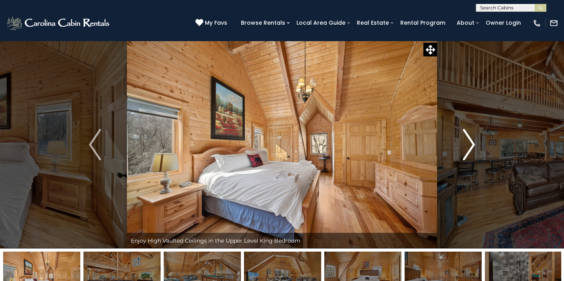
click at [472, 145] on img "Next" at bounding box center [469, 144] width 12 height 31
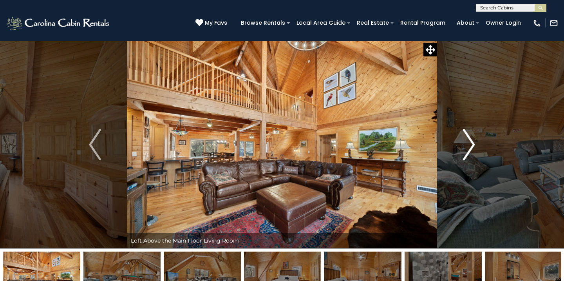
click at [472, 145] on img "Next" at bounding box center [469, 144] width 12 height 31
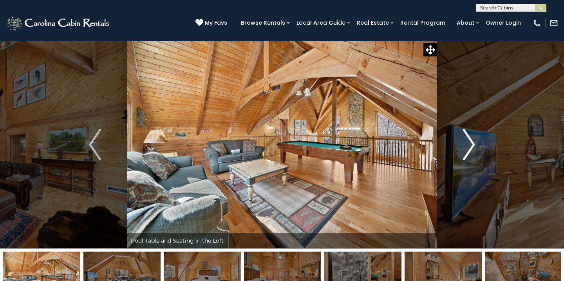
click at [472, 145] on img "Next" at bounding box center [469, 144] width 12 height 31
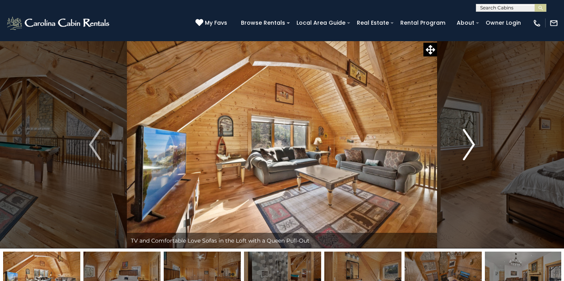
click at [472, 145] on img "Next" at bounding box center [469, 144] width 12 height 31
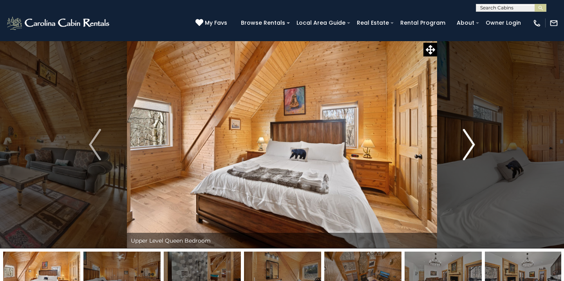
click at [472, 145] on img "Next" at bounding box center [469, 144] width 12 height 31
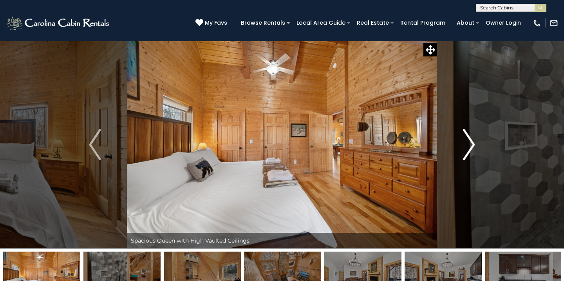
click at [472, 145] on img "Next" at bounding box center [469, 144] width 12 height 31
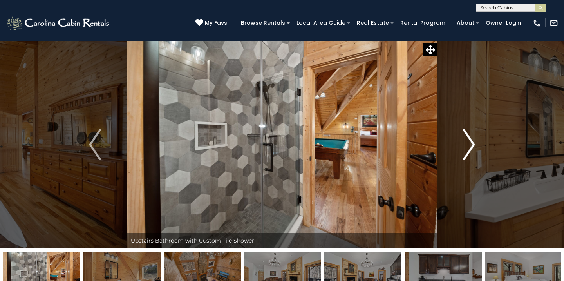
click at [472, 145] on img "Next" at bounding box center [469, 144] width 12 height 31
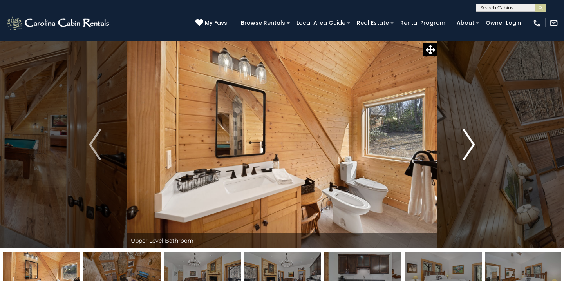
click at [472, 145] on img "Next" at bounding box center [469, 144] width 12 height 31
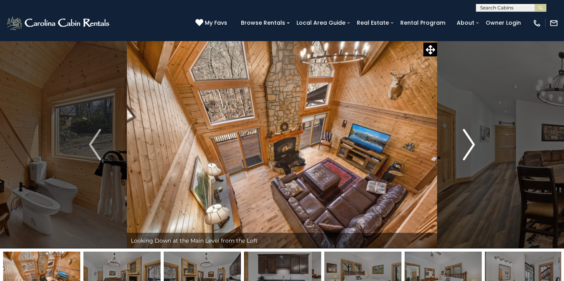
click at [472, 145] on img "Next" at bounding box center [469, 144] width 12 height 31
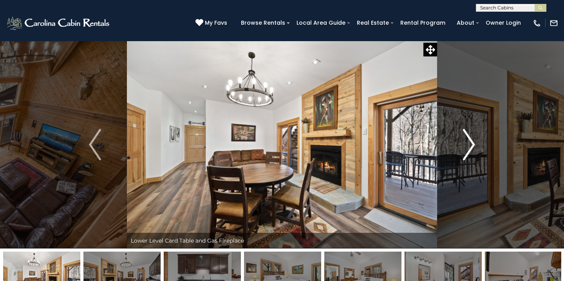
click at [472, 145] on img "Next" at bounding box center [469, 144] width 12 height 31
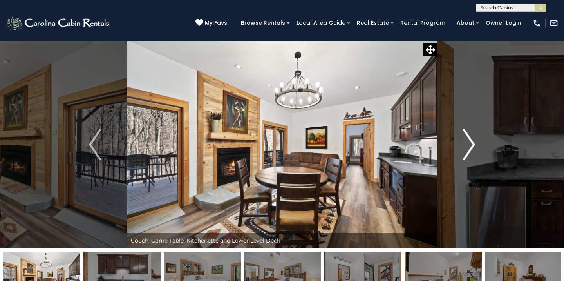
click at [472, 145] on img "Next" at bounding box center [469, 144] width 12 height 31
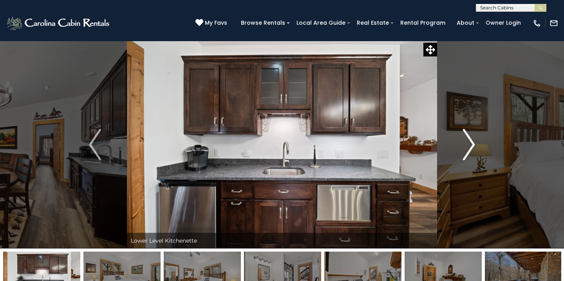
click at [472, 145] on img "Next" at bounding box center [469, 144] width 12 height 31
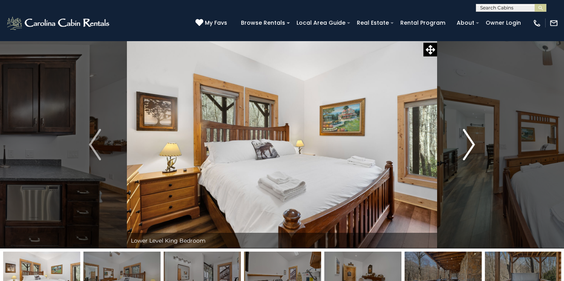
click at [472, 145] on img "Next" at bounding box center [469, 144] width 12 height 31
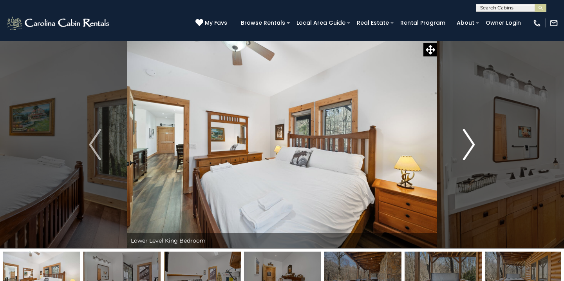
click at [472, 145] on img "Next" at bounding box center [469, 144] width 12 height 31
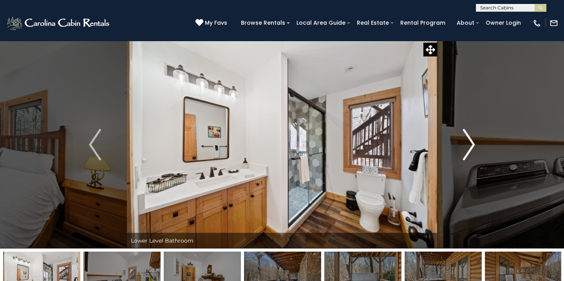
click at [472, 145] on img "Next" at bounding box center [469, 144] width 12 height 31
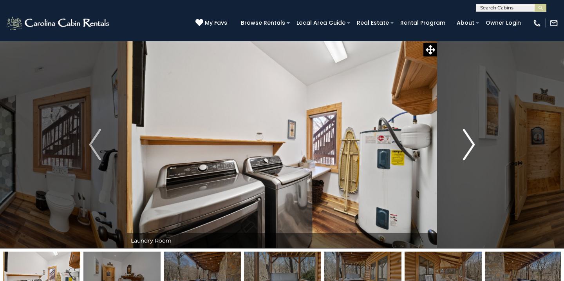
click at [472, 145] on img "Next" at bounding box center [469, 144] width 12 height 31
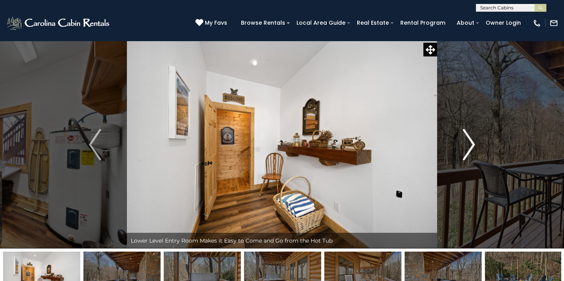
click at [472, 145] on img "Next" at bounding box center [469, 144] width 12 height 31
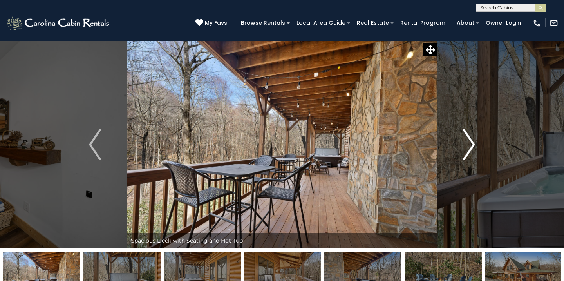
click at [472, 145] on img "Next" at bounding box center [469, 144] width 12 height 31
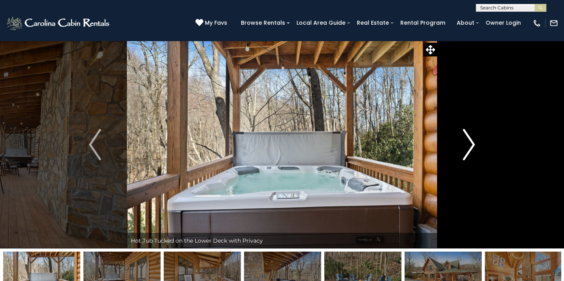
click at [472, 145] on img "Next" at bounding box center [469, 144] width 12 height 31
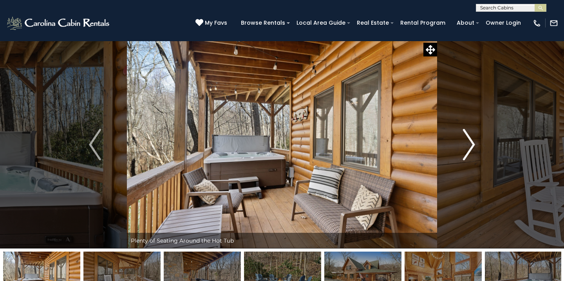
click at [472, 145] on img "Next" at bounding box center [469, 144] width 12 height 31
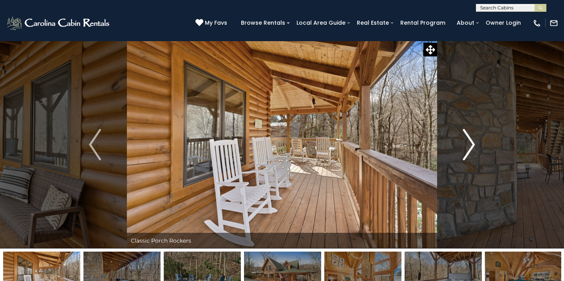
click at [472, 145] on img "Next" at bounding box center [469, 144] width 12 height 31
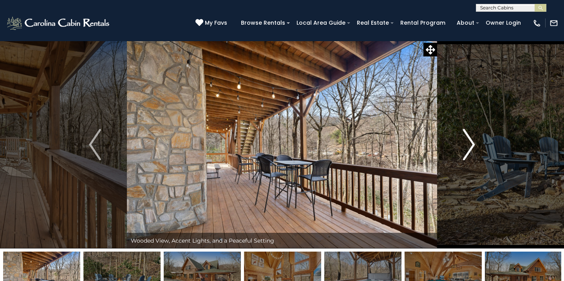
click at [472, 145] on img "Next" at bounding box center [469, 144] width 12 height 31
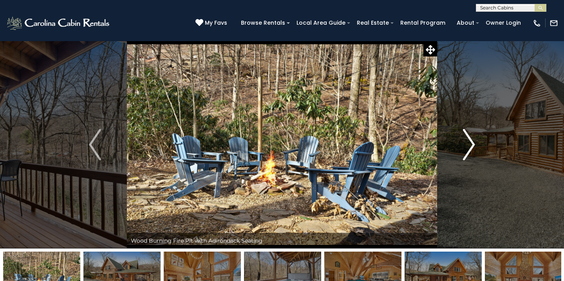
click at [472, 145] on img "Next" at bounding box center [469, 144] width 12 height 31
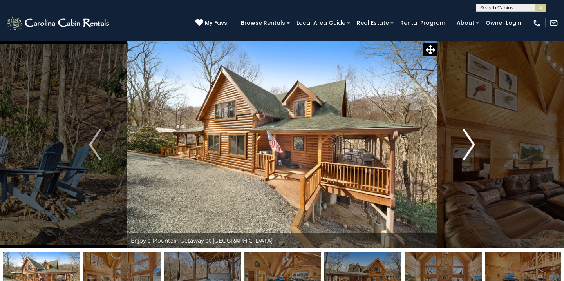
click at [466, 154] on img "Next" at bounding box center [469, 144] width 12 height 31
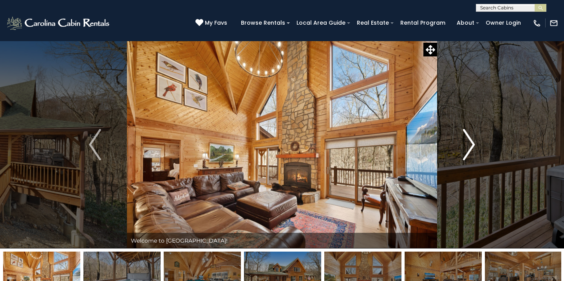
click at [466, 154] on img "Next" at bounding box center [469, 144] width 12 height 31
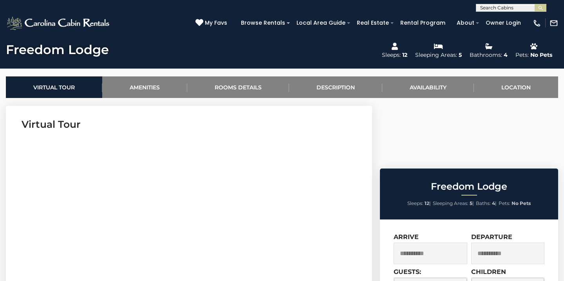
scroll to position [278, 0]
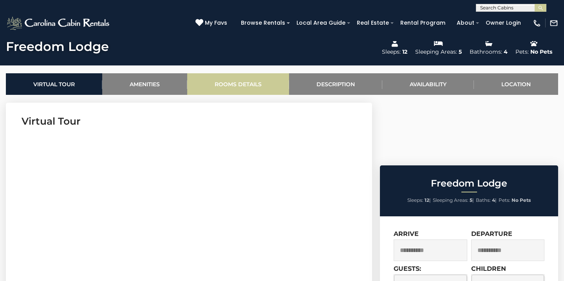
click at [260, 80] on link "Rooms Details" at bounding box center [238, 84] width 102 height 22
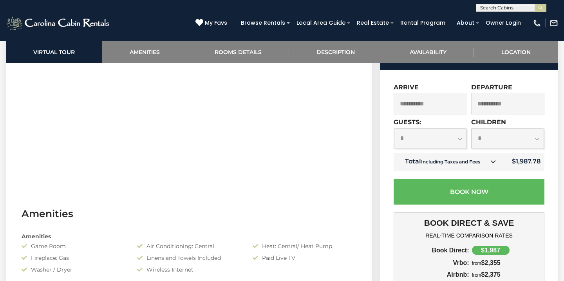
scroll to position [419, 0]
